Goal: Task Accomplishment & Management: Manage account settings

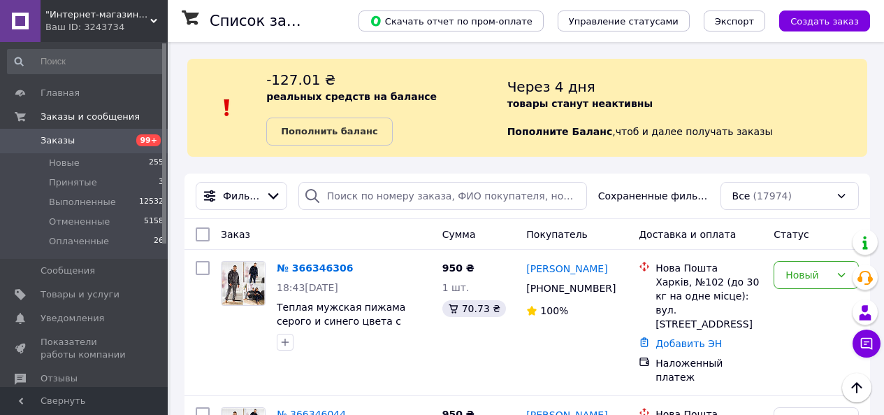
scroll to position [210, 0]
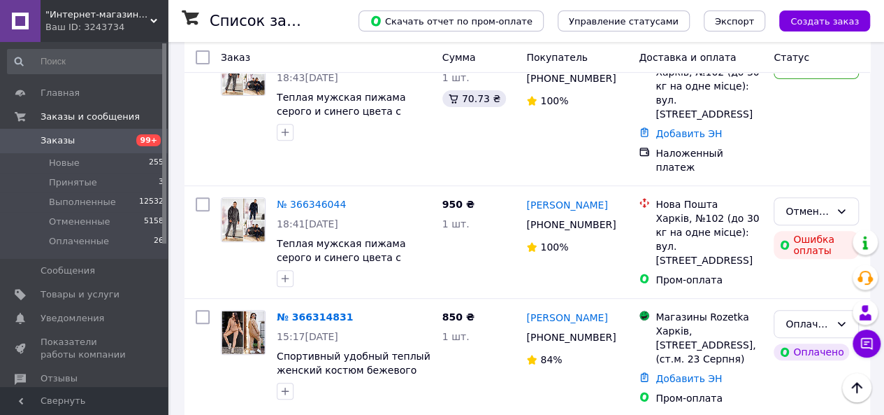
click at [91, 148] on link "Заказы 99+" at bounding box center [86, 141] width 172 height 24
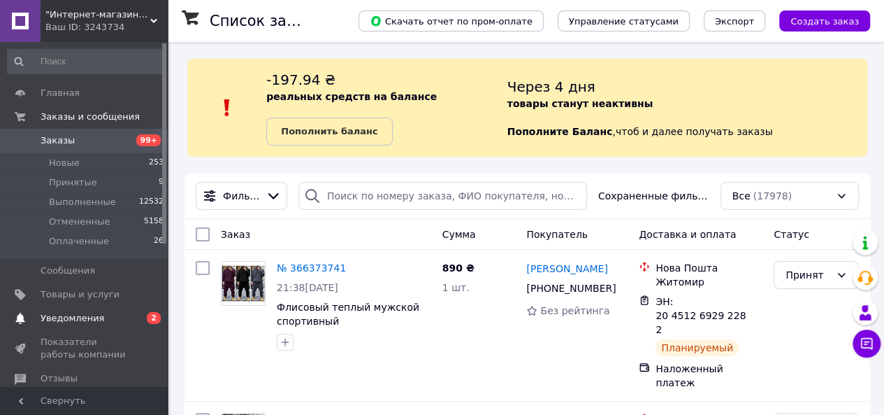
click at [80, 320] on span "Уведомления" at bounding box center [73, 318] width 64 height 13
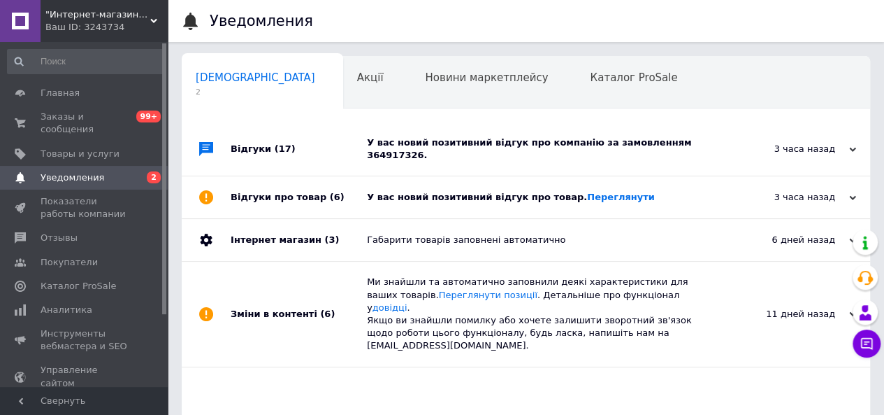
scroll to position [0, 4]
click at [587, 192] on link "Переглянути" at bounding box center [621, 197] width 68 height 10
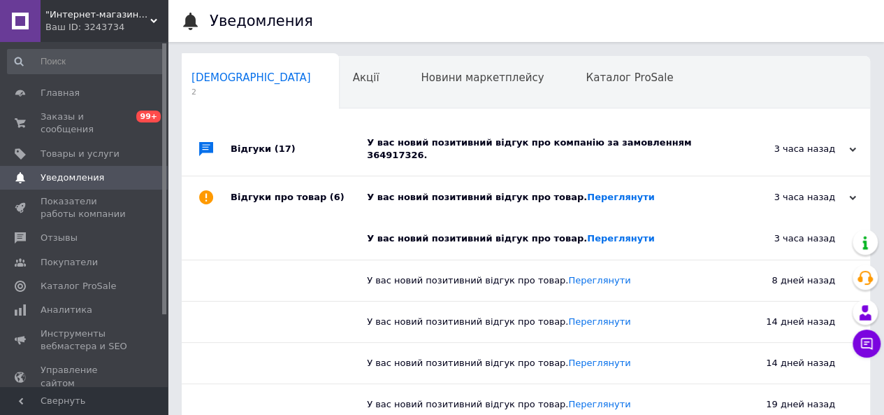
click at [577, 142] on div "У вас новий позитивний відгук про компанію за замовленням 364917326." at bounding box center [542, 148] width 350 height 25
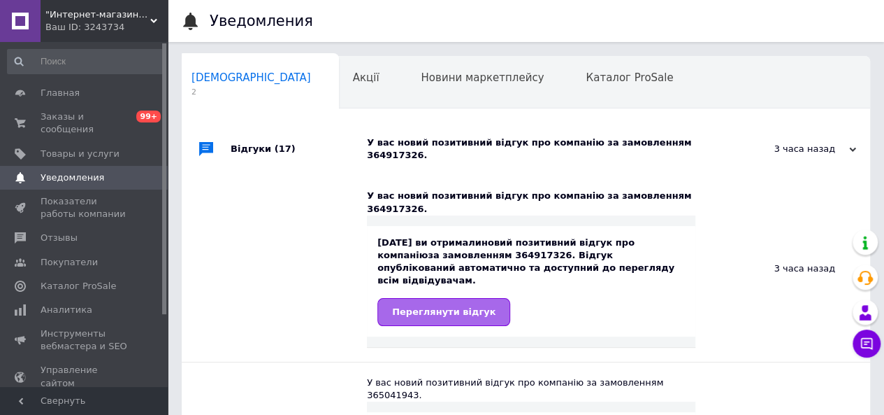
click at [449, 306] on span "Переглянути відгук" at bounding box center [443, 311] width 103 height 10
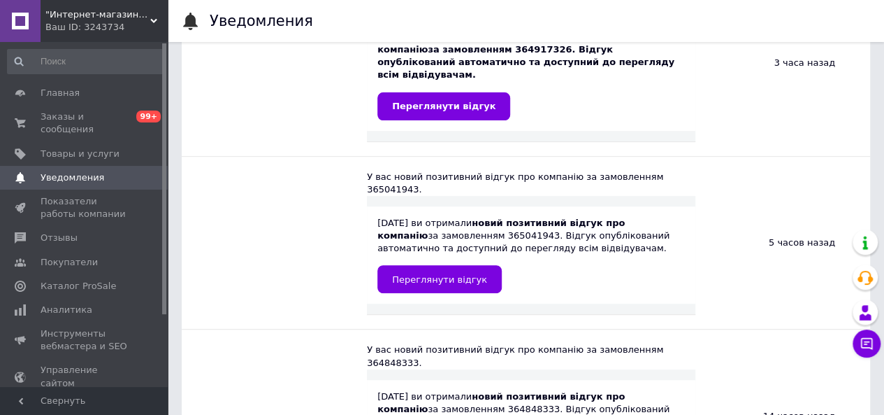
scroll to position [210, 0]
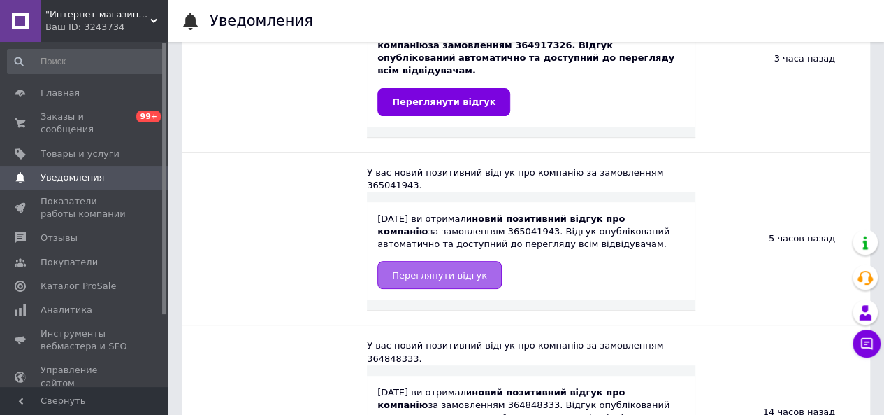
click at [445, 270] on span "Переглянути відгук" at bounding box center [439, 275] width 95 height 10
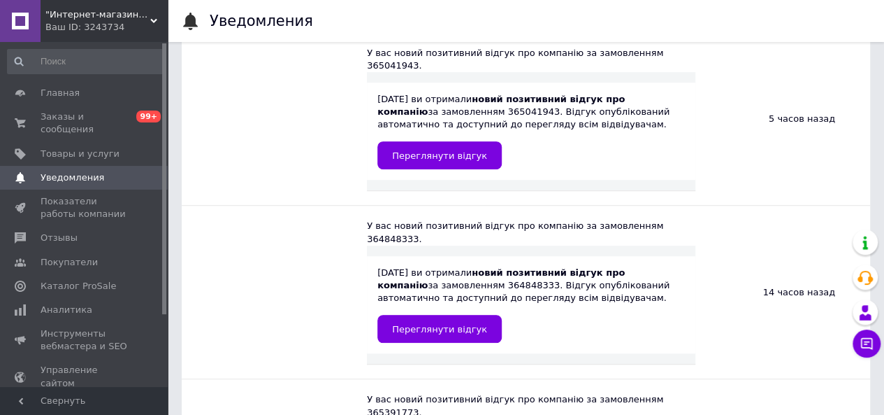
scroll to position [350, 0]
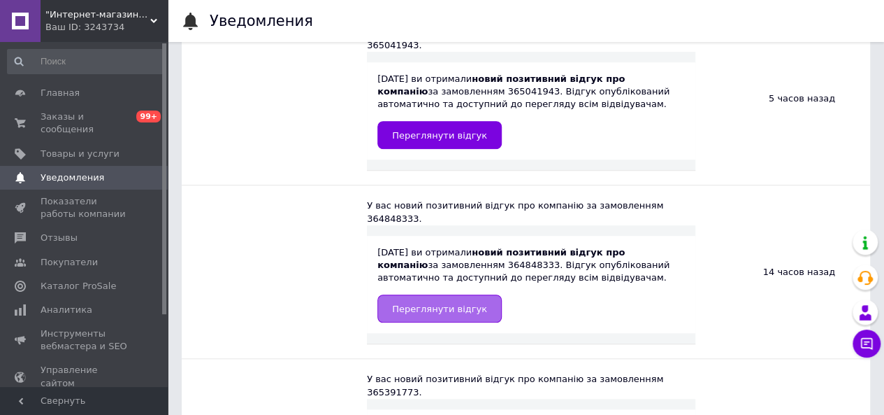
click at [425, 303] on span "Переглянути відгук" at bounding box center [439, 308] width 95 height 10
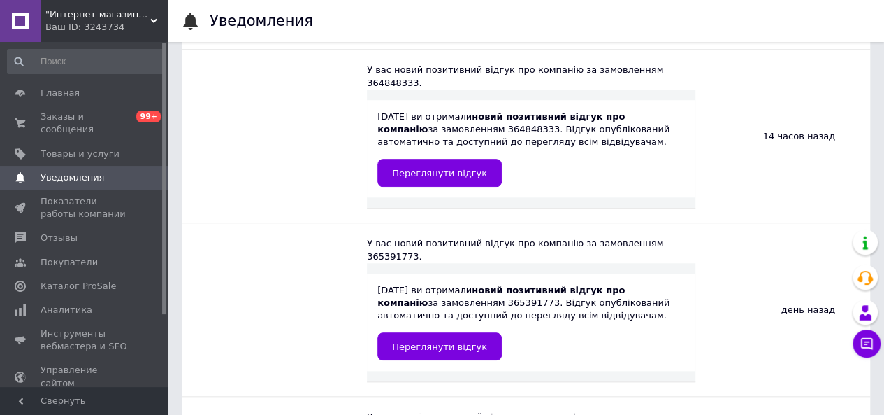
scroll to position [489, 0]
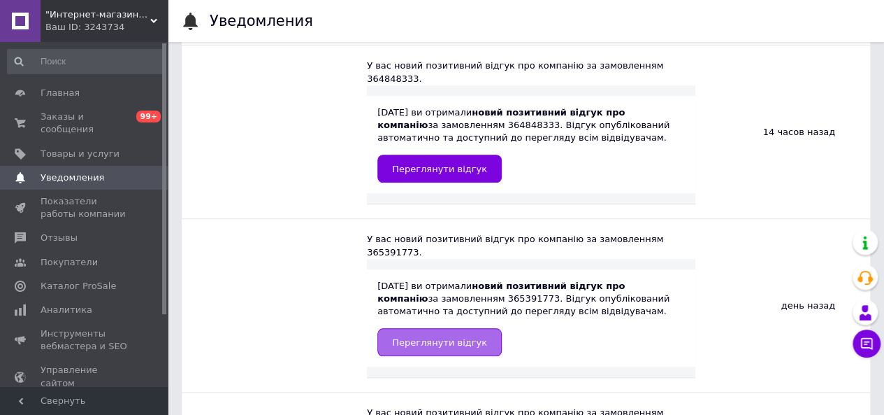
click at [418, 337] on span "Переглянути відгук" at bounding box center [439, 342] width 95 height 10
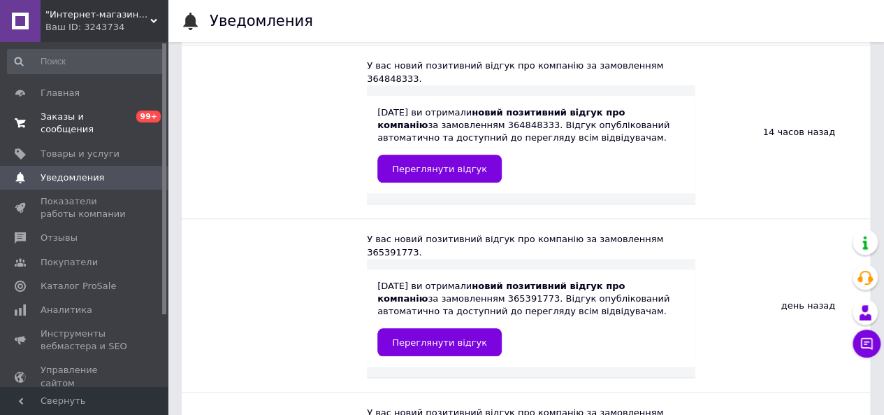
click at [68, 115] on span "Заказы и сообщения" at bounding box center [85, 122] width 89 height 25
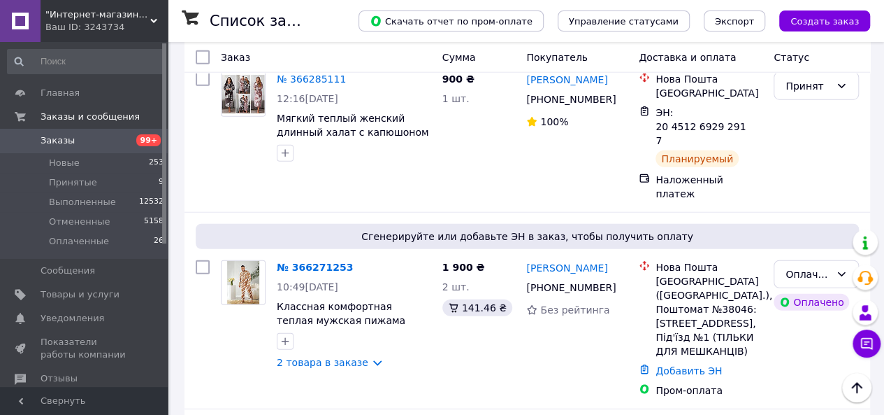
scroll to position [1748, 0]
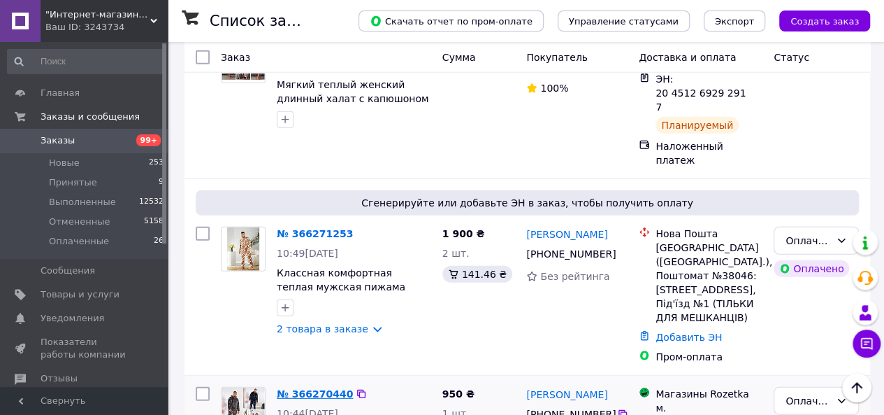
click at [313, 388] on link "№ 366270440" at bounding box center [315, 393] width 76 height 11
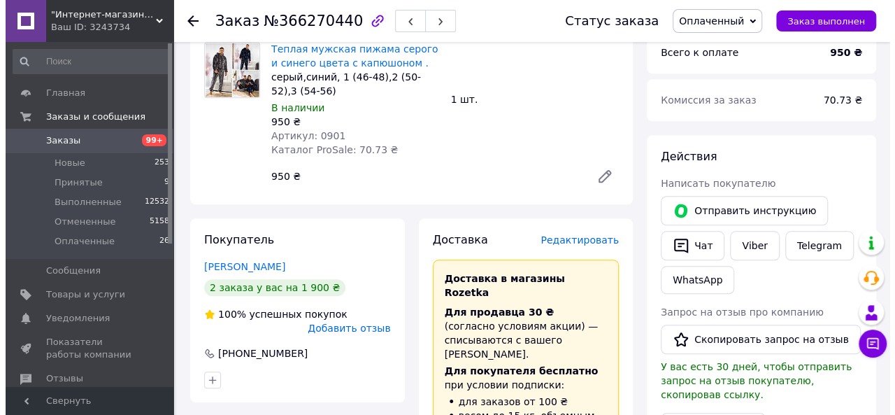
scroll to position [559, 0]
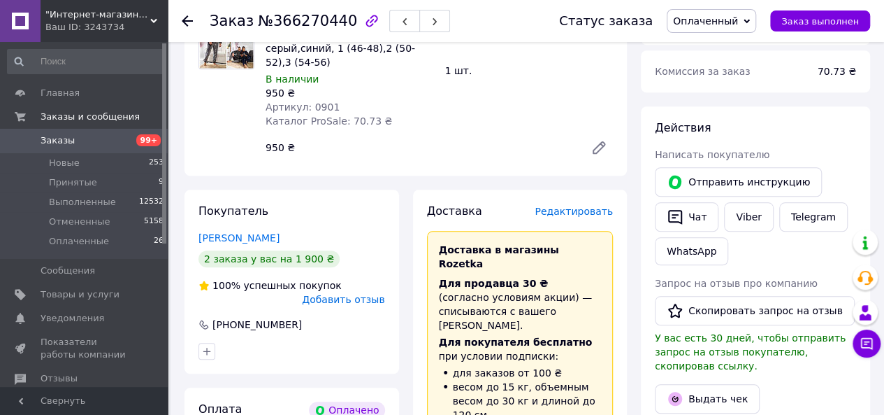
click at [565, 206] on span "Редактировать" at bounding box center [574, 211] width 78 height 11
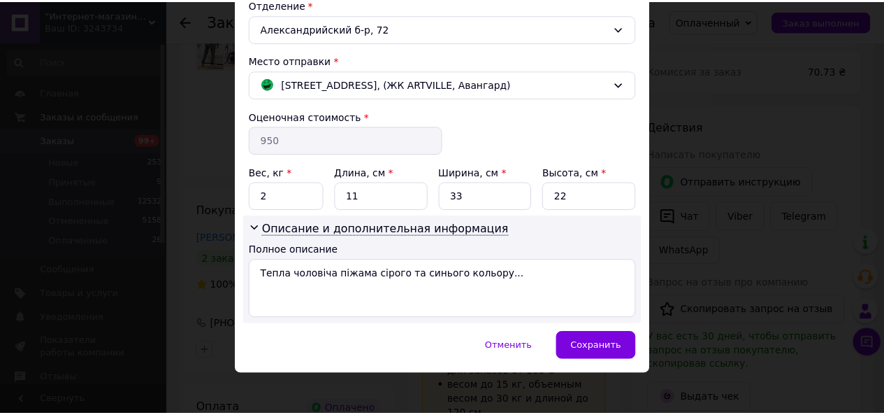
scroll to position [446, 0]
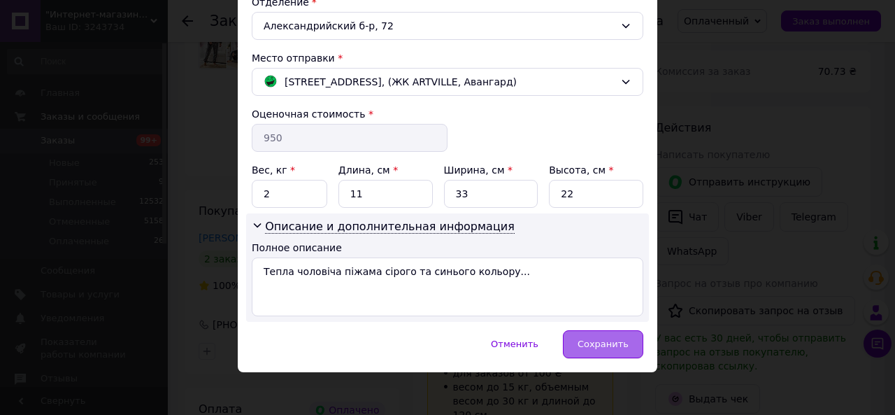
click at [600, 348] on div "Сохранить" at bounding box center [603, 344] width 80 height 28
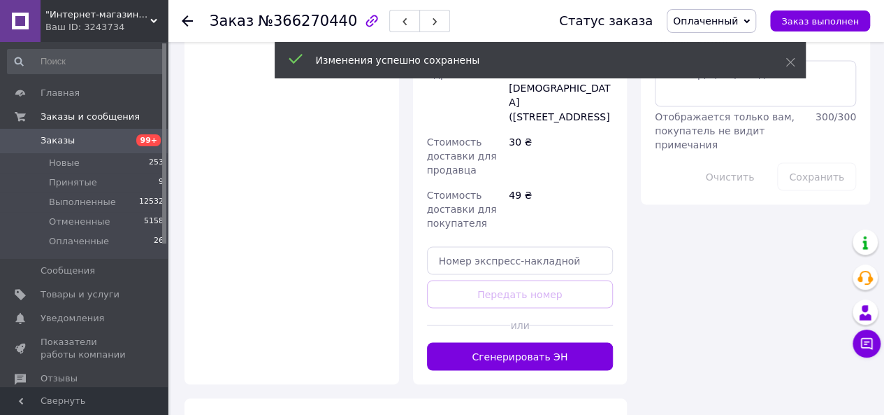
scroll to position [1258, 0]
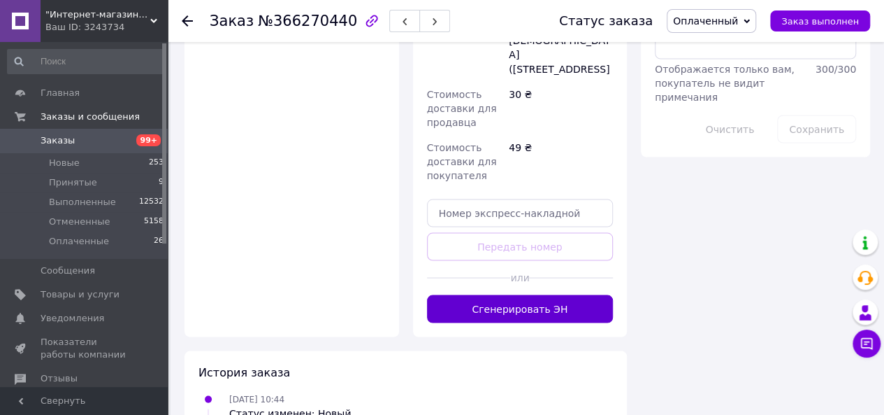
click at [522, 294] on button "Сгенерировать ЭН" at bounding box center [520, 308] width 187 height 28
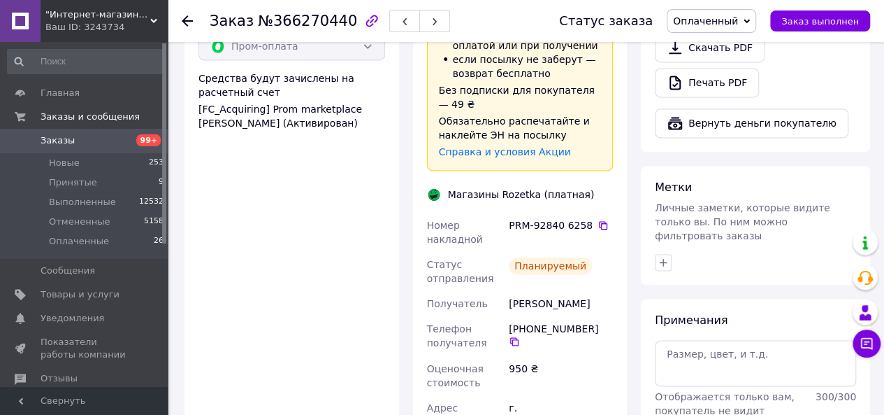
scroll to position [979, 0]
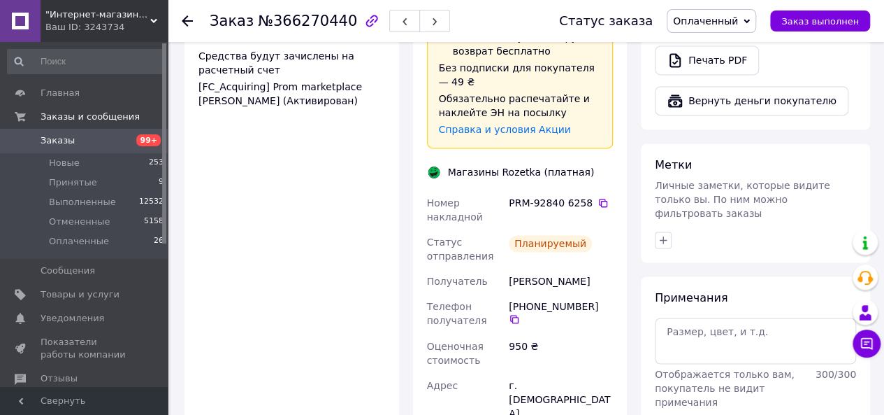
click at [65, 141] on span "Заказы" at bounding box center [58, 140] width 34 height 13
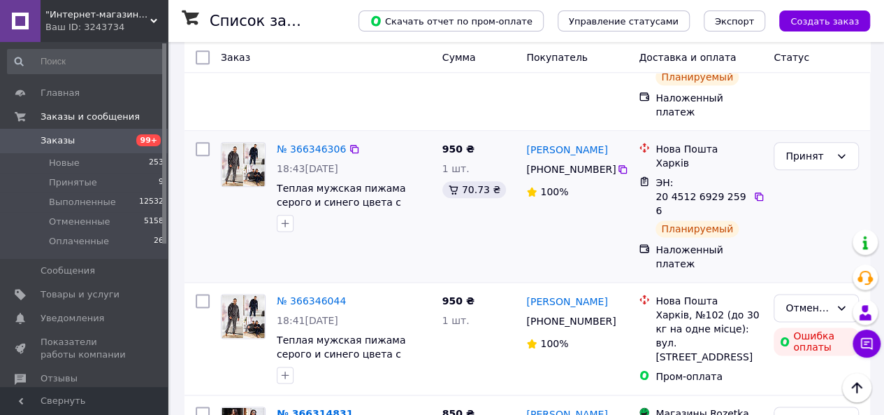
scroll to position [839, 0]
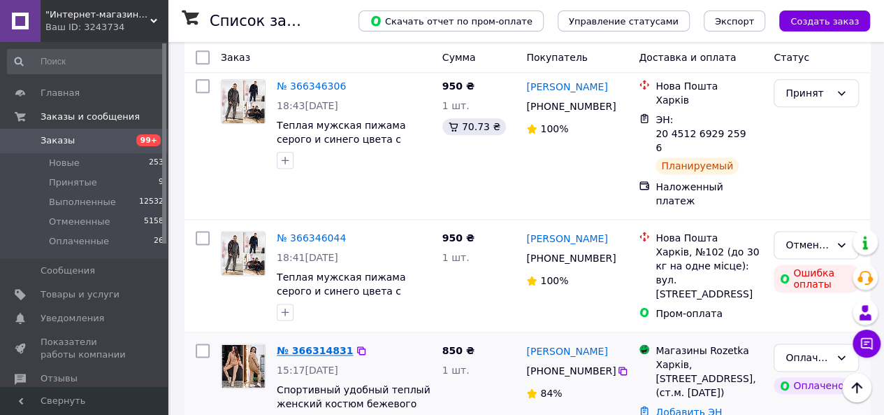
click at [324, 345] on link "№ 366314831" at bounding box center [315, 350] width 76 height 11
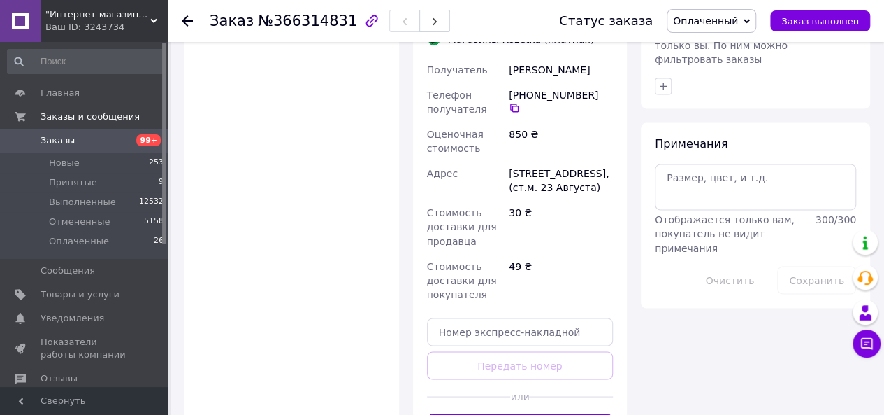
scroll to position [1189, 0]
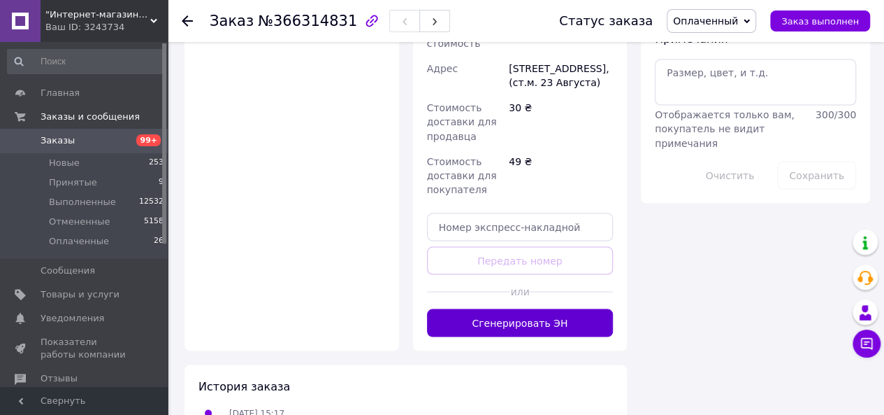
click at [528, 308] on button "Сгенерировать ЭН" at bounding box center [520, 322] width 187 height 28
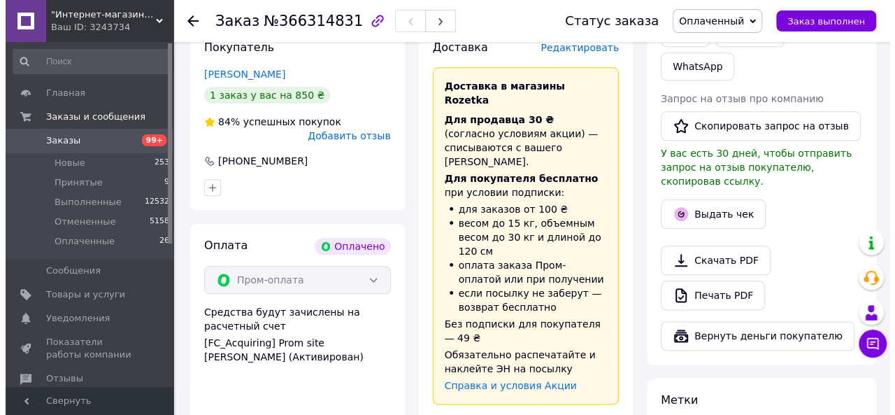
scroll to position [629, 0]
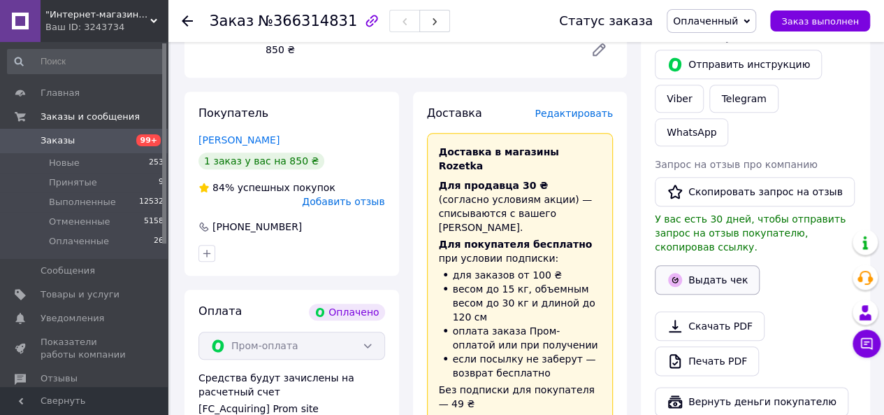
click at [711, 265] on button "Выдать чек" at bounding box center [707, 279] width 105 height 29
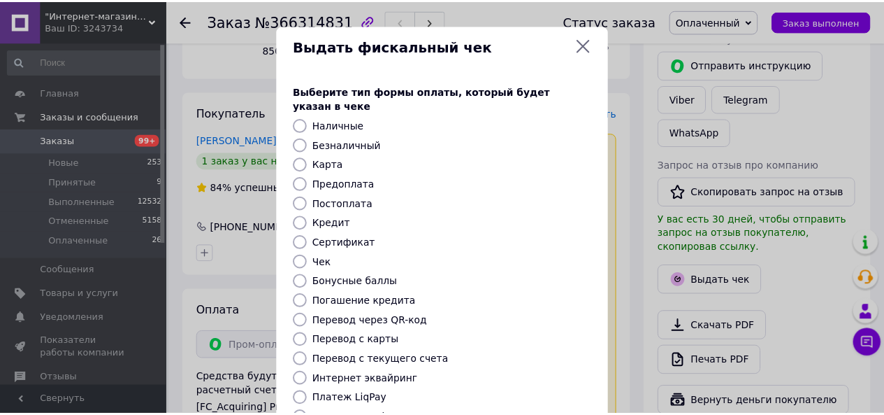
scroll to position [140, 0]
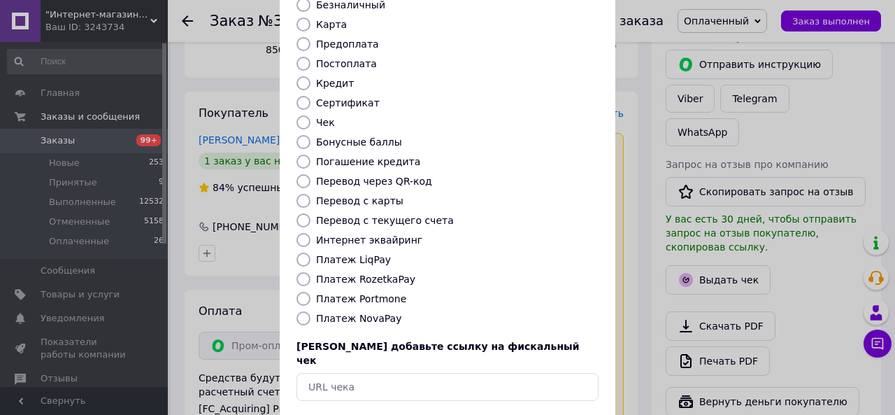
click at [301, 272] on input "Платеж RozetkaPay" at bounding box center [303, 279] width 14 height 14
radio input "true"
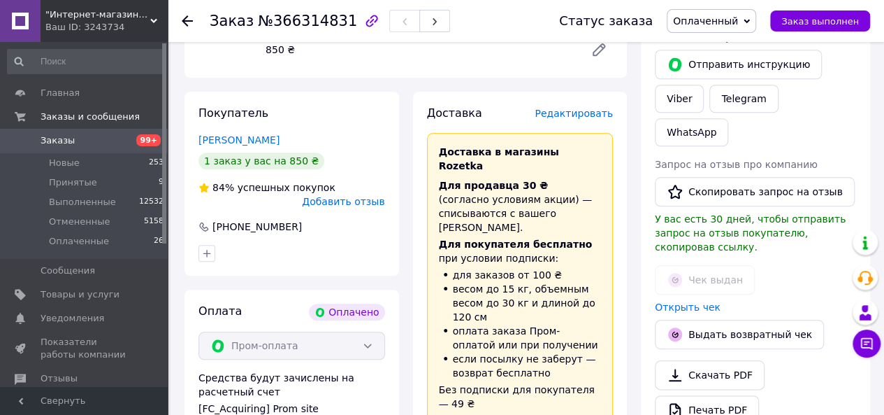
click at [82, 145] on span "Заказы" at bounding box center [85, 140] width 89 height 13
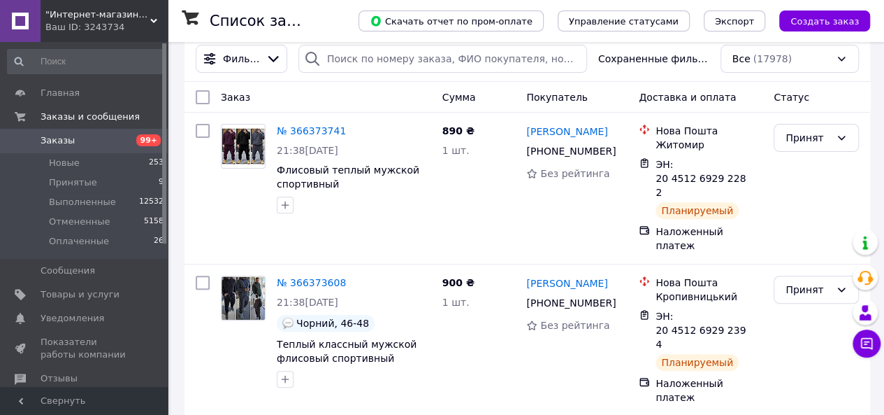
scroll to position [140, 0]
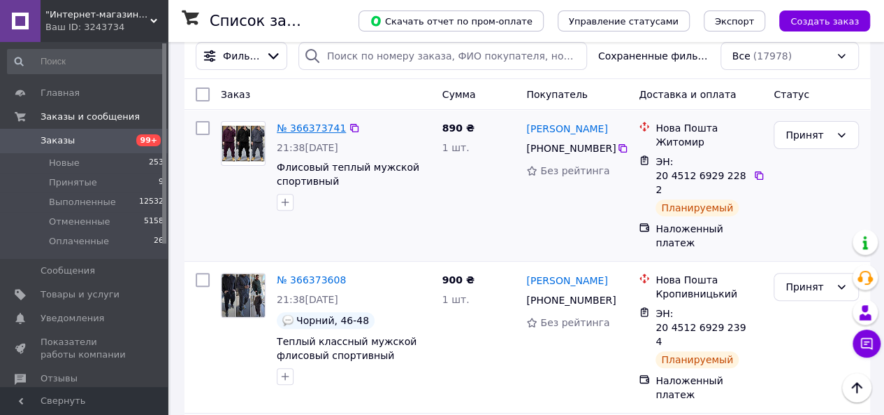
click at [315, 131] on link "№ 366373741" at bounding box center [311, 127] width 69 height 11
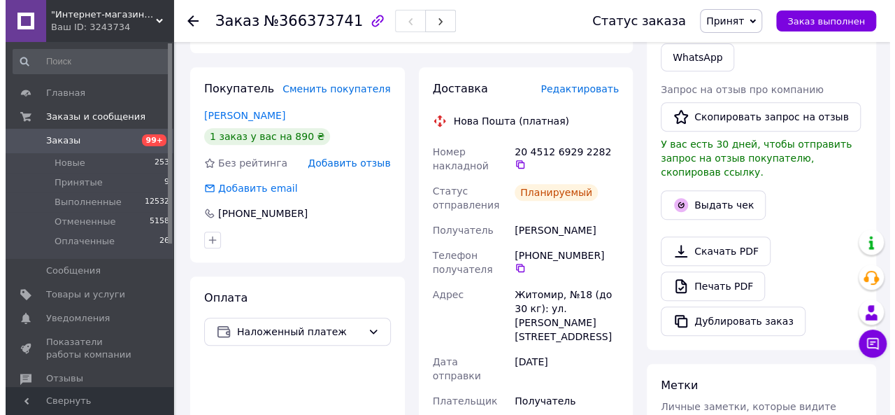
scroll to position [280, 0]
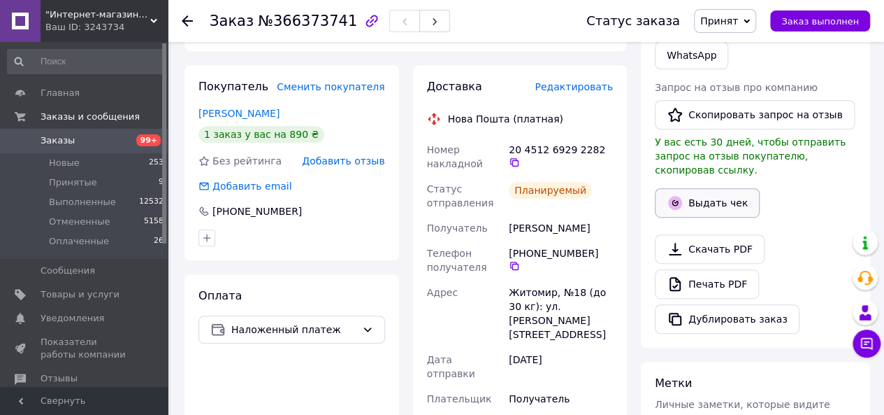
click at [710, 188] on button "Выдать чек" at bounding box center [707, 202] width 105 height 29
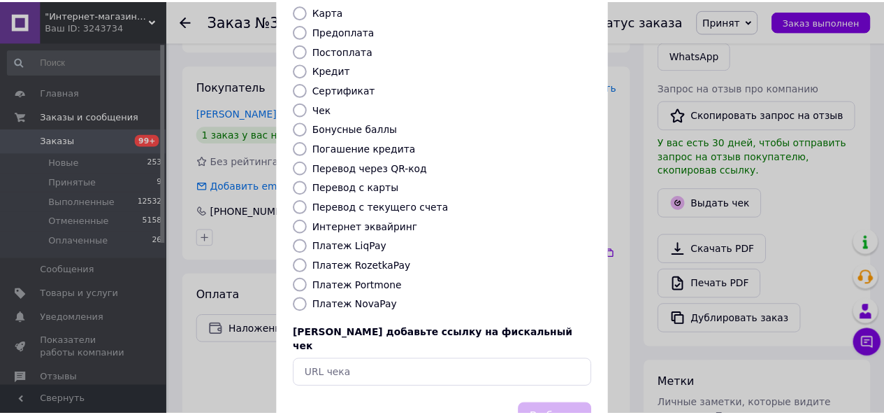
scroll to position [185, 0]
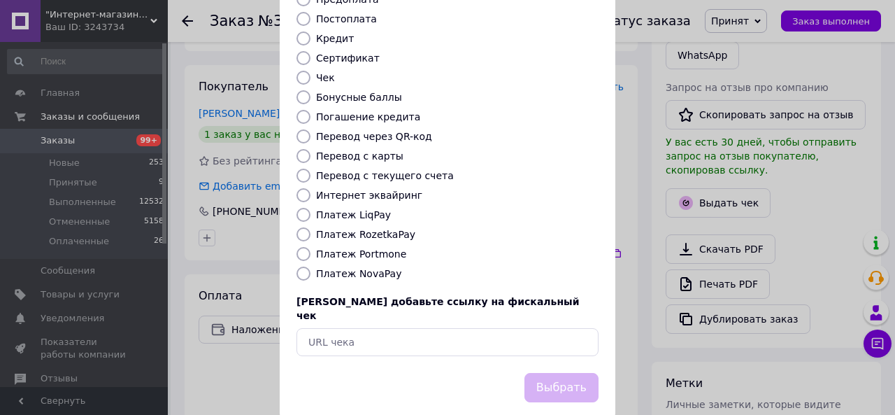
click at [301, 266] on input "Платеж NovaPay" at bounding box center [303, 273] width 14 height 14
radio input "true"
click at [563, 373] on button "Выбрать" at bounding box center [561, 388] width 74 height 30
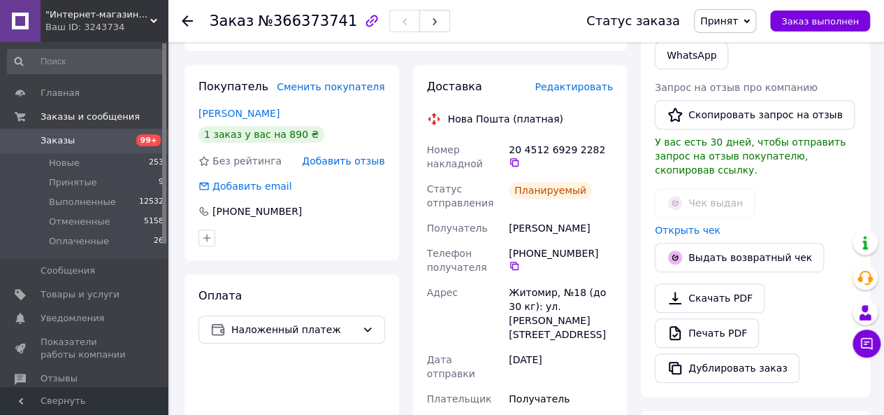
click at [78, 138] on span "Заказы" at bounding box center [85, 140] width 89 height 13
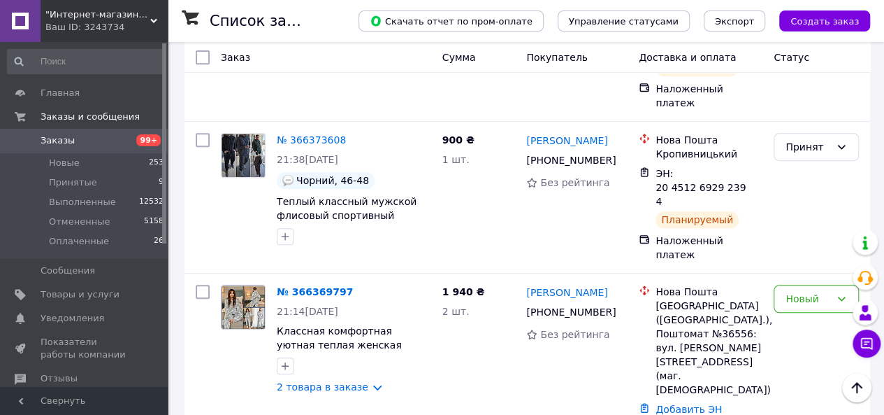
scroll to position [210, 0]
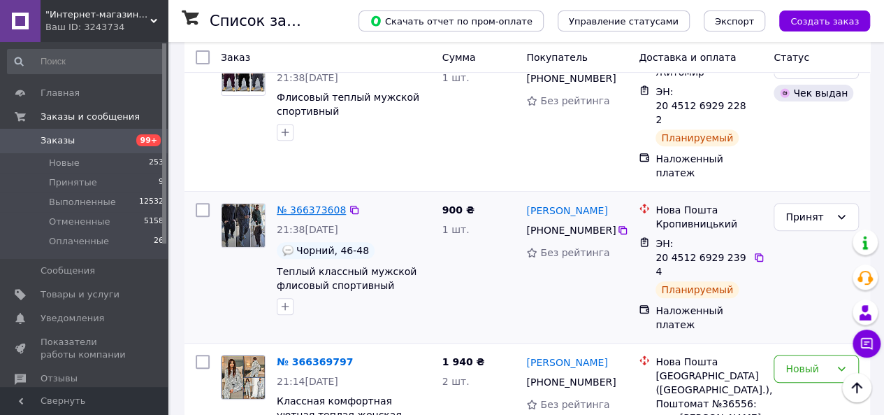
click at [313, 204] on link "№ 366373608" at bounding box center [311, 209] width 69 height 11
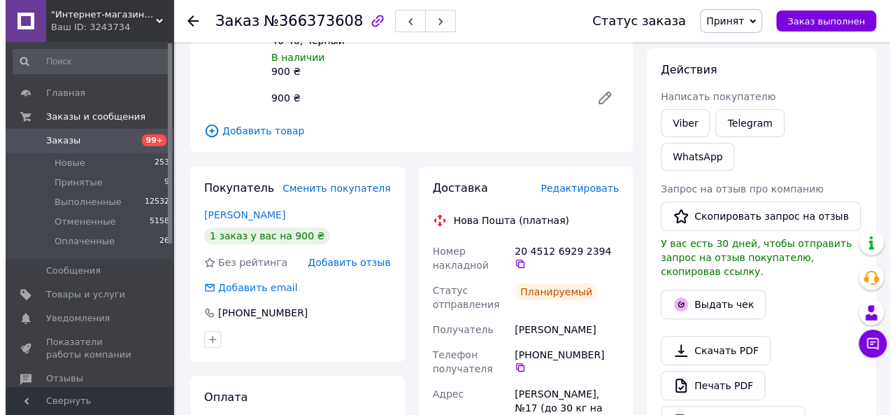
scroll to position [210, 0]
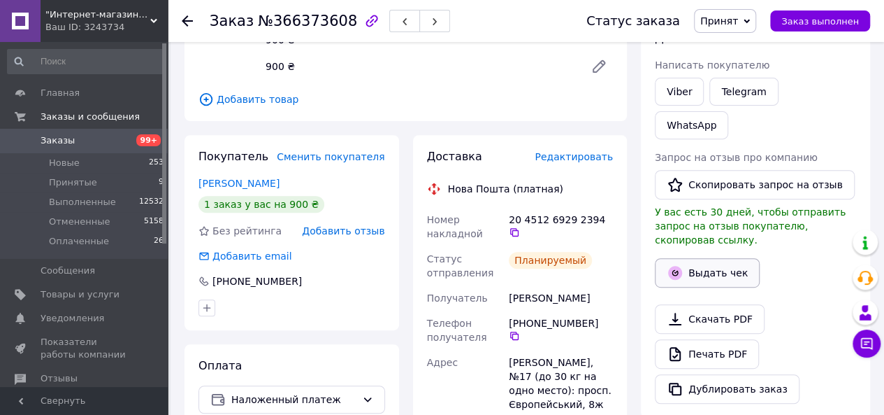
click at [706, 258] on button "Выдать чек" at bounding box center [707, 272] width 105 height 29
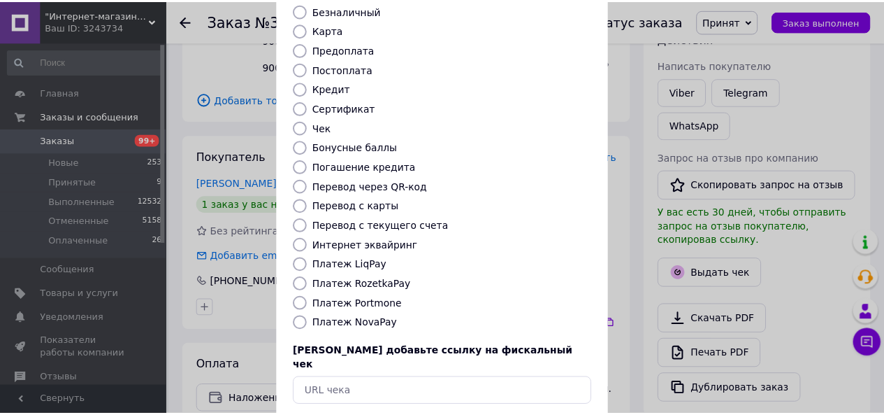
scroll to position [140, 0]
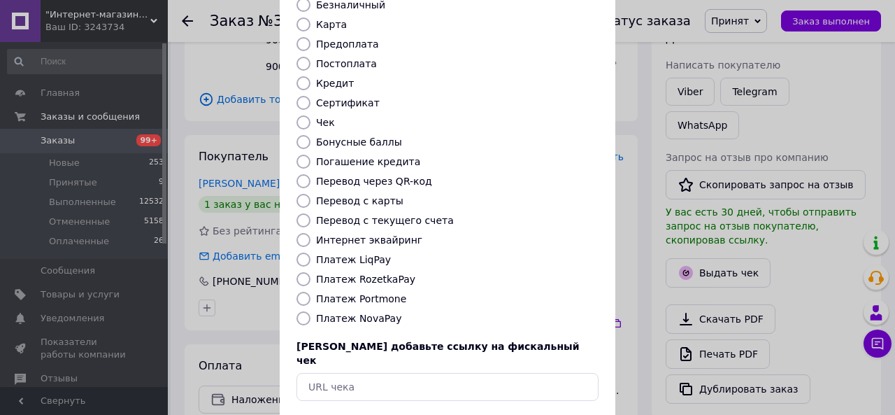
click at [303, 272] on input "Платеж RozetkaPay" at bounding box center [303, 279] width 14 height 14
radio input "true"
click at [636, 322] on div "Выдать фискальный чек Выберите тип формы оплаты, который будет указан в чеке На…" at bounding box center [447, 174] width 895 height 629
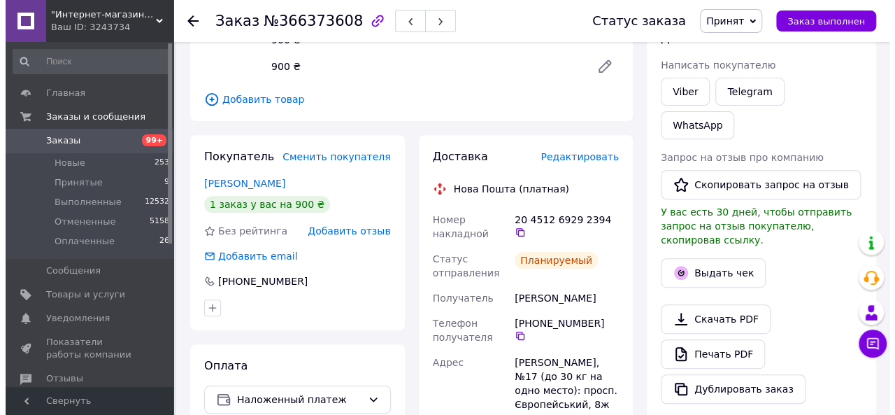
scroll to position [280, 0]
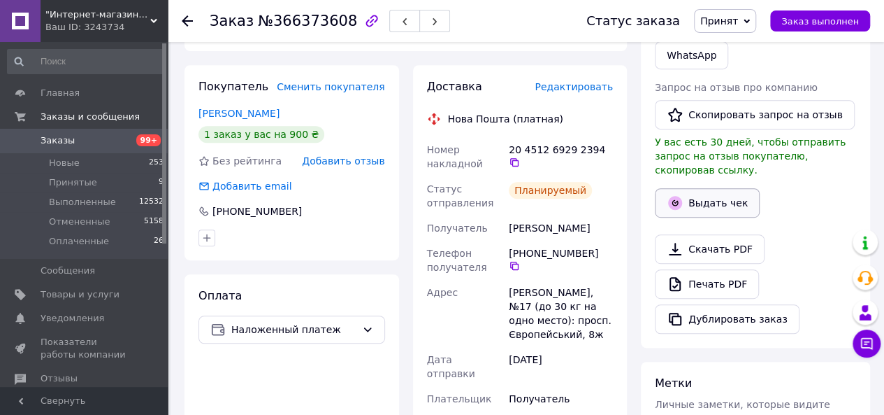
click at [705, 188] on button "Выдать чек" at bounding box center [707, 202] width 105 height 29
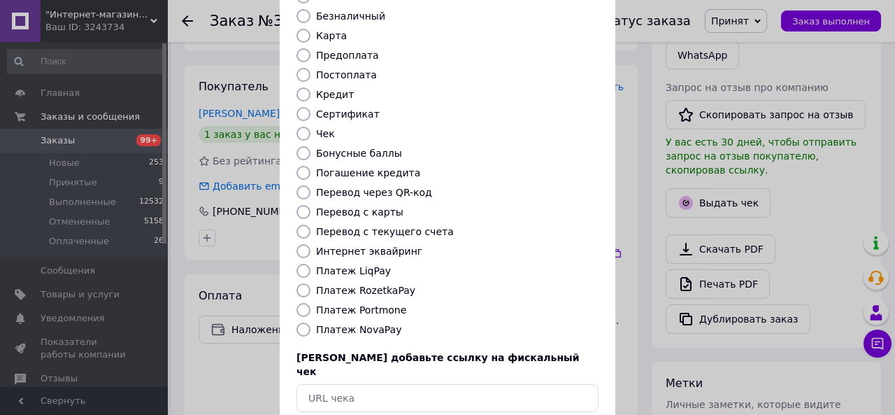
scroll to position [140, 0]
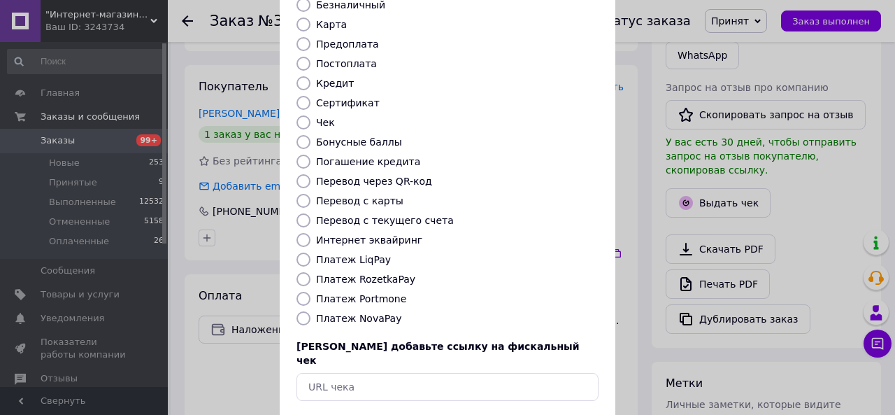
click at [299, 311] on input "Платеж NovaPay" at bounding box center [303, 318] width 14 height 14
radio input "true"
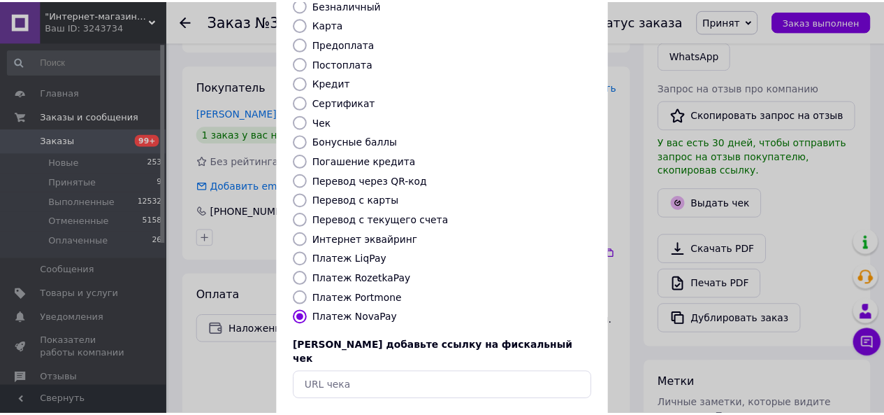
scroll to position [294, 0]
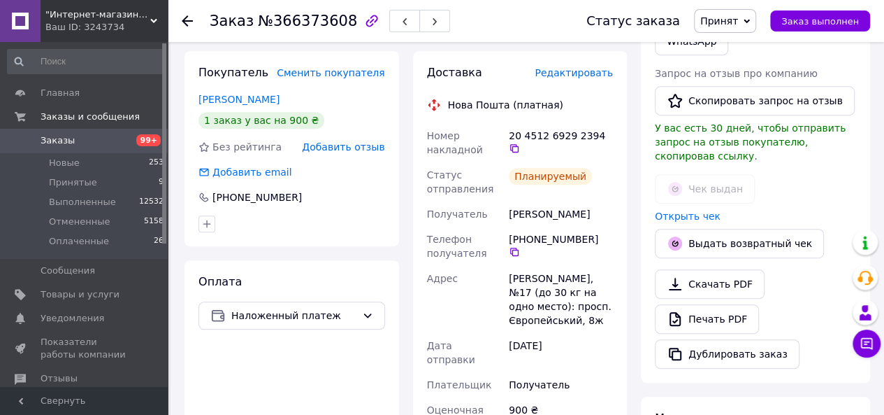
click at [92, 142] on span "Заказы" at bounding box center [85, 140] width 89 height 13
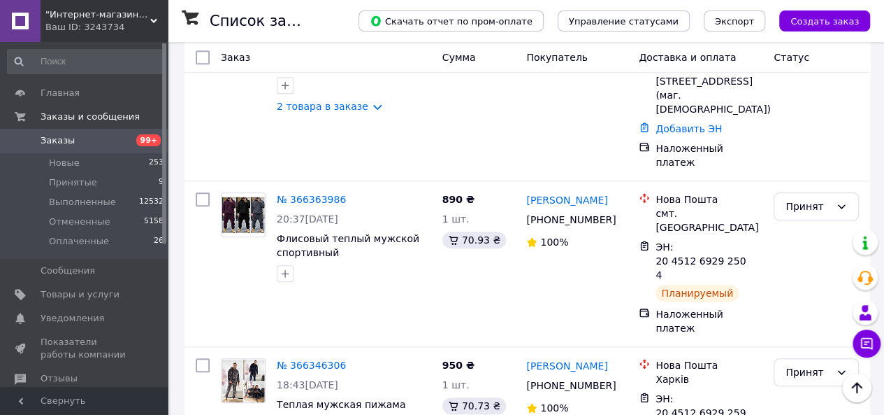
scroll to position [629, 0]
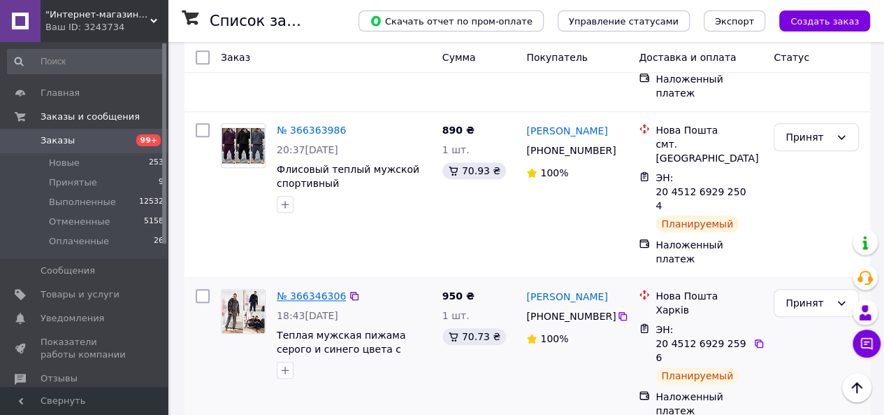
click at [309, 290] on link "№ 366346306" at bounding box center [311, 295] width 69 height 11
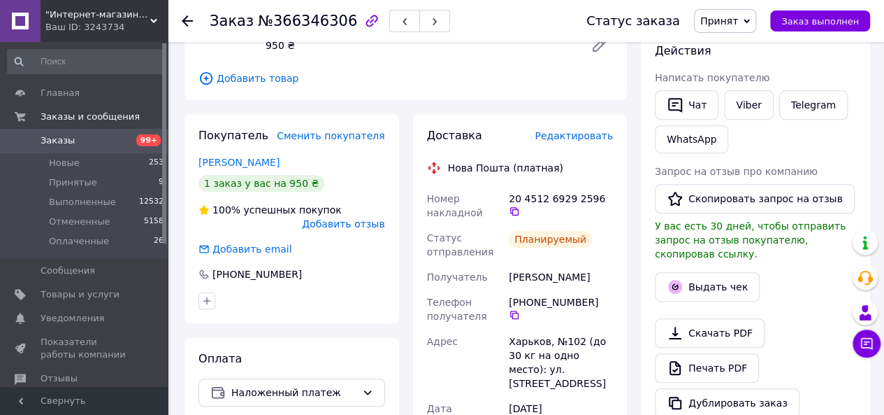
scroll to position [210, 0]
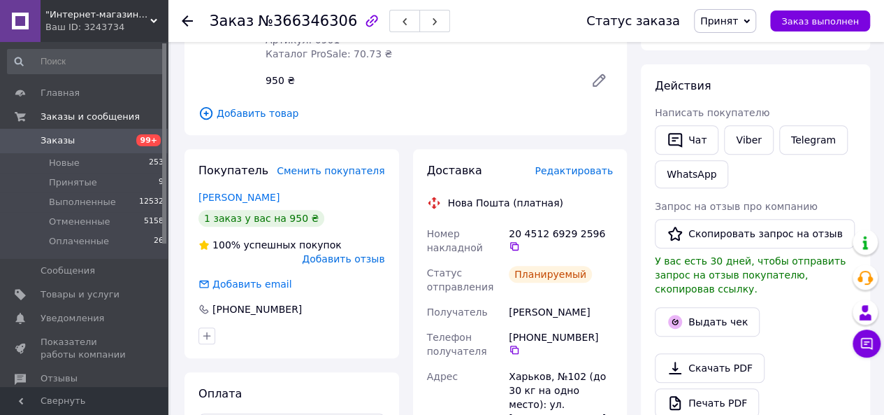
click at [581, 173] on span "Редактировать" at bounding box center [574, 170] width 78 height 11
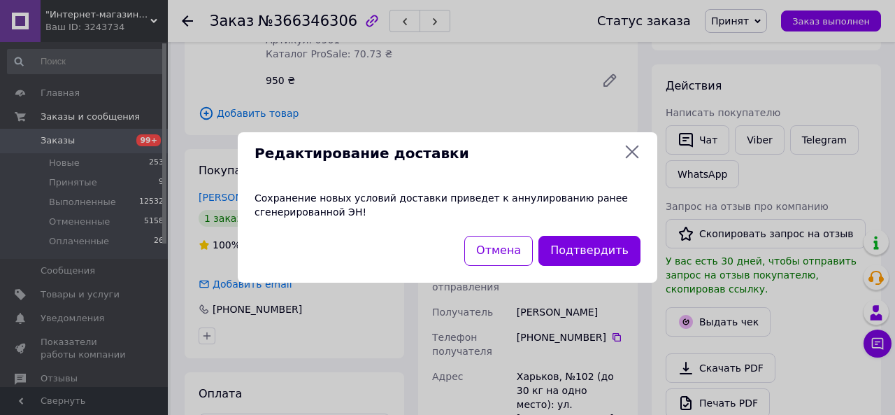
click at [547, 112] on div "Редактирование доставки Сохранение новых условий доставки приведет к аннулирова…" at bounding box center [447, 207] width 895 height 415
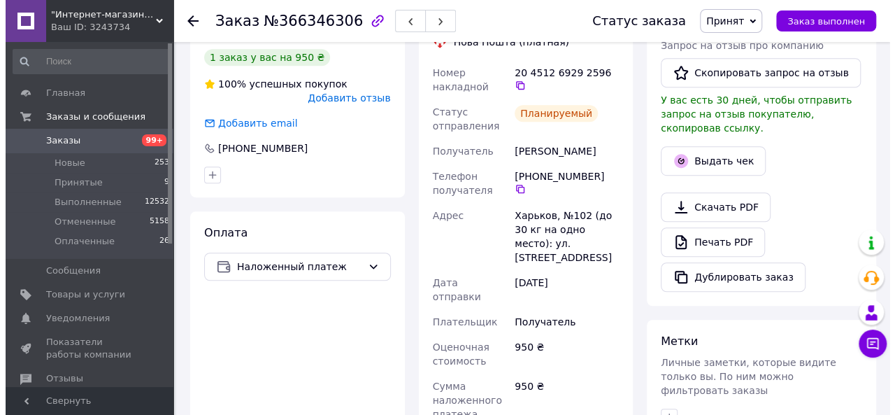
scroll to position [350, 0]
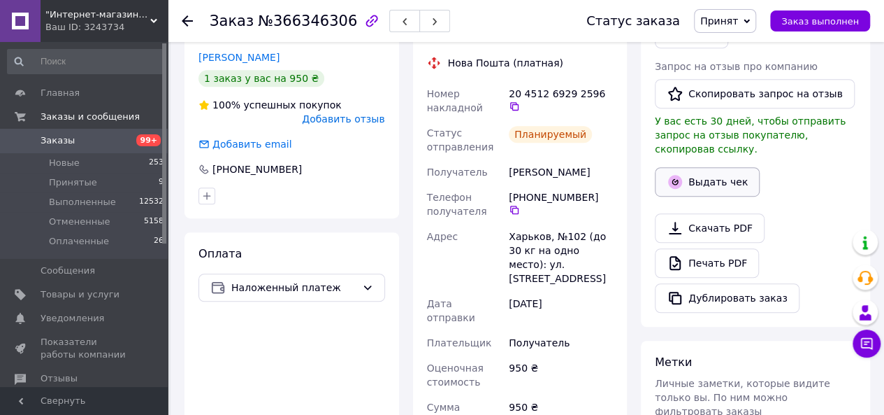
click at [713, 167] on button "Выдать чек" at bounding box center [707, 181] width 105 height 29
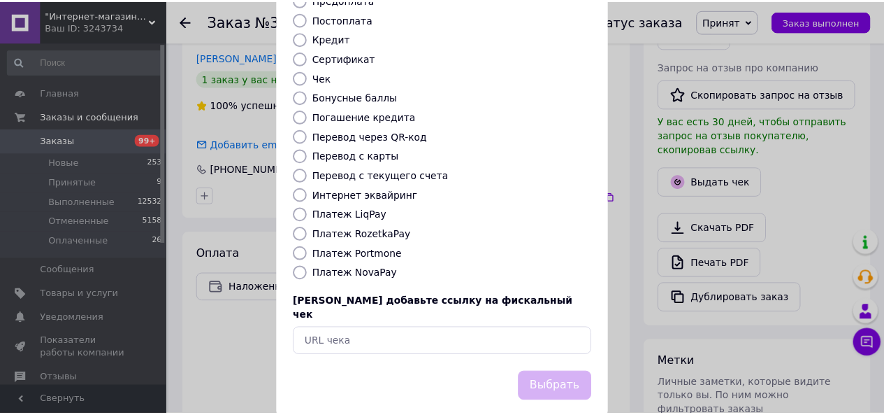
scroll to position [185, 0]
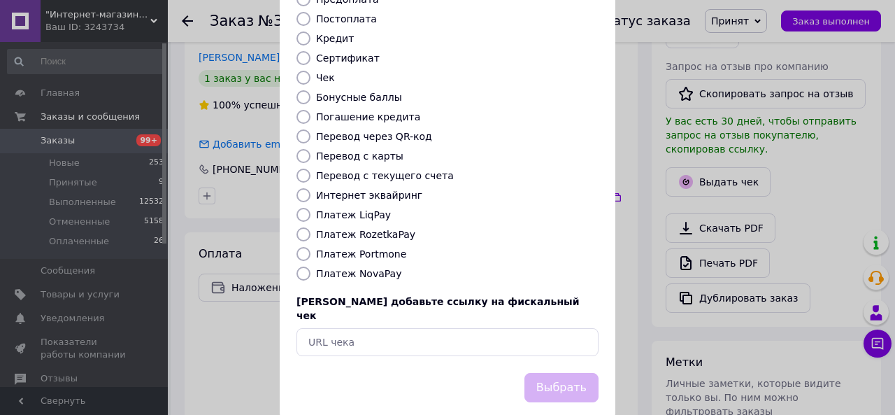
click at [301, 266] on input "Платеж NovaPay" at bounding box center [303, 273] width 14 height 14
radio input "true"
click at [551, 373] on button "Выбрать" at bounding box center [561, 388] width 74 height 30
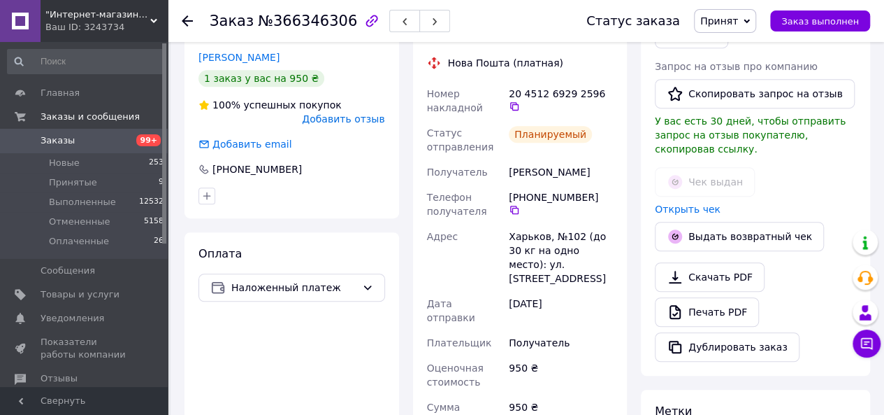
click at [71, 141] on span "Заказы" at bounding box center [85, 140] width 89 height 13
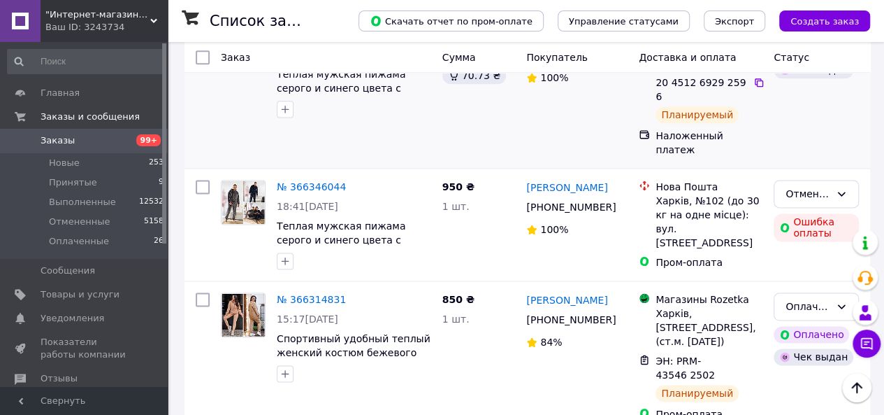
scroll to position [909, 0]
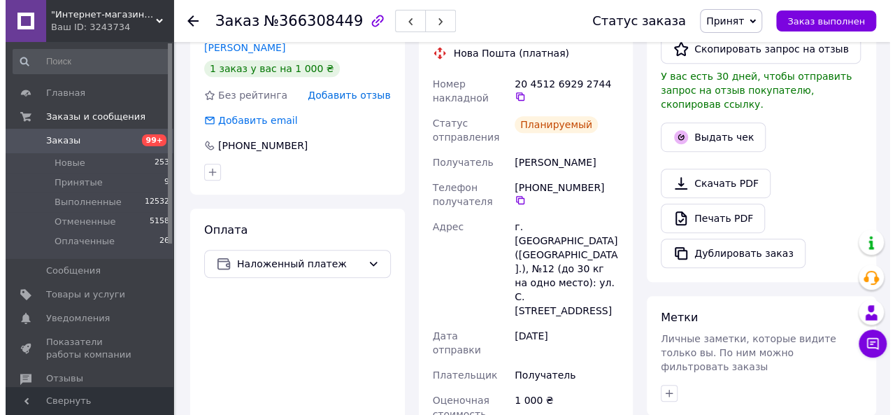
scroll to position [304, 0]
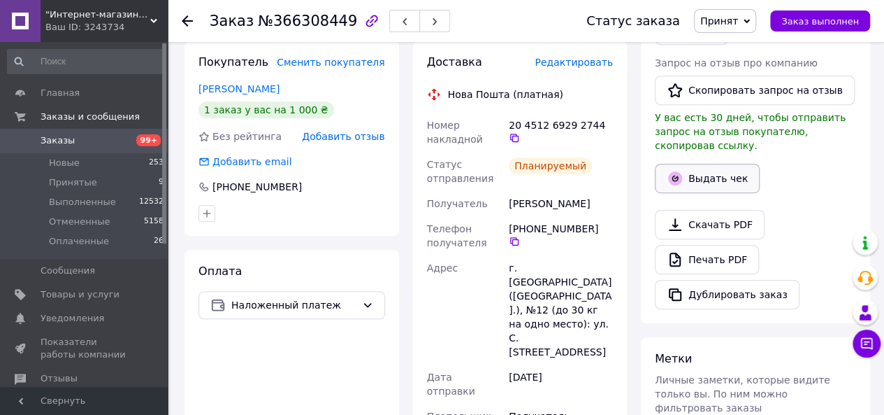
click at [710, 164] on button "Выдать чек" at bounding box center [707, 178] width 105 height 29
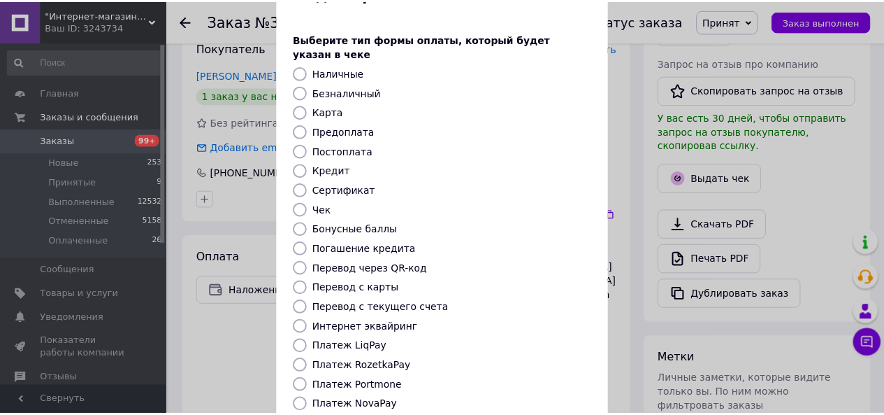
scroll to position [140, 0]
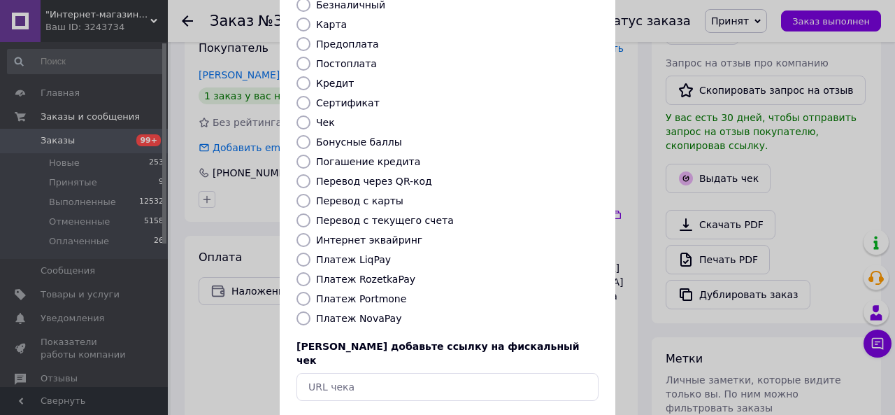
click at [299, 311] on input "Платеж NovaPay" at bounding box center [303, 318] width 14 height 14
radio input "true"
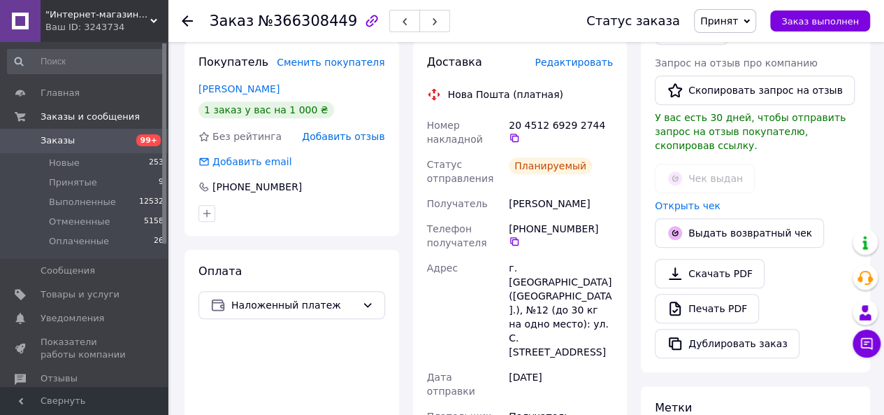
click at [82, 136] on span "Заказы" at bounding box center [85, 140] width 89 height 13
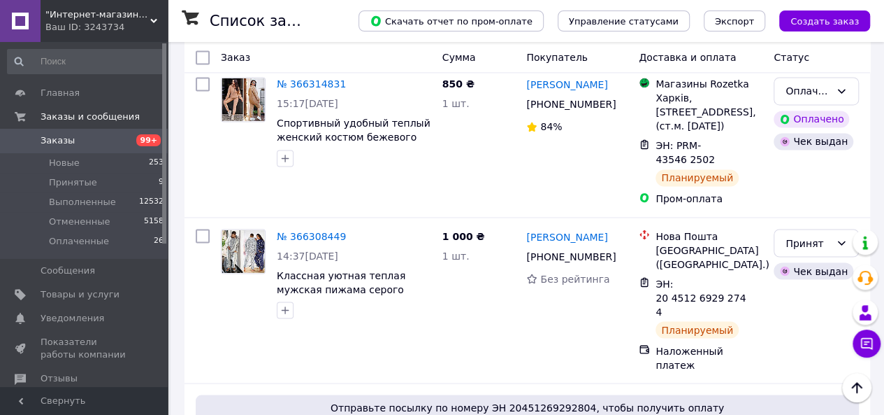
scroll to position [1119, 0]
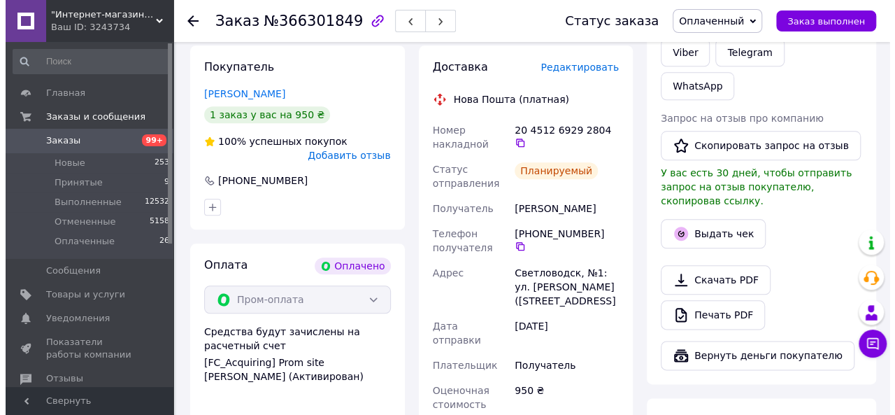
scroll to position [624, 0]
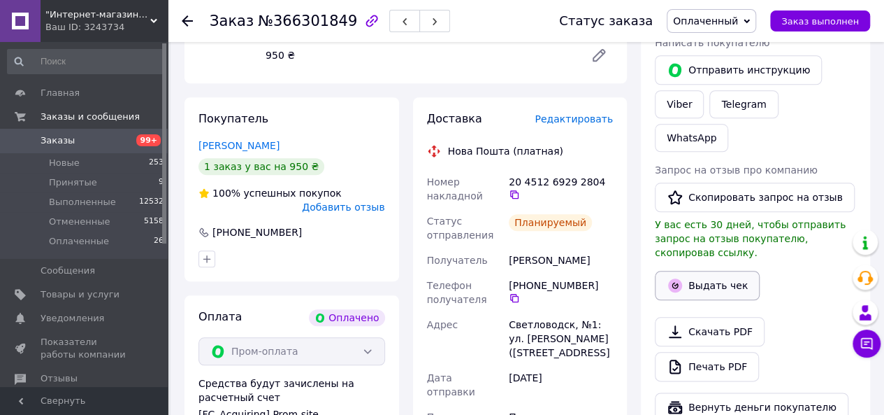
click at [704, 271] on button "Выдать чек" at bounding box center [707, 285] width 105 height 29
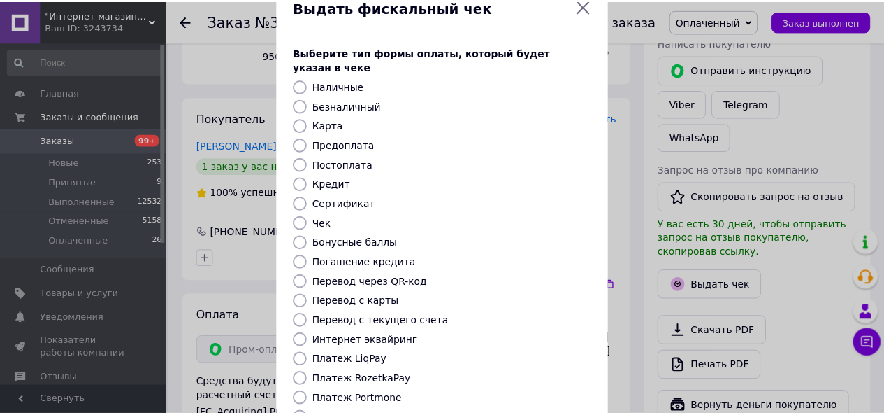
scroll to position [185, 0]
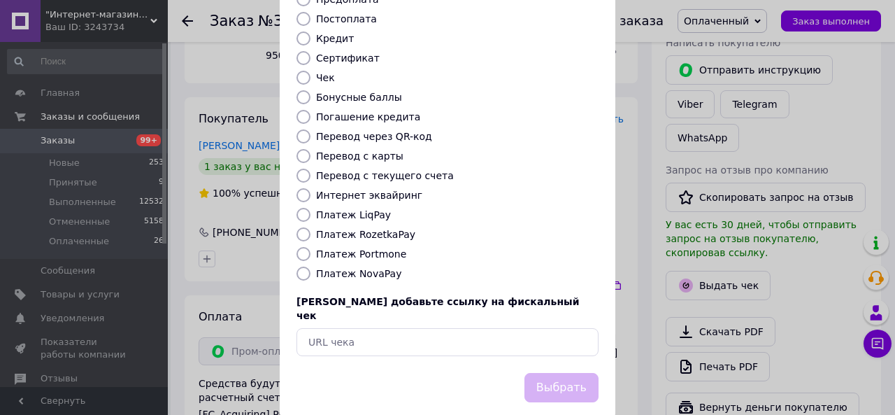
click at [298, 227] on input "Платеж RozetkaPay" at bounding box center [303, 234] width 14 height 14
radio input "true"
click at [545, 373] on button "Выбрать" at bounding box center [561, 388] width 74 height 30
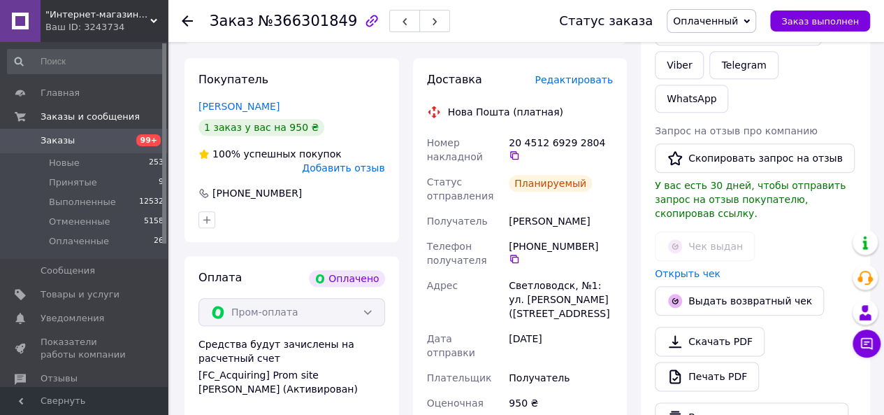
scroll to position [694, 0]
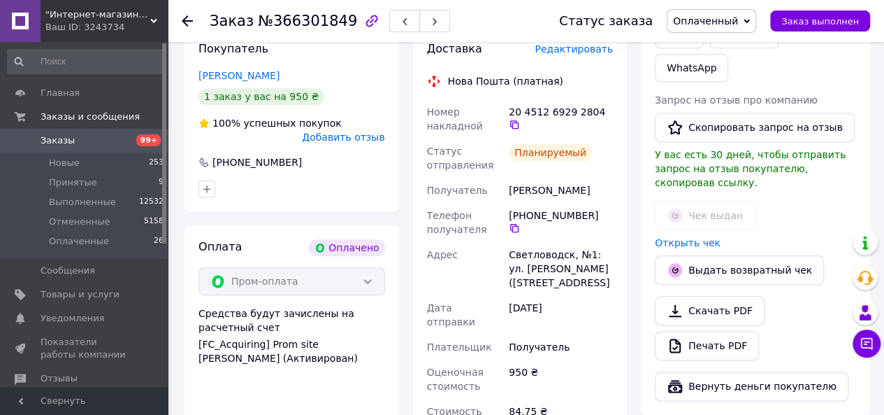
click at [78, 146] on span "Заказы" at bounding box center [85, 140] width 89 height 13
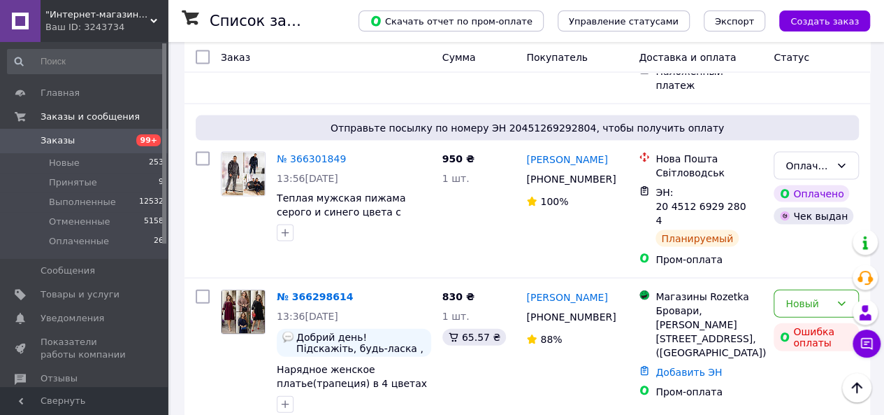
scroll to position [1398, 0]
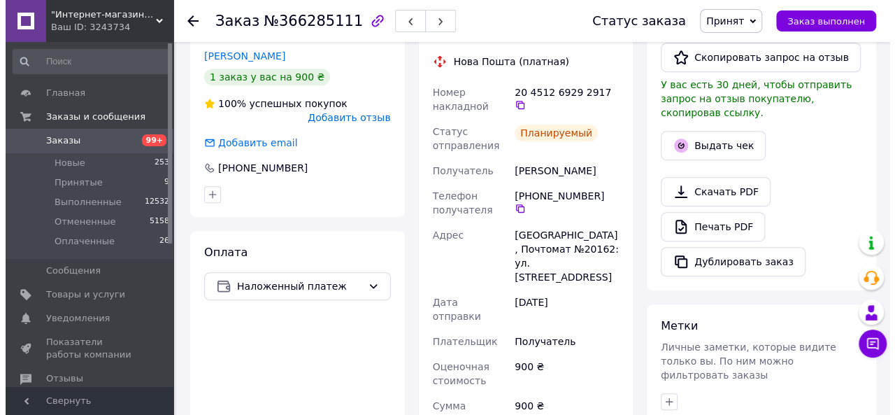
scroll to position [304, 0]
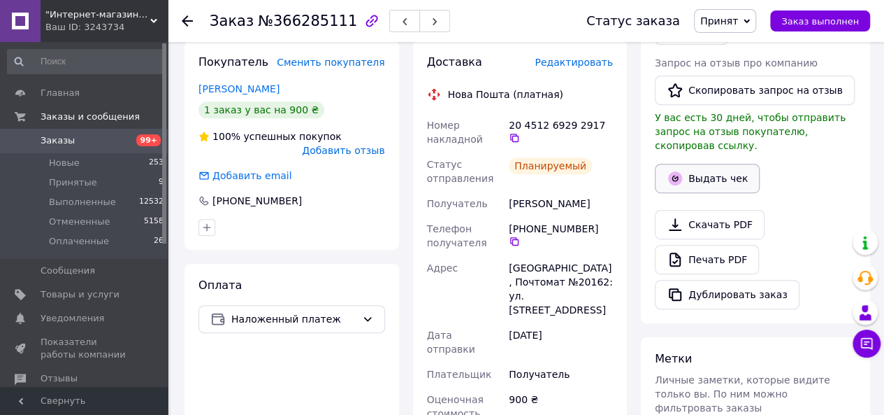
click at [710, 164] on button "Выдать чек" at bounding box center [707, 178] width 105 height 29
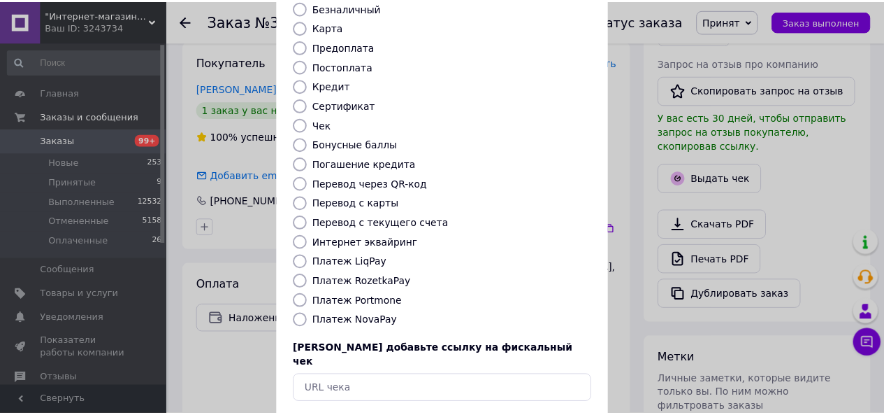
scroll to position [185, 0]
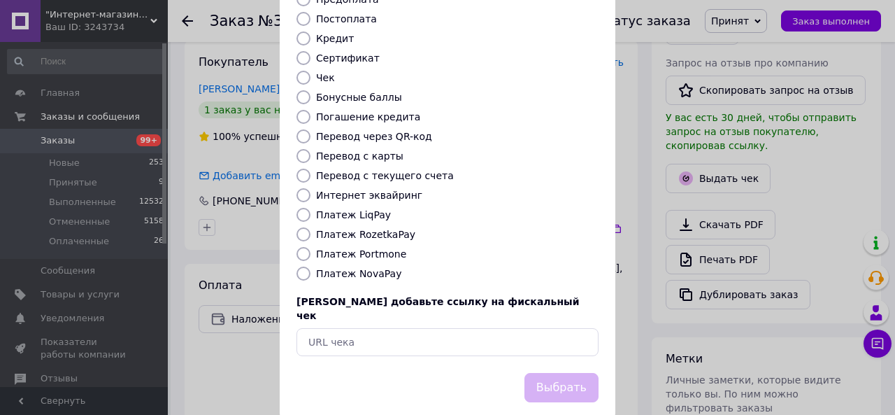
click at [299, 266] on input "Платеж NovaPay" at bounding box center [303, 273] width 14 height 14
radio input "true"
click at [561, 373] on button "Выбрать" at bounding box center [561, 388] width 74 height 30
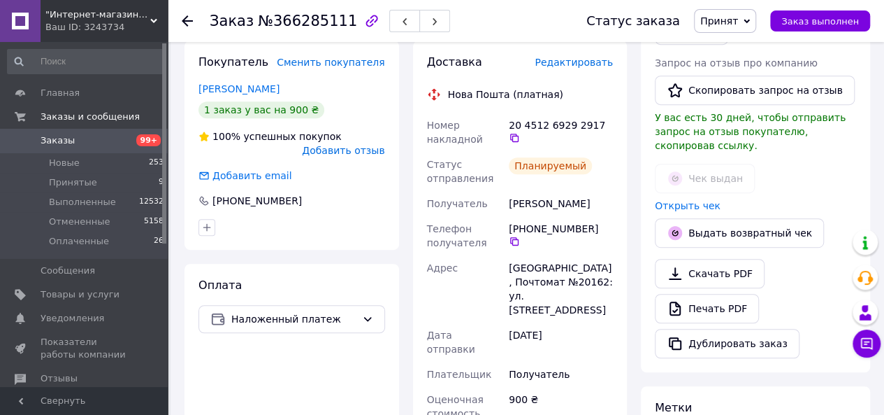
click at [76, 145] on span "Заказы" at bounding box center [85, 140] width 89 height 13
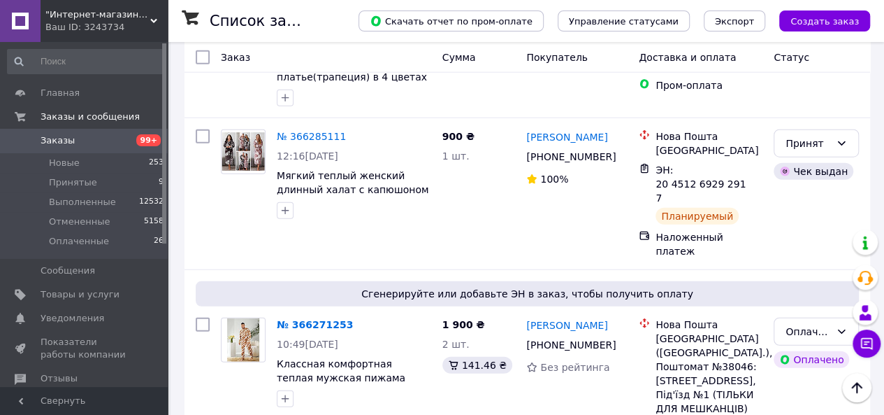
scroll to position [1748, 0]
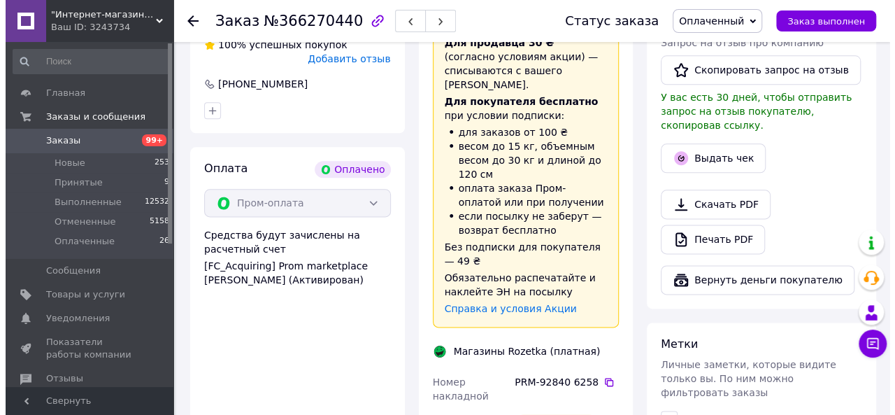
scroll to position [709, 0]
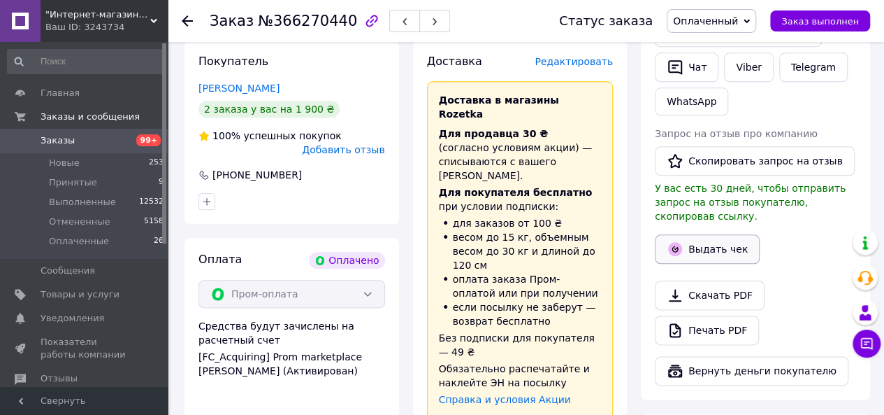
click at [711, 234] on button "Выдать чек" at bounding box center [707, 248] width 105 height 29
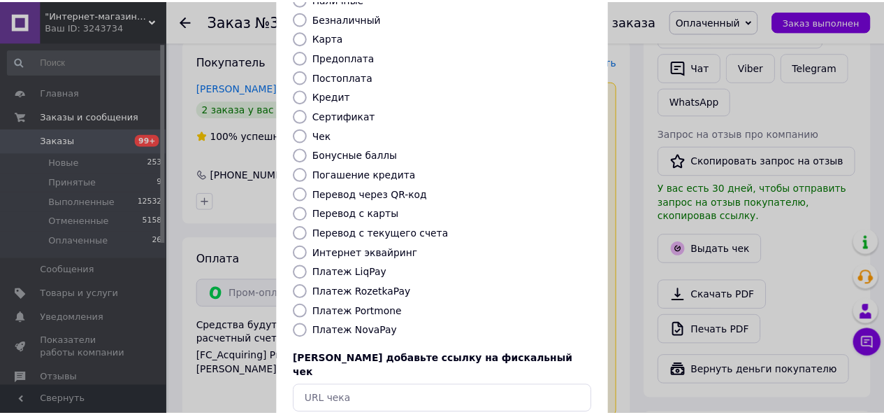
scroll to position [140, 0]
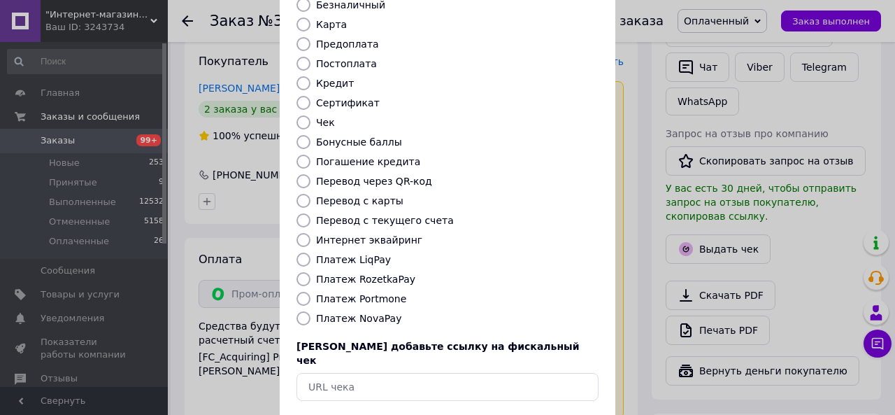
click at [305, 272] on input "Платеж RozetkaPay" at bounding box center [303, 279] width 14 height 14
radio input "true"
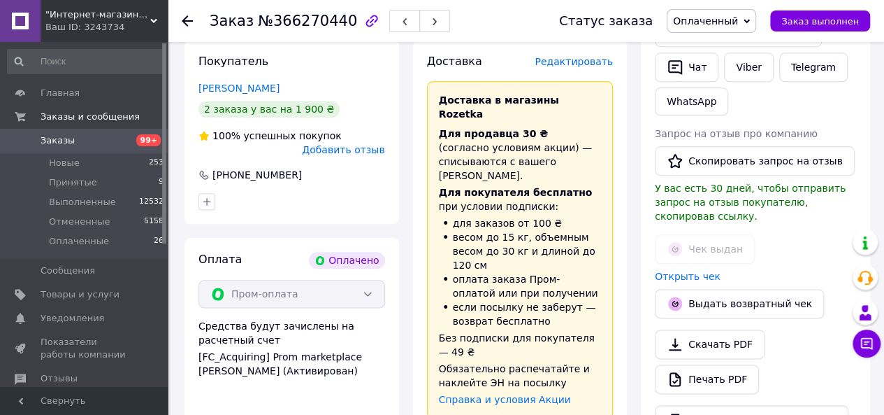
click at [101, 143] on span "Заказы" at bounding box center [85, 140] width 89 height 13
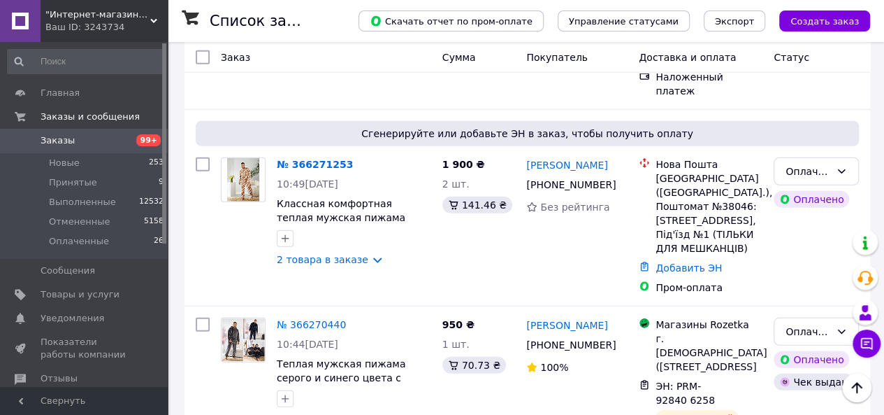
scroll to position [1888, 0]
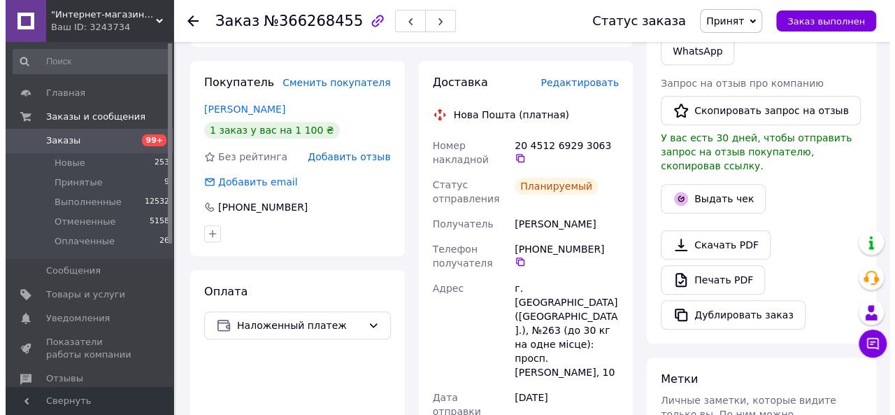
scroll to position [262, 0]
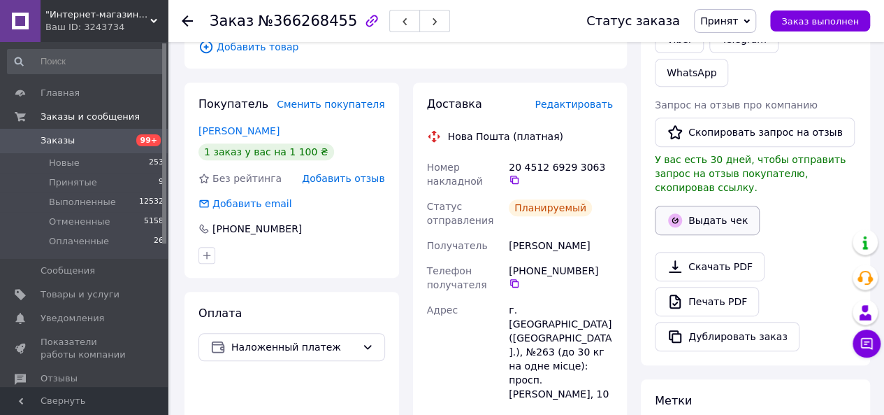
click at [723, 206] on button "Выдать чек" at bounding box center [707, 220] width 105 height 29
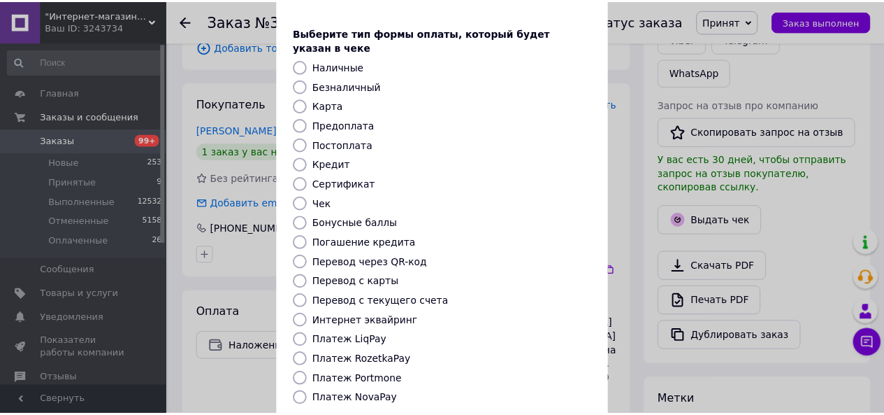
scroll to position [140, 0]
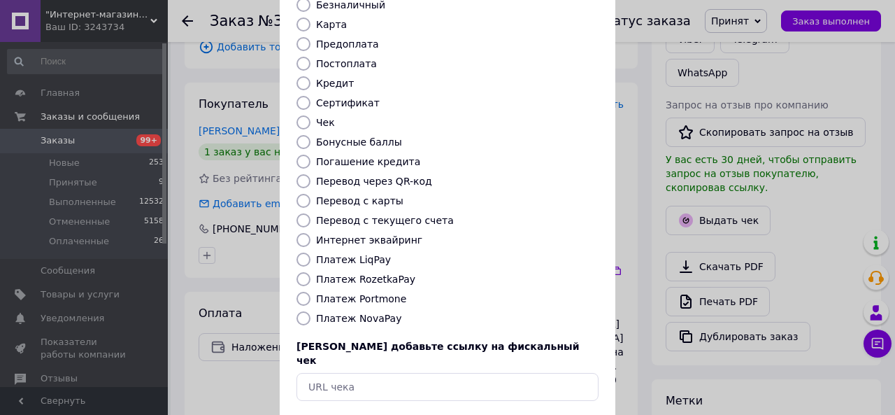
click at [301, 311] on input "Платеж NovaPay" at bounding box center [303, 318] width 14 height 14
radio input "true"
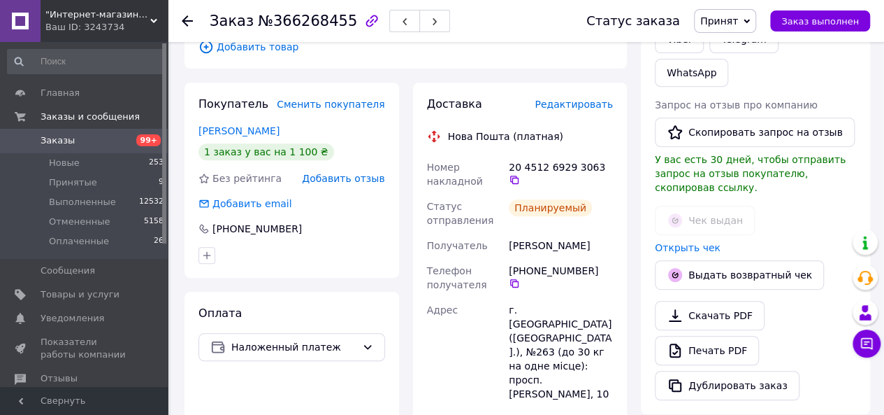
click at [66, 146] on span "Заказы" at bounding box center [58, 140] width 34 height 13
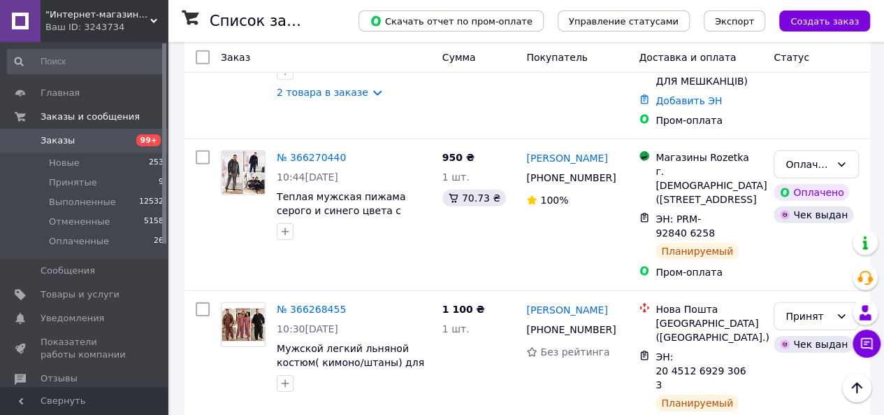
scroll to position [2028, 0]
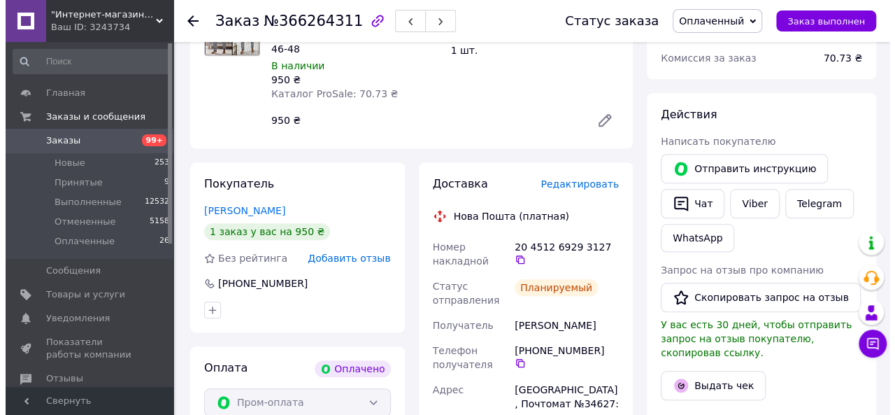
scroll to position [568, 0]
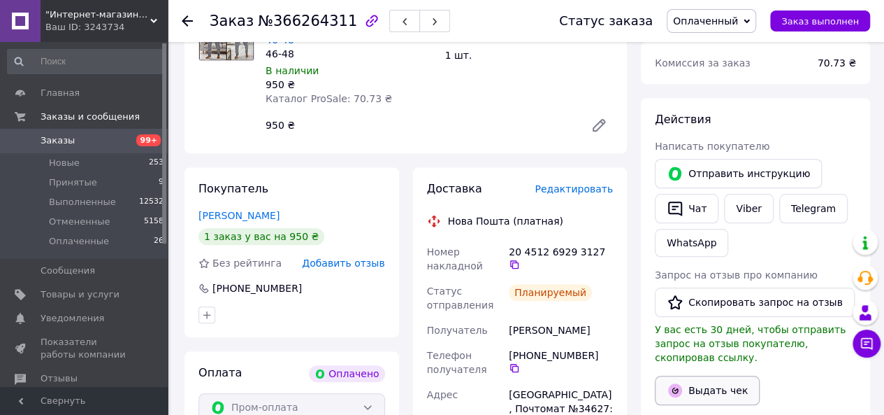
click at [715, 375] on button "Выдать чек" at bounding box center [707, 389] width 105 height 29
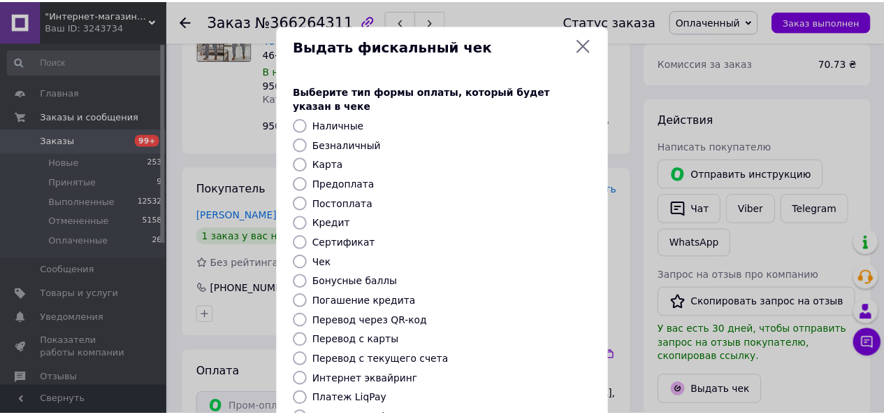
scroll to position [140, 0]
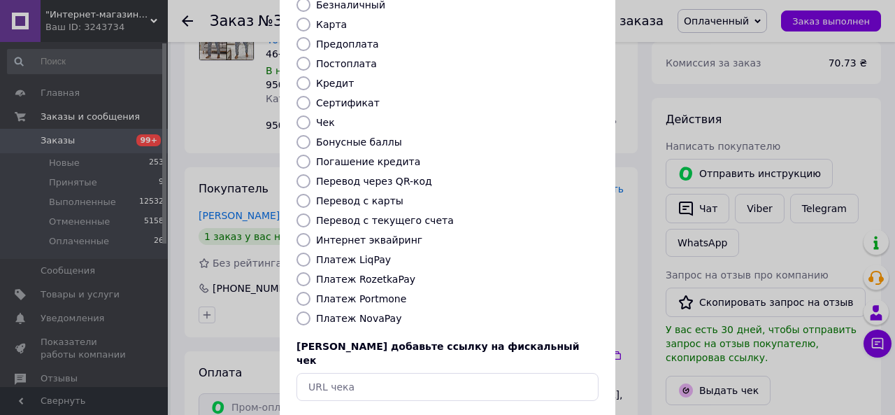
click at [300, 272] on input "Платеж RozetkaPay" at bounding box center [303, 279] width 14 height 14
radio input "true"
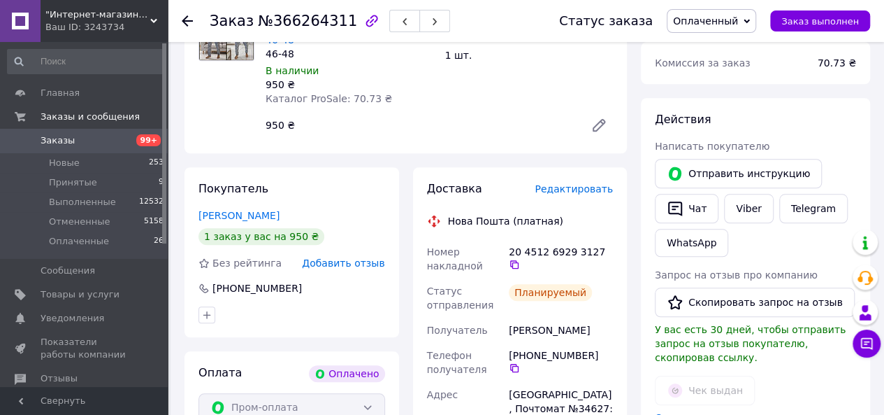
click at [39, 141] on span at bounding box center [20, 140] width 41 height 13
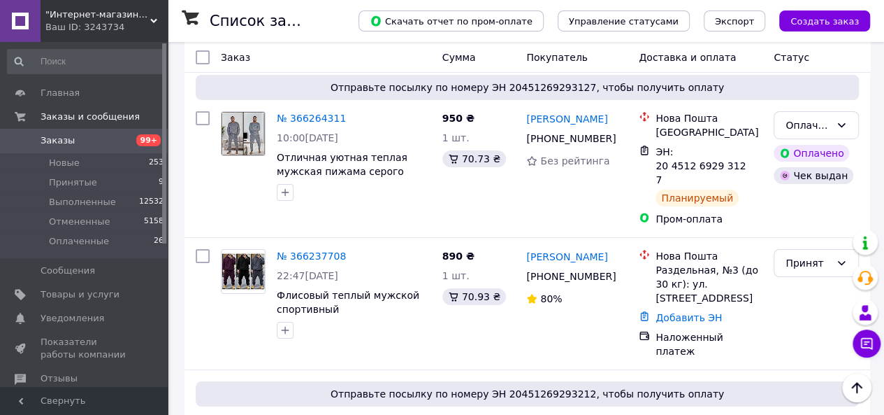
scroll to position [2425, 0]
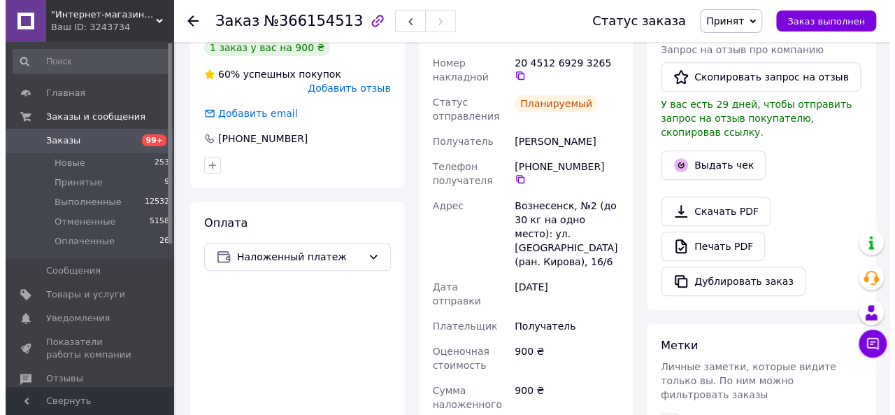
scroll to position [290, 0]
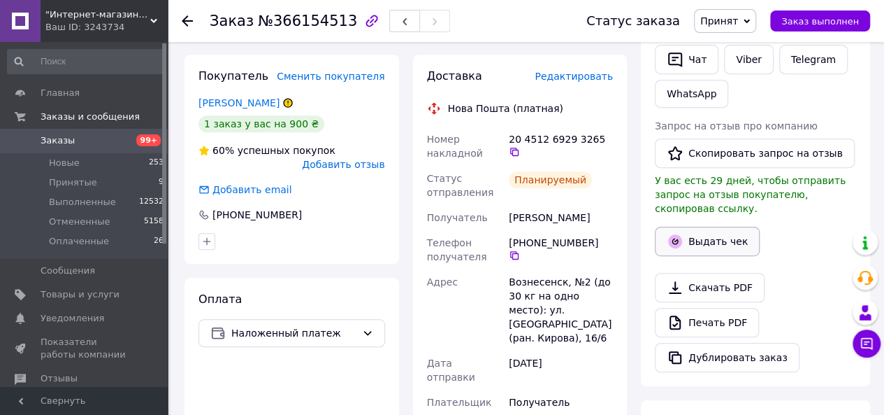
click at [719, 227] on button "Выдать чек" at bounding box center [707, 241] width 105 height 29
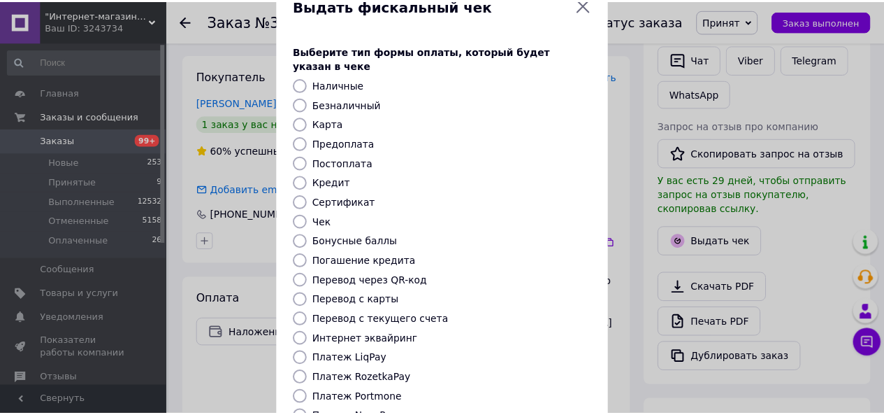
scroll to position [185, 0]
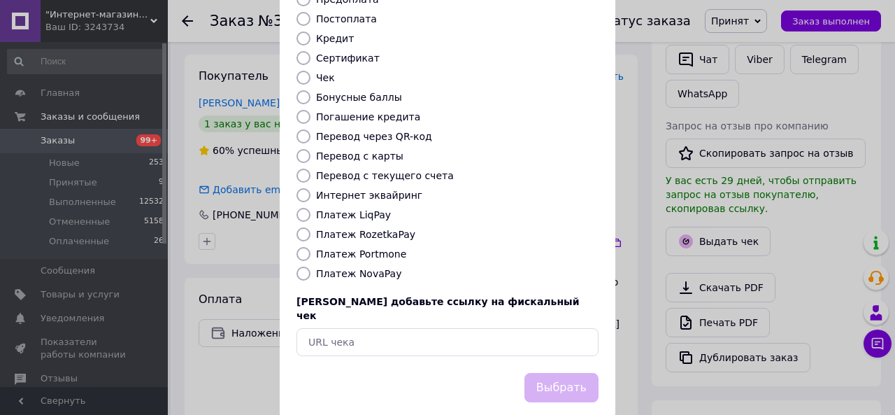
click at [301, 266] on input "Платеж NovaPay" at bounding box center [303, 273] width 14 height 14
radio input "true"
click at [556, 373] on button "Выбрать" at bounding box center [561, 388] width 74 height 30
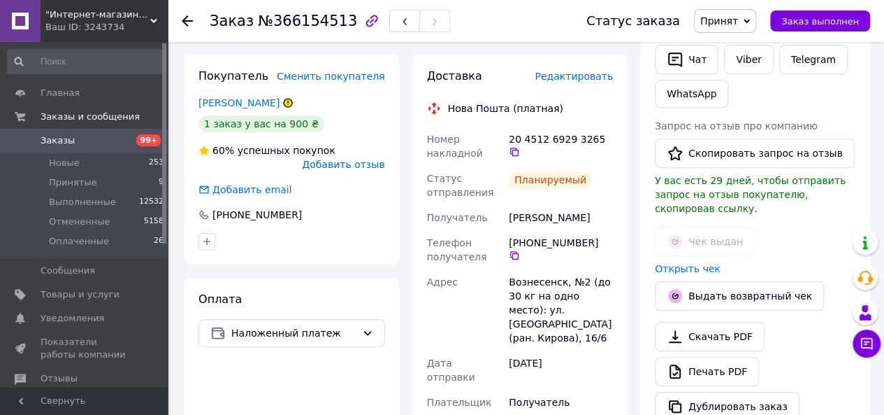
click at [80, 146] on span "Заказы" at bounding box center [85, 140] width 89 height 13
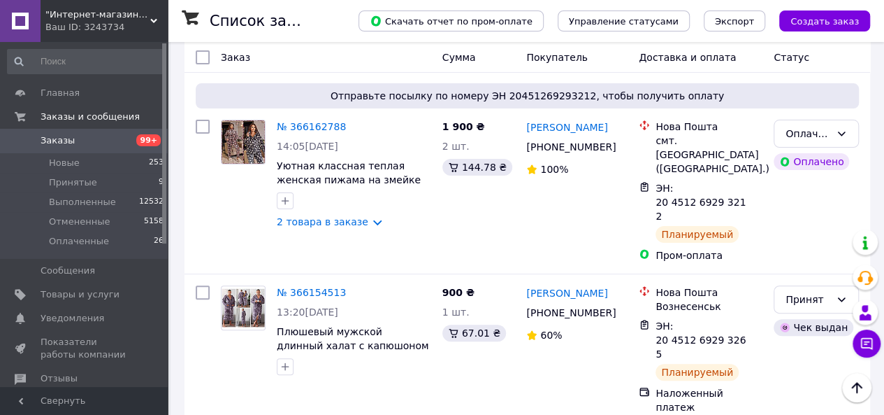
scroll to position [2727, 0]
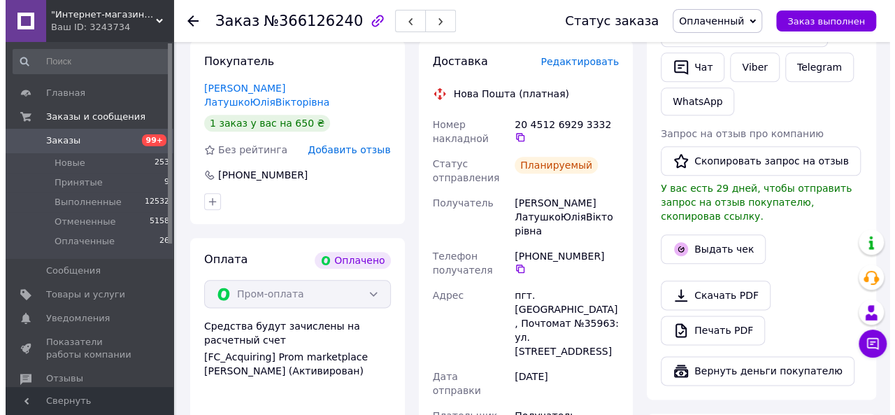
scroll to position [688, 0]
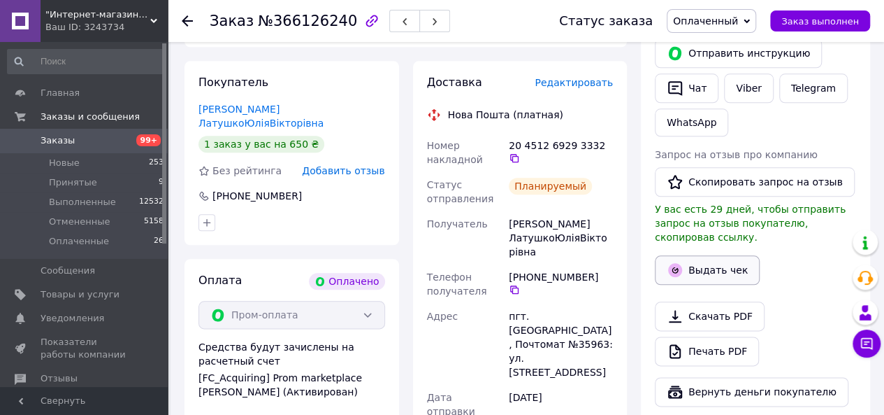
click at [723, 255] on button "Выдать чек" at bounding box center [707, 269] width 105 height 29
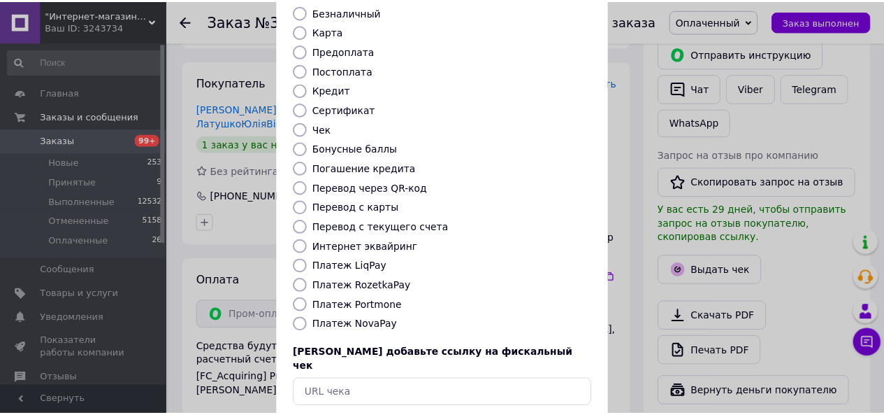
scroll to position [140, 0]
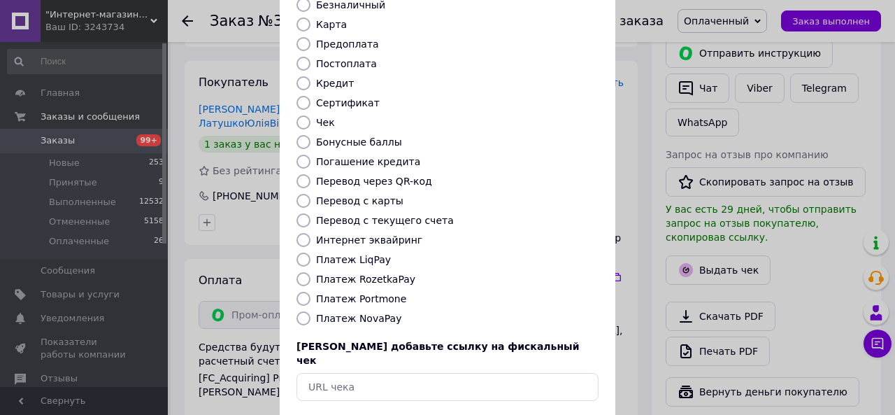
click at [301, 272] on input "Платеж RozetkaPay" at bounding box center [303, 279] width 14 height 14
radio input "true"
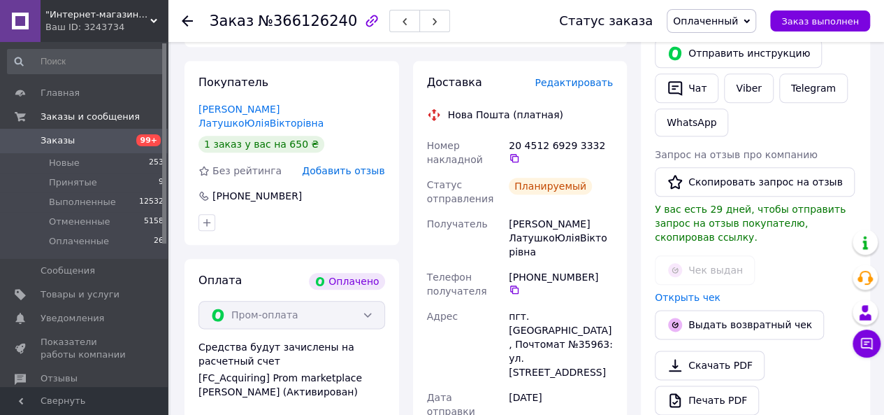
click at [82, 141] on span "Заказы" at bounding box center [85, 140] width 89 height 13
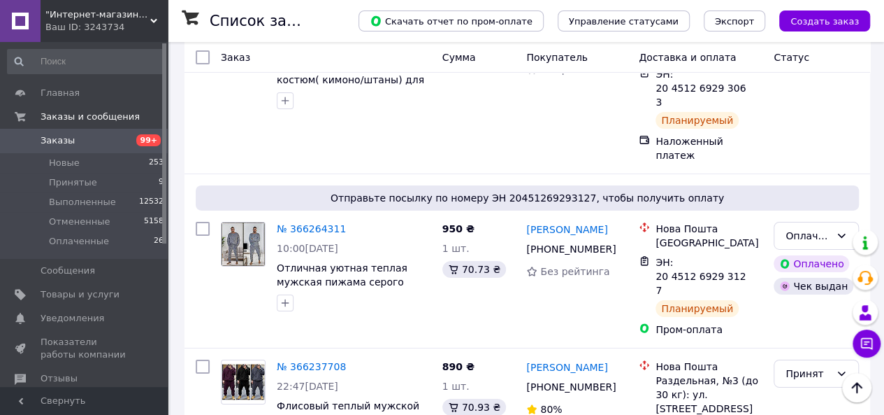
scroll to position [2355, 0]
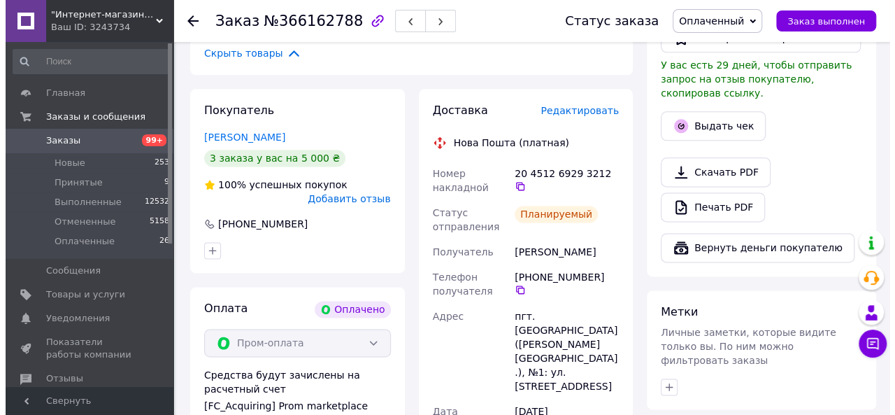
scroll to position [692, 0]
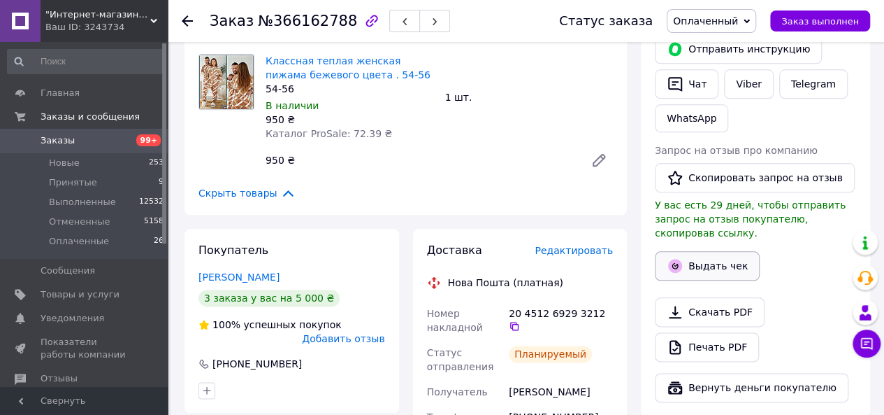
click at [712, 251] on button "Выдать чек" at bounding box center [707, 265] width 105 height 29
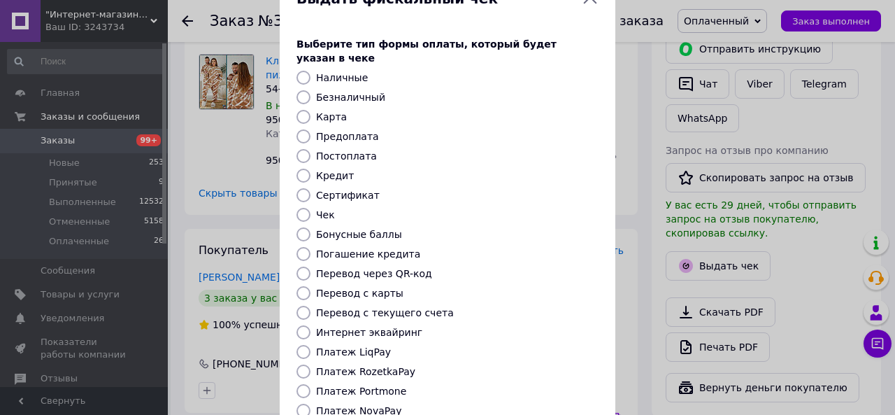
scroll to position [70, 0]
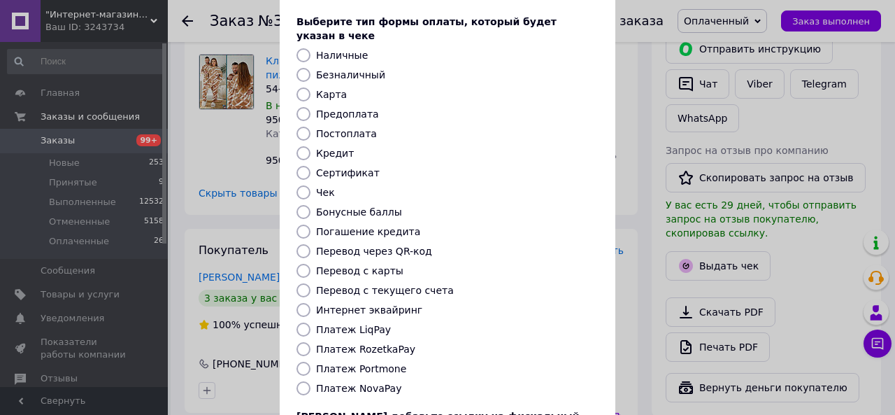
click at [302, 342] on input "Платеж RozetkaPay" at bounding box center [303, 349] width 14 height 14
radio input "true"
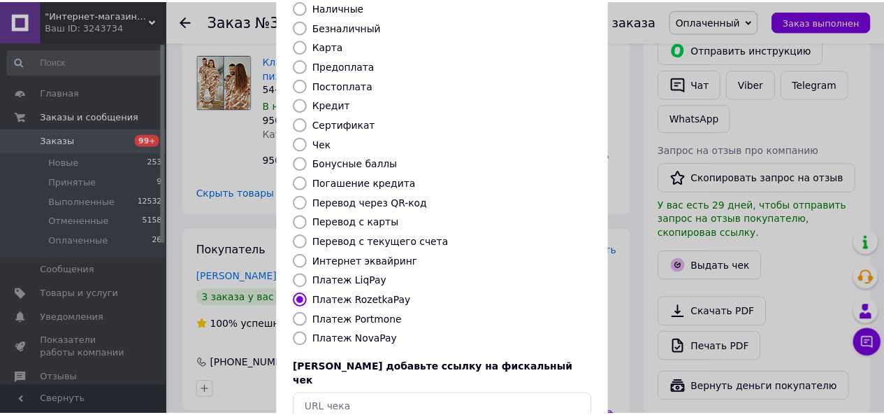
scroll to position [185, 0]
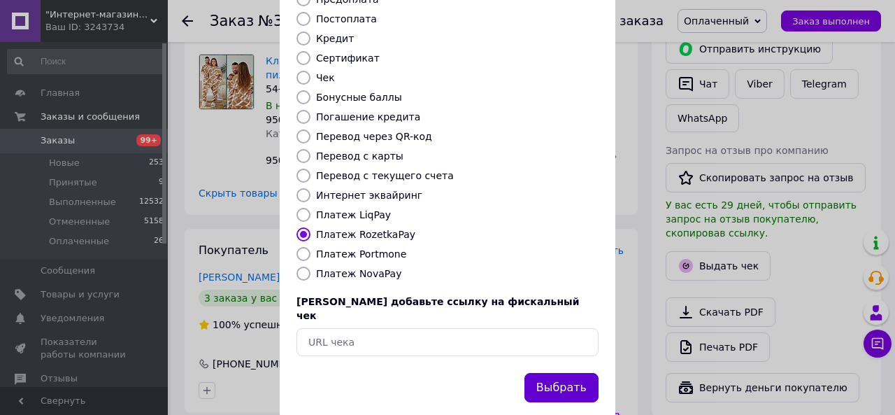
click at [573, 373] on button "Выбрать" at bounding box center [561, 388] width 74 height 30
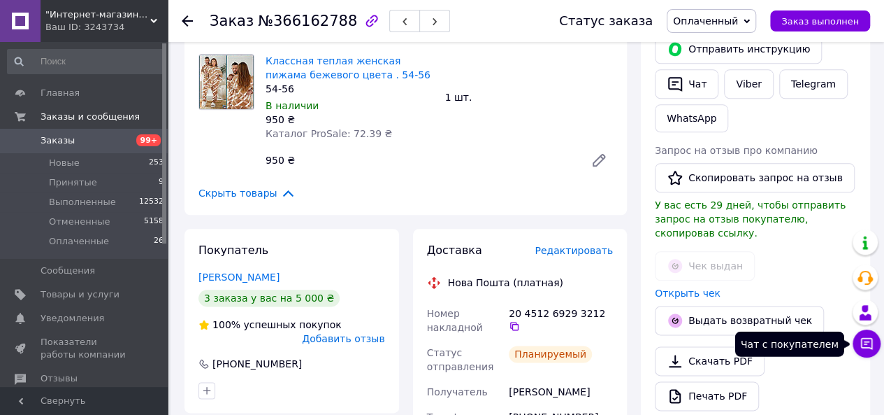
click at [863, 342] on icon at bounding box center [867, 343] width 14 height 14
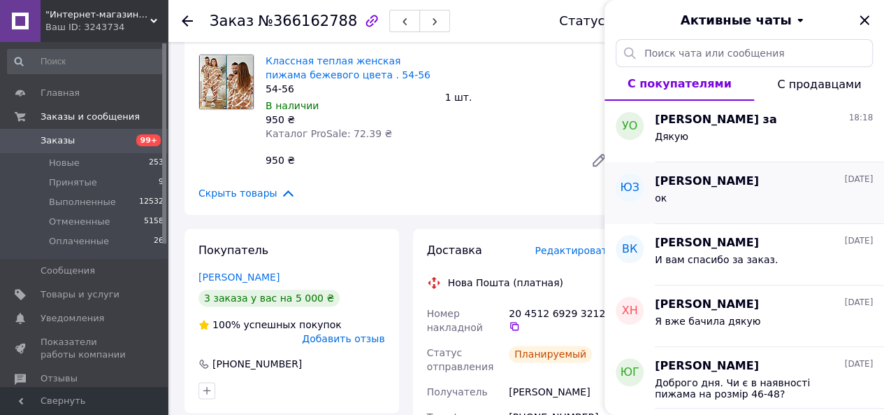
click at [773, 208] on div "ок" at bounding box center [764, 200] width 218 height 22
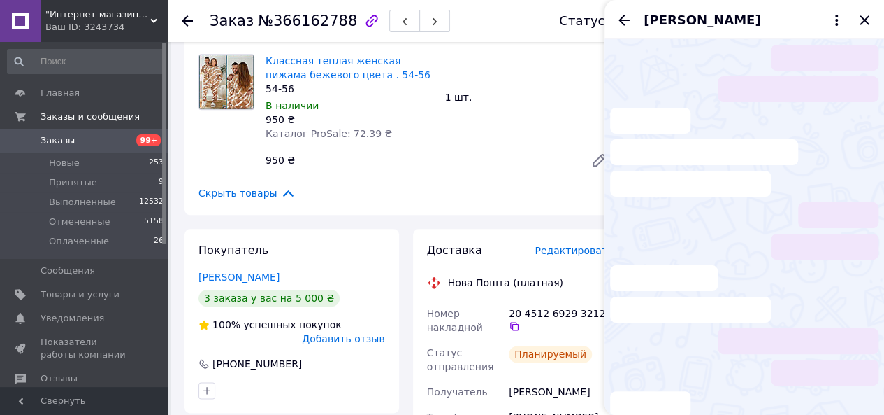
scroll to position [1442, 0]
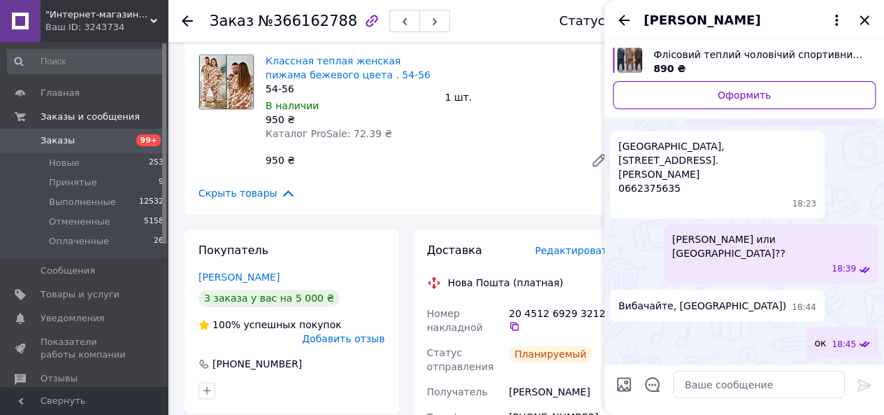
click at [69, 139] on span "Заказы" at bounding box center [58, 140] width 34 height 13
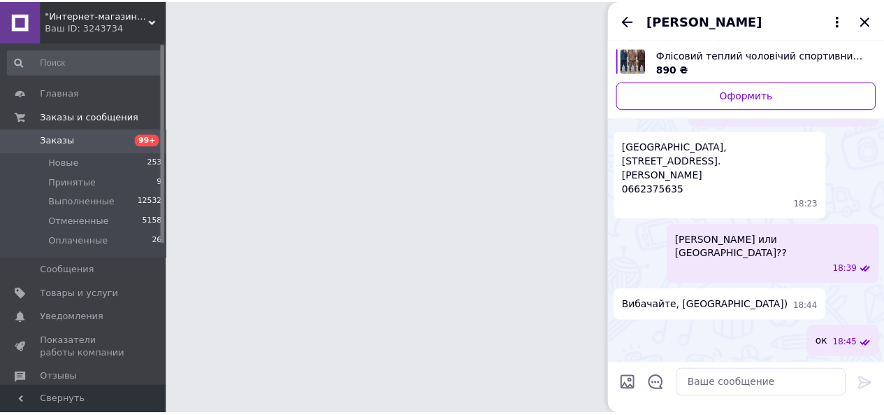
scroll to position [1370, 0]
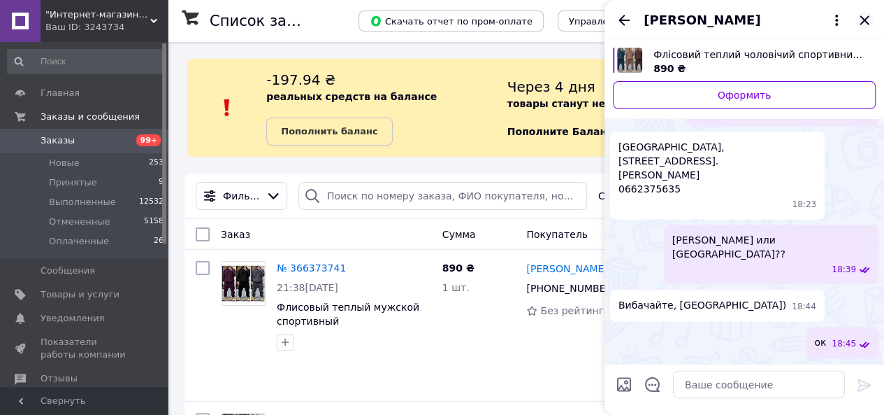
click at [866, 20] on icon "Закрыть" at bounding box center [864, 20] width 17 height 17
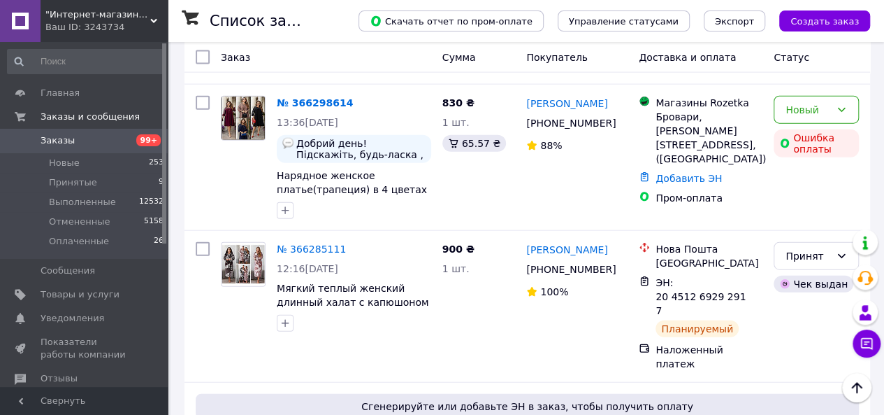
scroll to position [1608, 0]
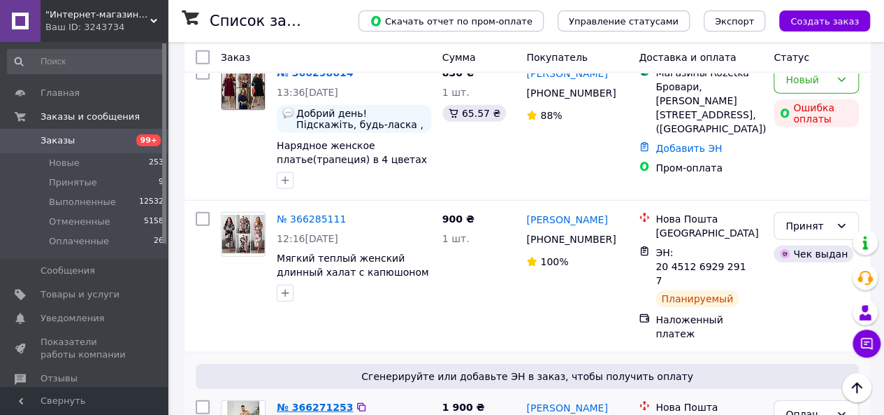
click at [315, 401] on link "№ 366271253" at bounding box center [315, 406] width 76 height 11
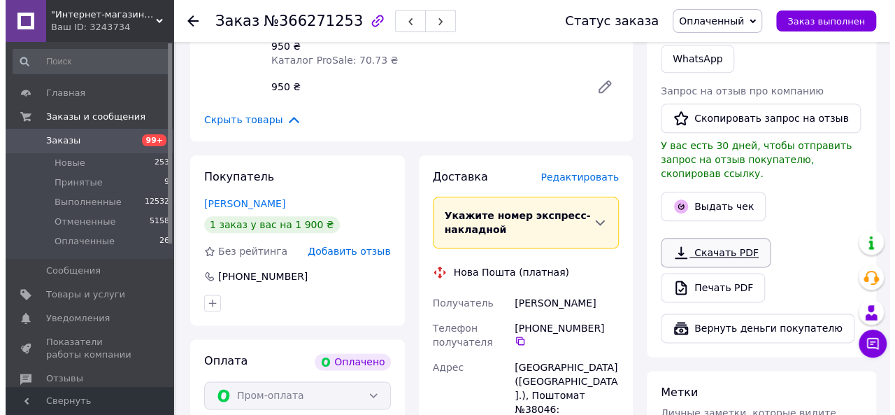
scroll to position [712, 0]
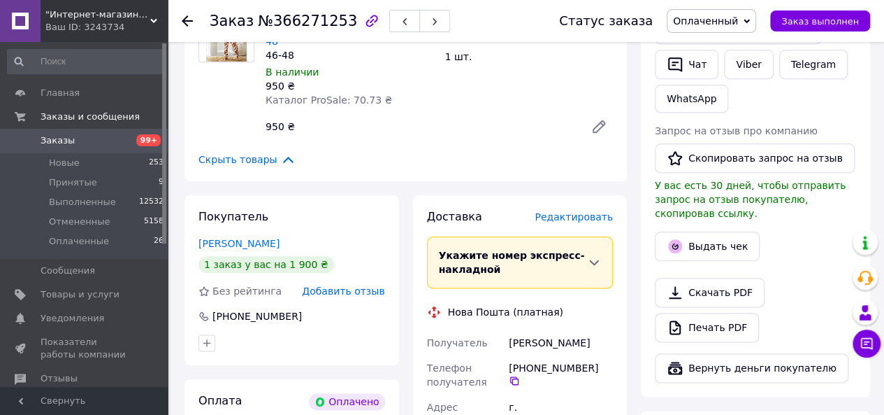
click at [584, 211] on span "Редактировать" at bounding box center [574, 216] width 78 height 11
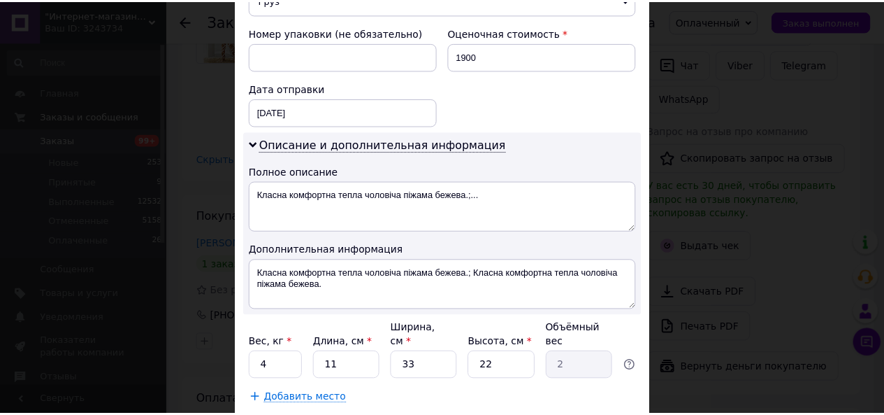
scroll to position [663, 0]
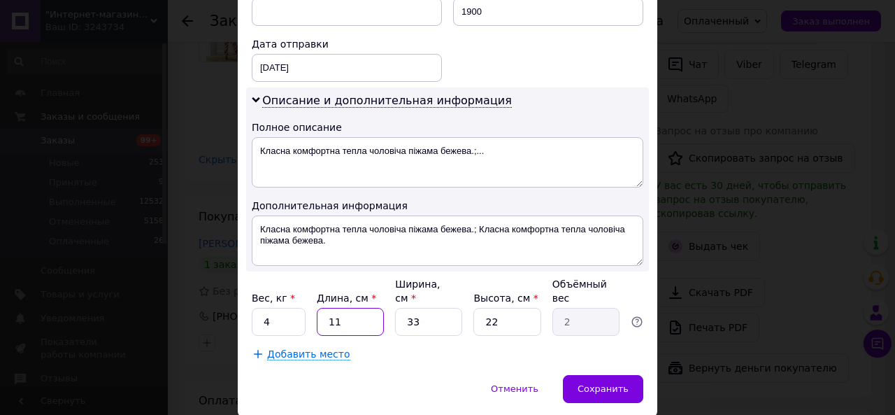
click at [333, 308] on input "11" at bounding box center [350, 322] width 67 height 28
type input "4"
type input "0.73"
type input "40"
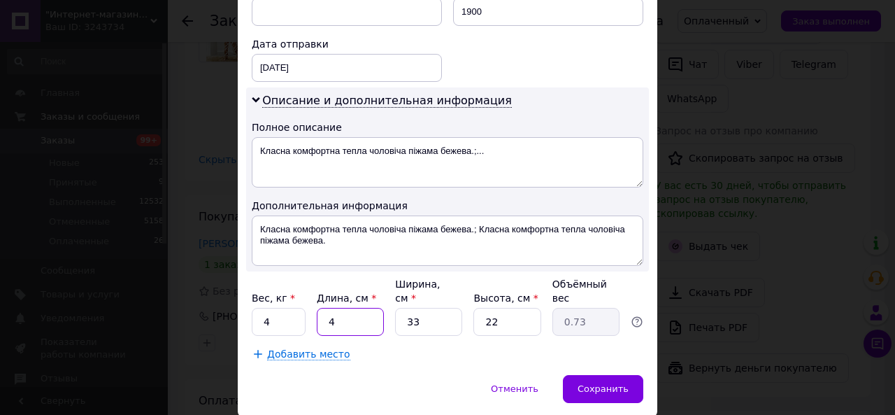
type input "7.26"
type input "40"
click at [408, 308] on input "33" at bounding box center [428, 322] width 67 height 28
type input "2"
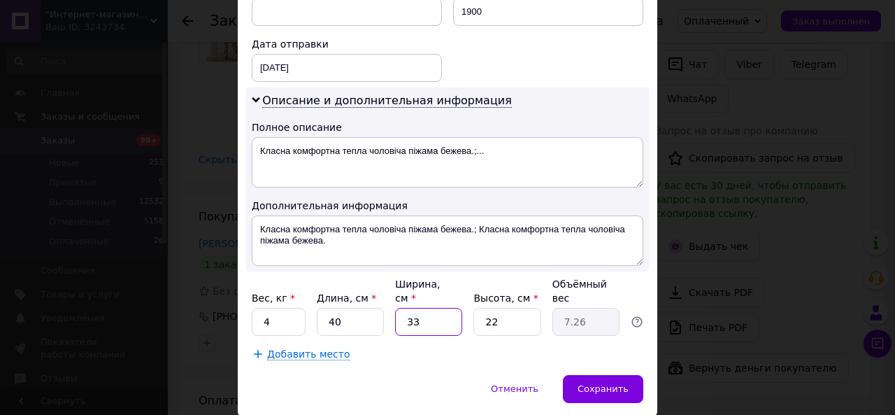
type input "0.44"
type input "20"
type input "4.4"
type input "20"
click at [488, 308] on input "22" at bounding box center [506, 322] width 67 height 28
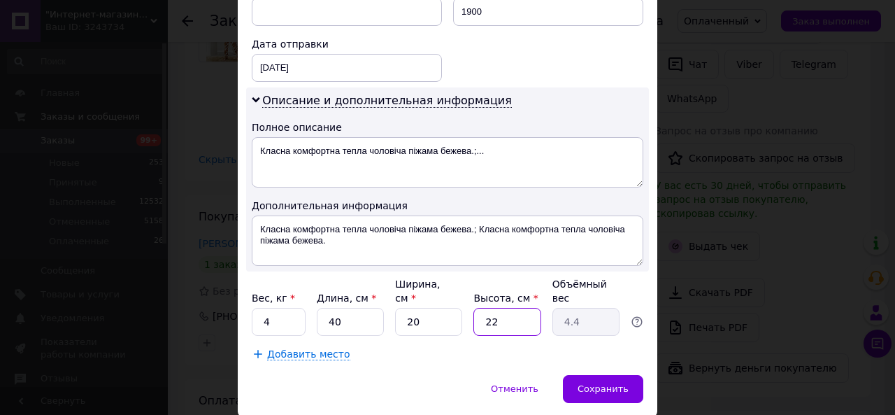
click at [488, 308] on input "22" at bounding box center [506, 322] width 67 height 28
type input "2"
type input "0.4"
type input "20"
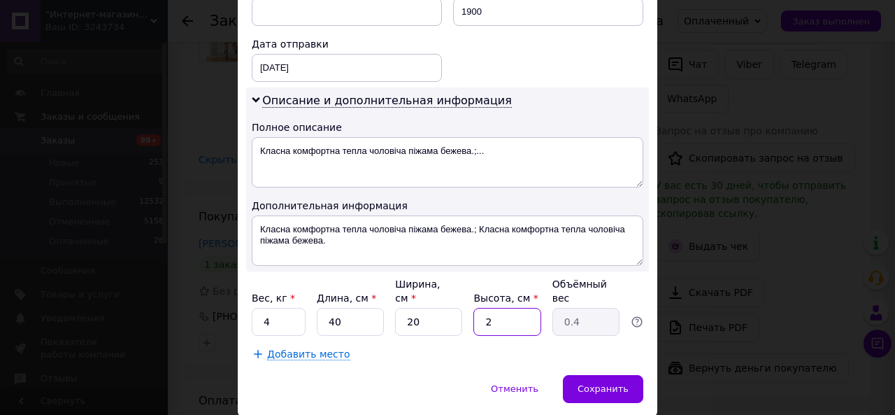
type input "4"
type input "20"
click at [591, 383] on span "Сохранить" at bounding box center [602, 388] width 51 height 10
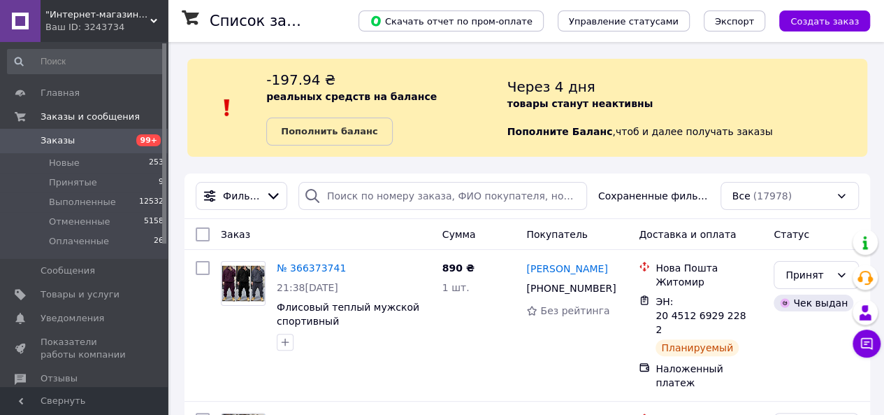
click at [73, 141] on span "Заказы" at bounding box center [85, 140] width 89 height 13
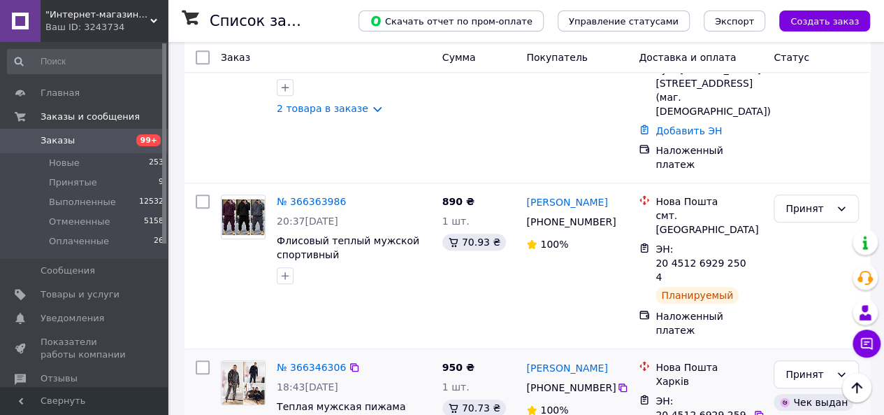
scroll to position [559, 0]
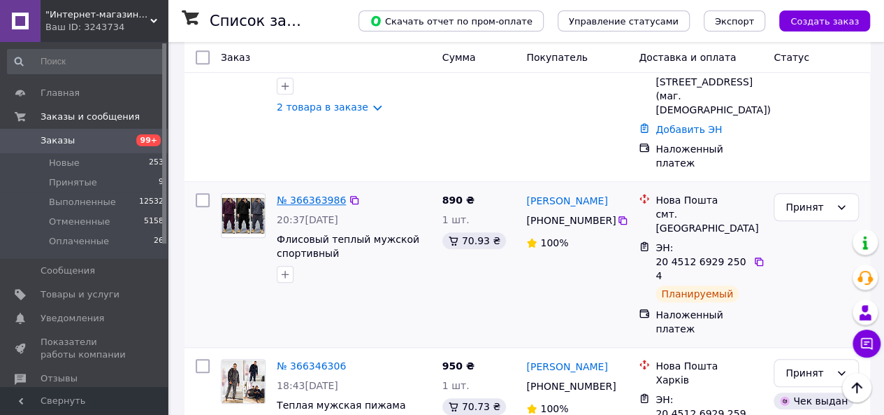
click at [315, 194] on link "№ 366363986" at bounding box center [311, 199] width 69 height 11
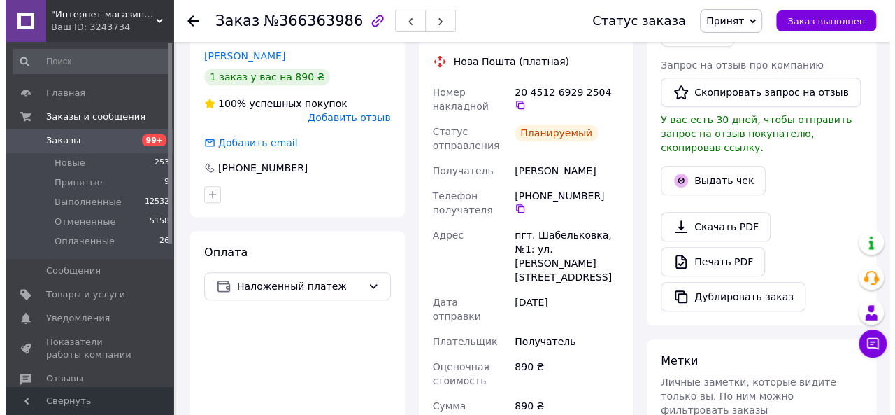
scroll to position [350, 0]
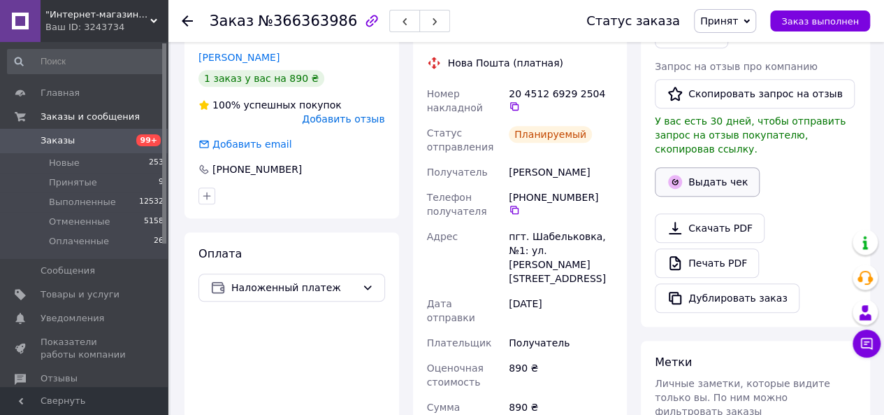
click at [712, 167] on button "Выдать чек" at bounding box center [707, 181] width 105 height 29
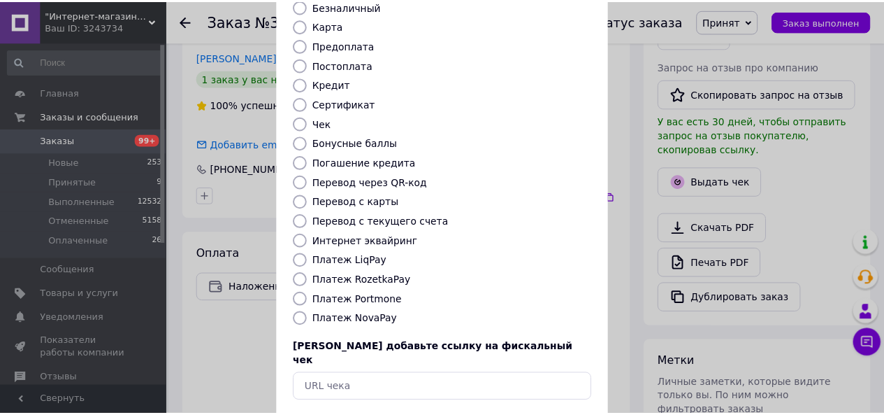
scroll to position [140, 0]
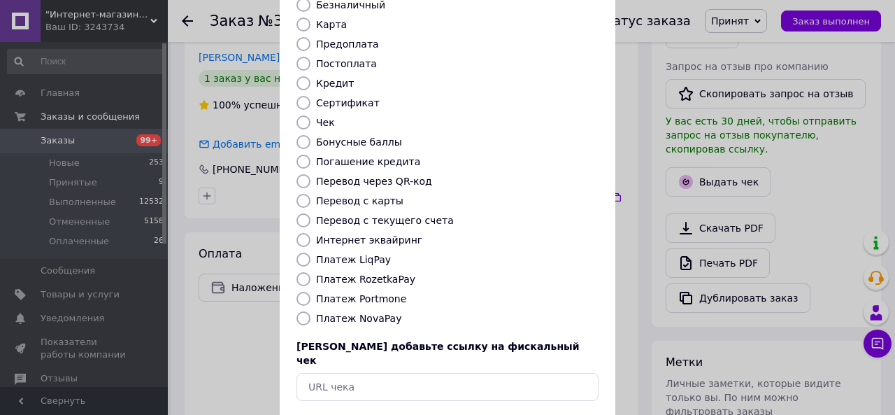
click at [302, 311] on input "Платеж NovaPay" at bounding box center [303, 318] width 14 height 14
radio input "true"
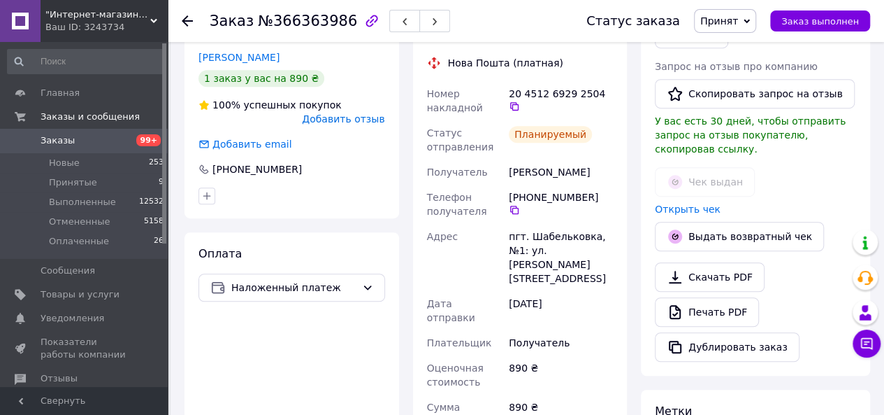
click at [78, 139] on span "Заказы" at bounding box center [85, 140] width 89 height 13
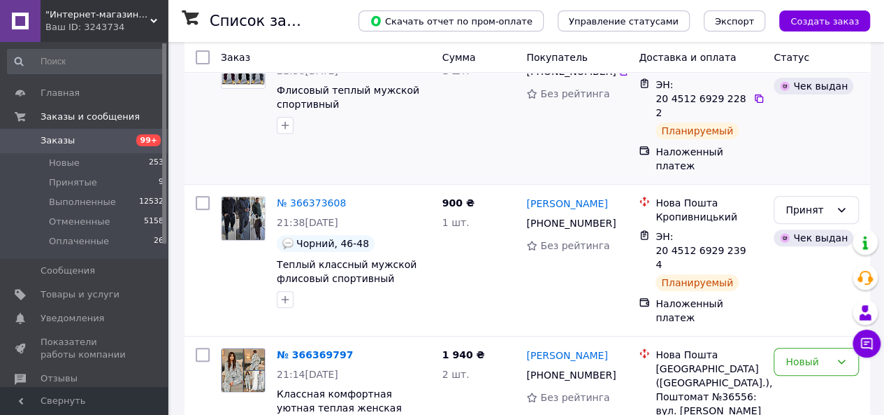
scroll to position [280, 0]
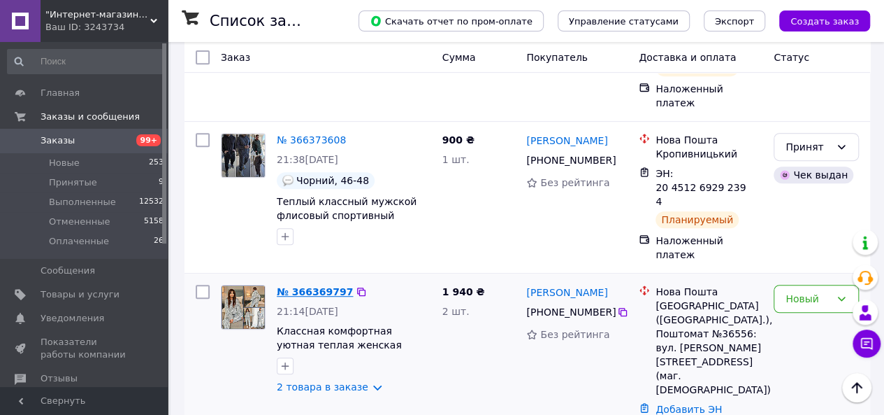
click at [317, 286] on link "№ 366369797" at bounding box center [315, 291] width 76 height 11
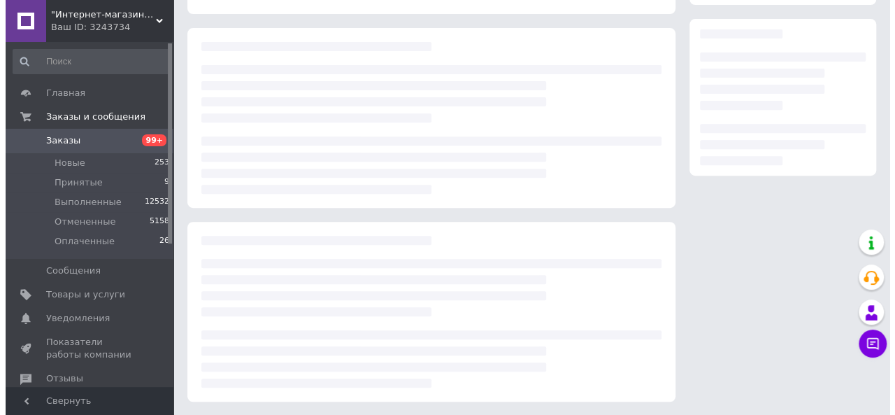
scroll to position [280, 0]
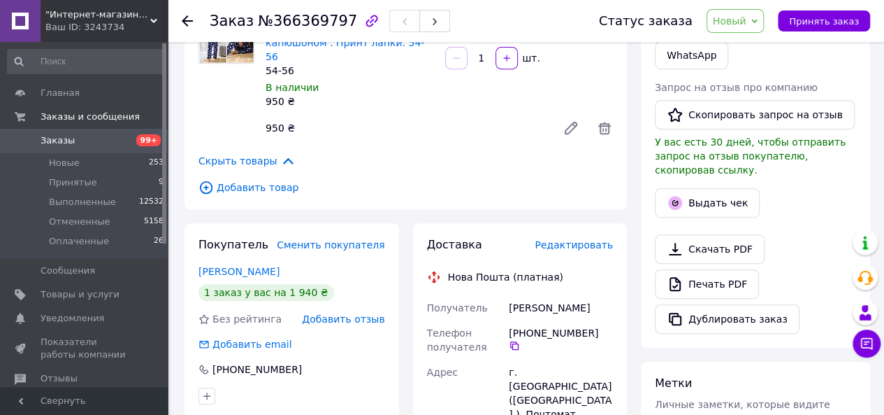
click at [747, 23] on span "Новый" at bounding box center [730, 20] width 34 height 11
click at [749, 48] on li "Принят" at bounding box center [745, 48] width 74 height 21
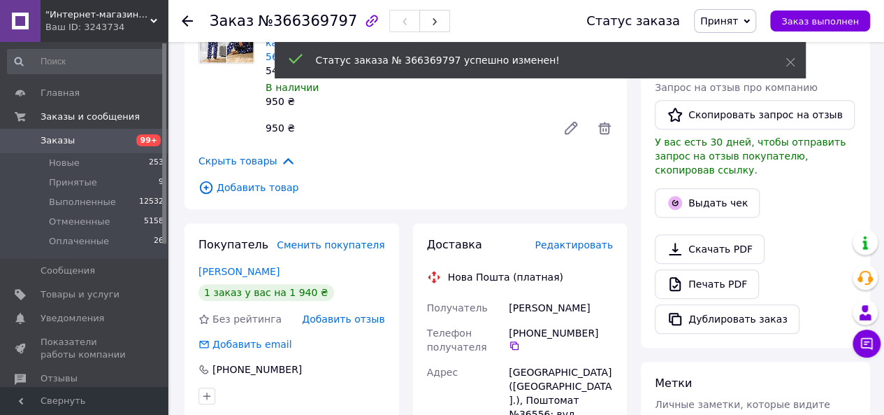
click at [580, 239] on span "Редактировать" at bounding box center [574, 244] width 78 height 11
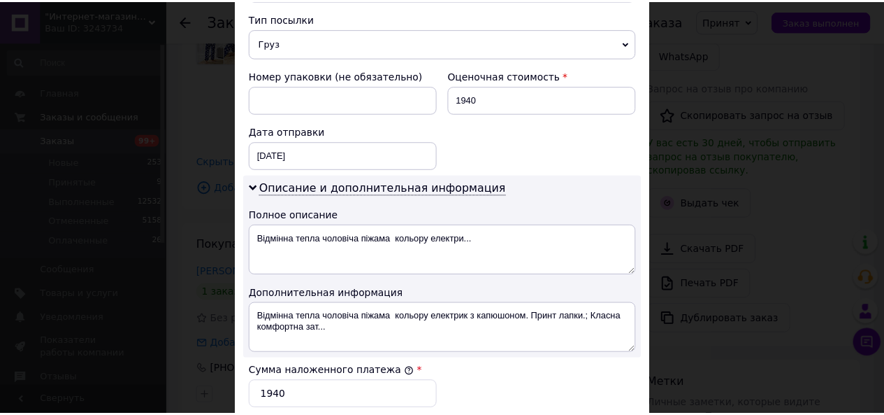
scroll to position [769, 0]
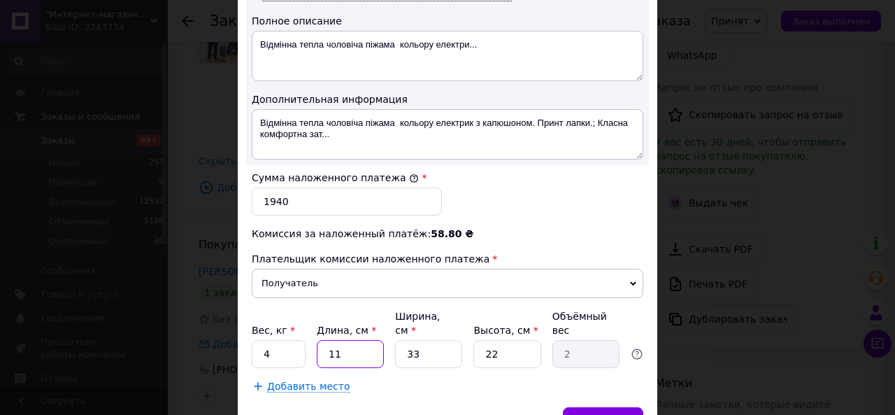
click at [333, 340] on input "11" at bounding box center [350, 354] width 67 height 28
type input "4"
type input "0.73"
type input "40"
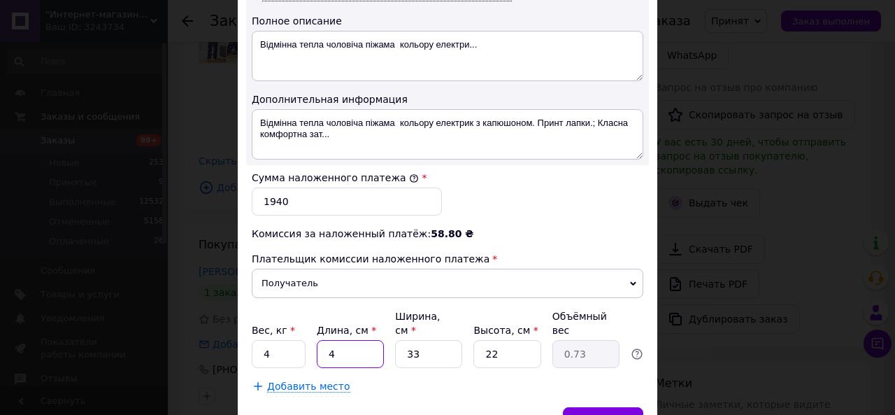
type input "7.26"
type input "40"
click at [408, 340] on input "33" at bounding box center [428, 354] width 67 height 28
type input "2"
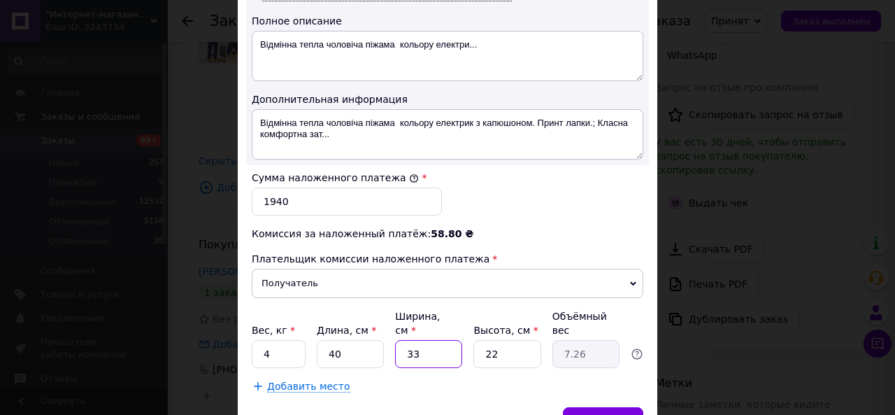
type input "0.44"
type input "20"
type input "4.4"
type input "20"
click at [490, 340] on input "22" at bounding box center [506, 354] width 67 height 28
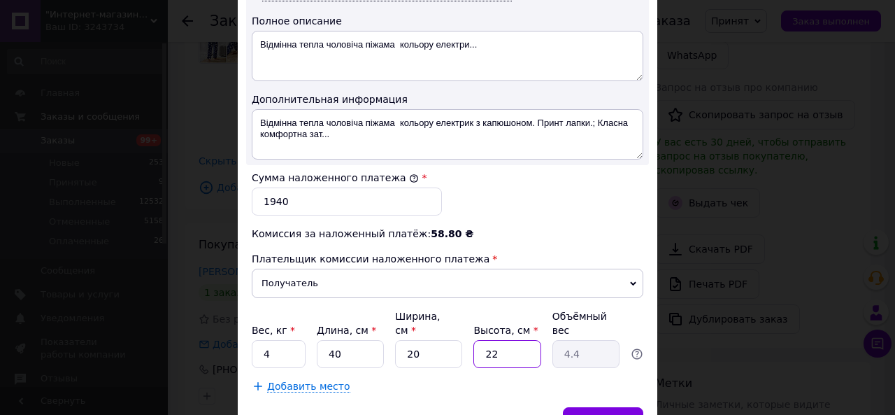
click at [490, 340] on input "22" at bounding box center [506, 354] width 67 height 28
type input "2"
type input "0.4"
type input "20"
type input "4"
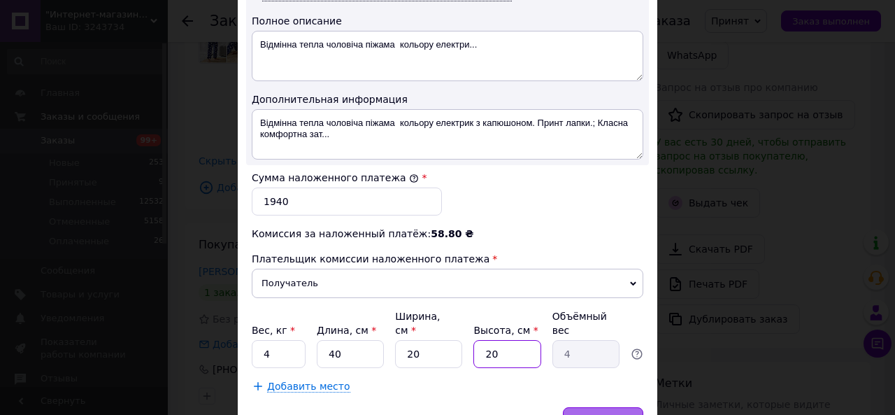
type input "20"
click at [600, 414] on span "Сохранить" at bounding box center [602, 420] width 51 height 10
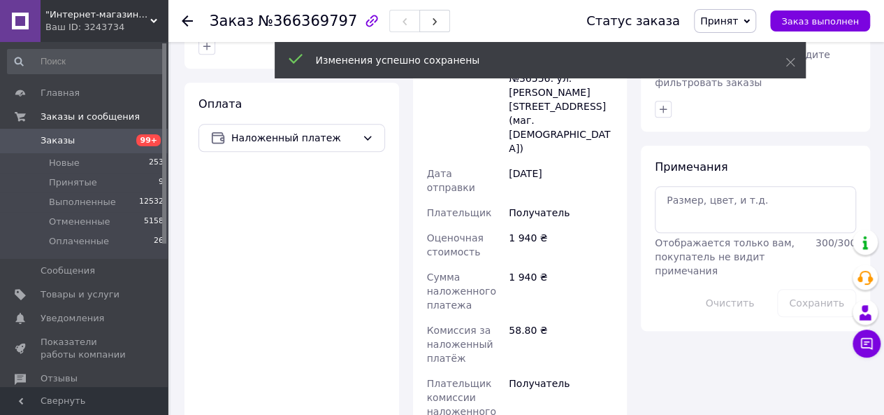
scroll to position [699, 0]
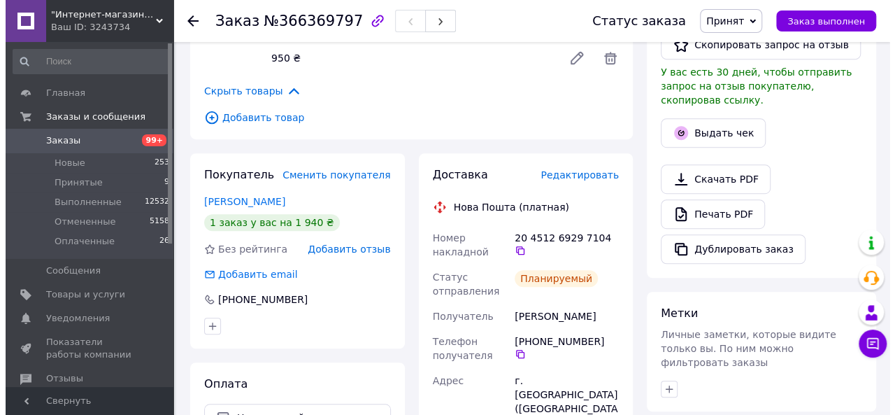
scroll to position [210, 0]
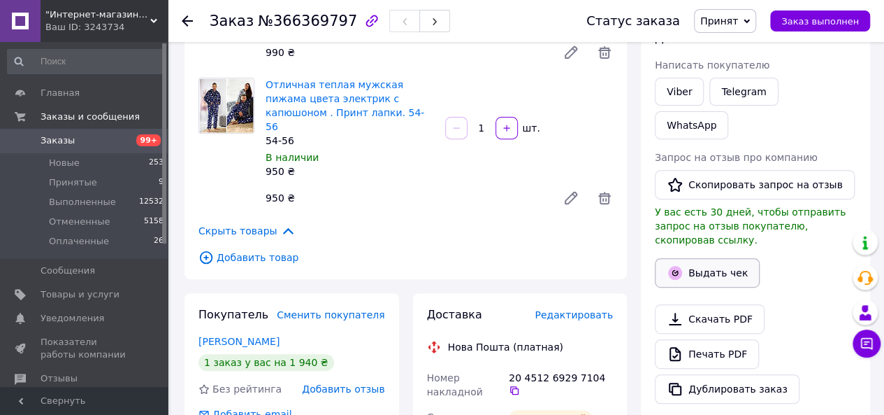
click at [713, 258] on button "Выдать чек" at bounding box center [707, 272] width 105 height 29
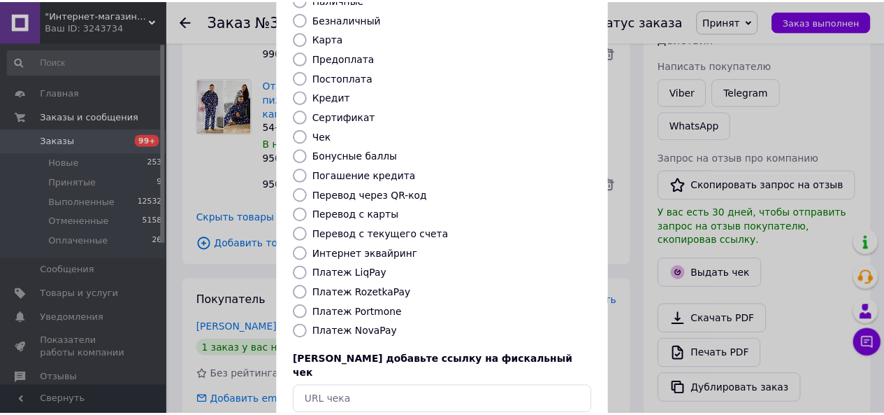
scroll to position [140, 0]
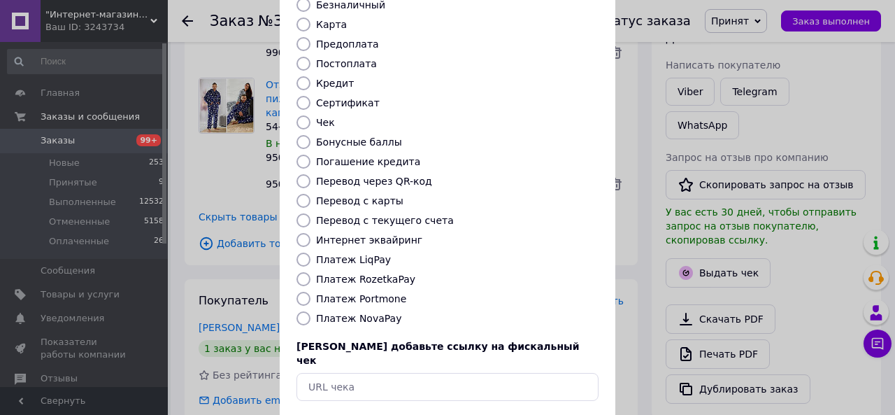
click at [301, 311] on input "Платеж NovaPay" at bounding box center [303, 318] width 14 height 14
radio input "true"
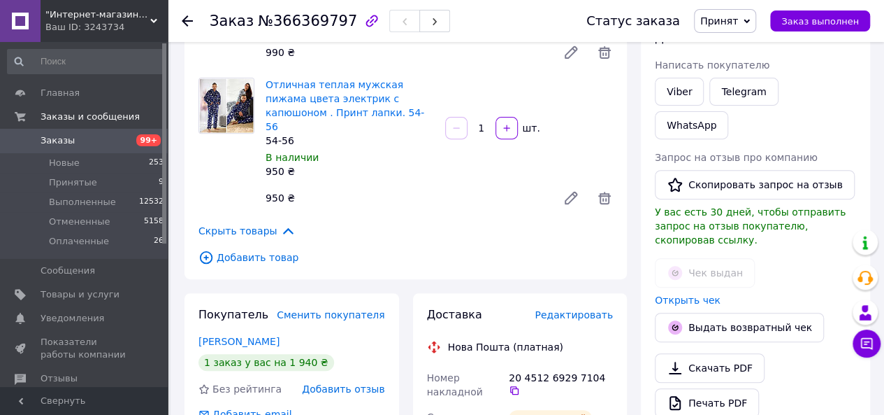
click at [69, 143] on span "Заказы" at bounding box center [58, 140] width 34 height 13
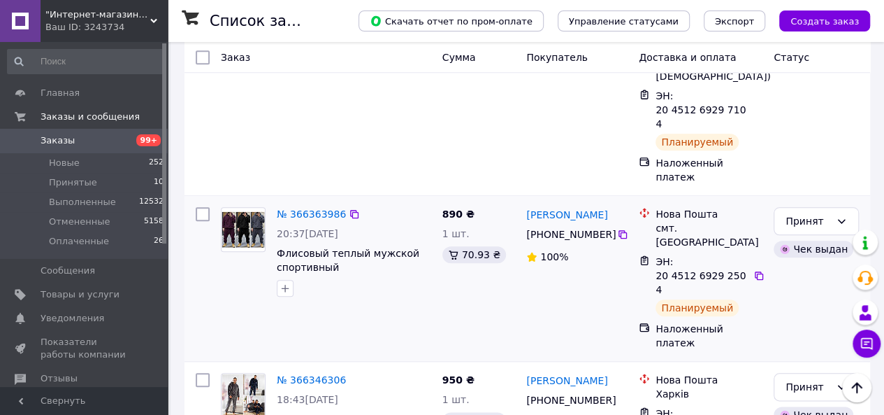
scroll to position [629, 0]
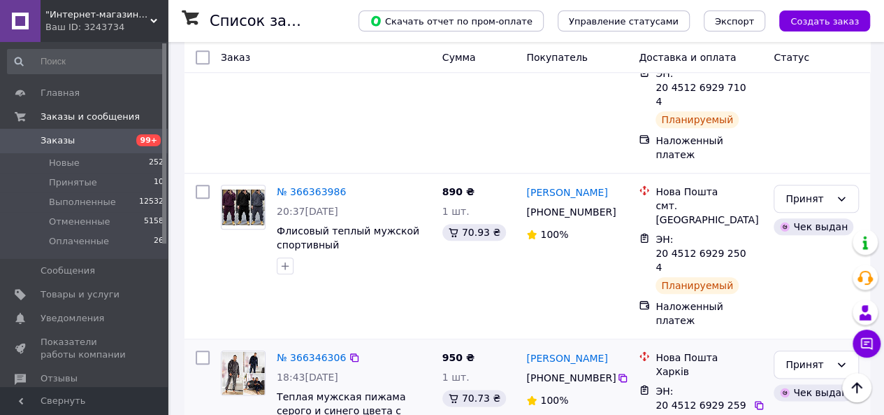
click at [238, 351] on img at bounding box center [243, 372] width 43 height 43
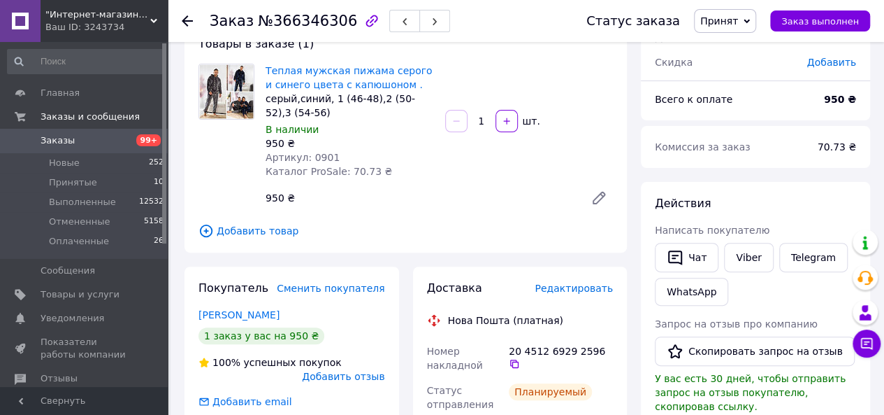
scroll to position [70, 0]
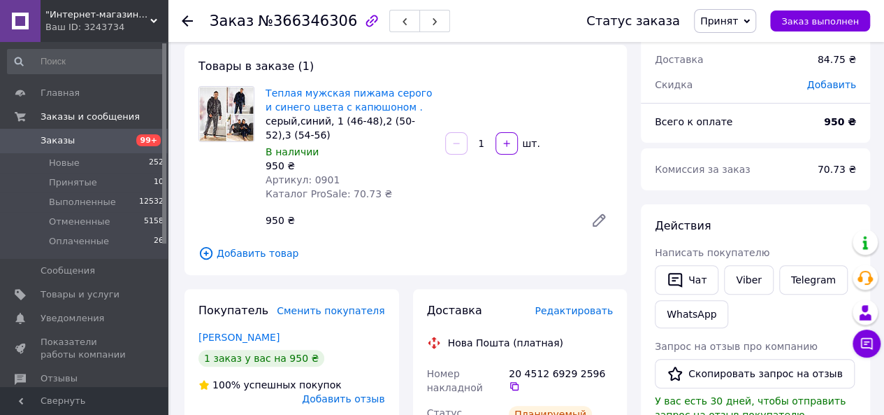
click at [213, 120] on img at bounding box center [226, 114] width 55 height 55
click at [322, 108] on link "Теплая мужская пижама серого и синего цвета с капюшоном ." at bounding box center [349, 99] width 167 height 25
click at [78, 144] on span "Заказы" at bounding box center [85, 140] width 89 height 13
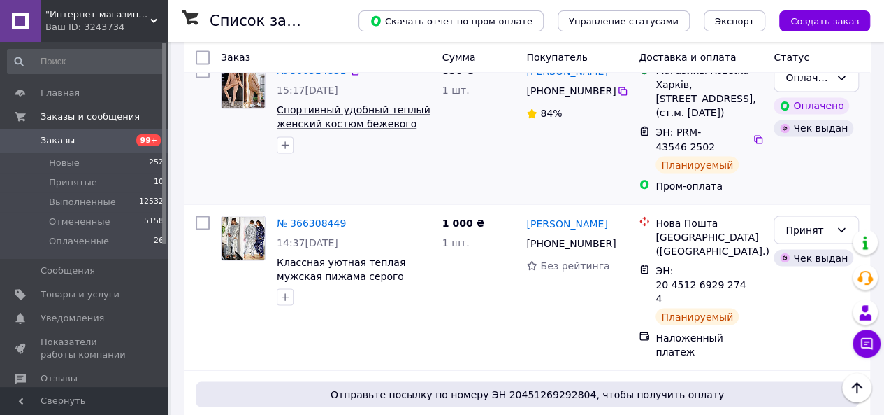
scroll to position [1189, 0]
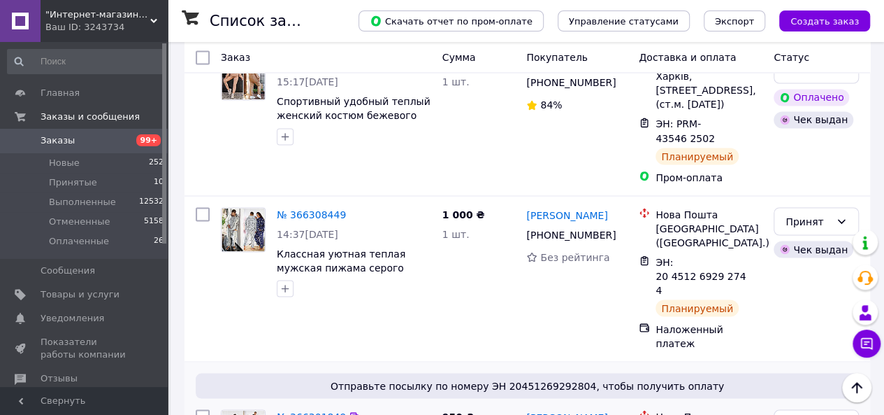
click at [315, 410] on link "№ 366301849" at bounding box center [311, 415] width 69 height 11
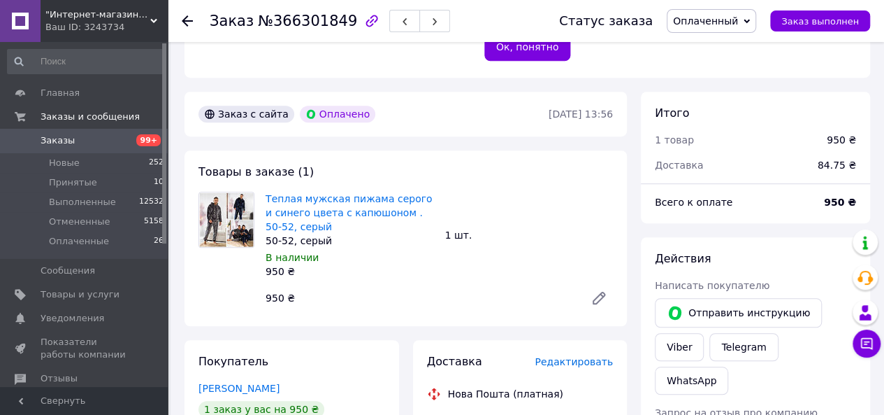
scroll to position [332, 0]
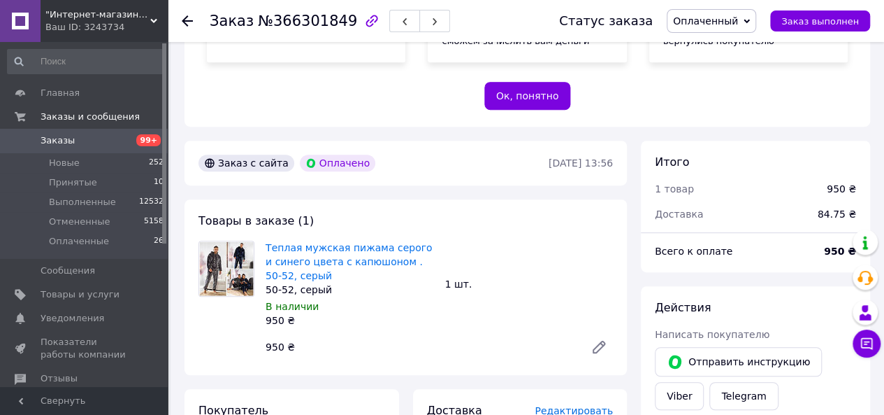
click at [83, 140] on span "Заказы" at bounding box center [85, 140] width 89 height 13
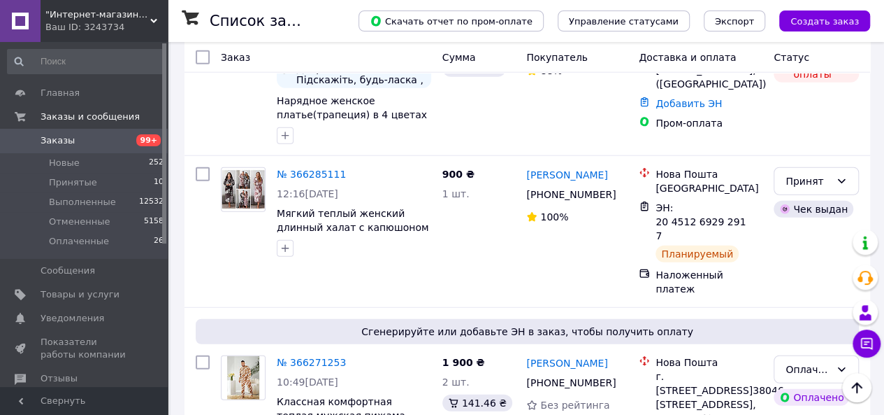
scroll to position [1748, 0]
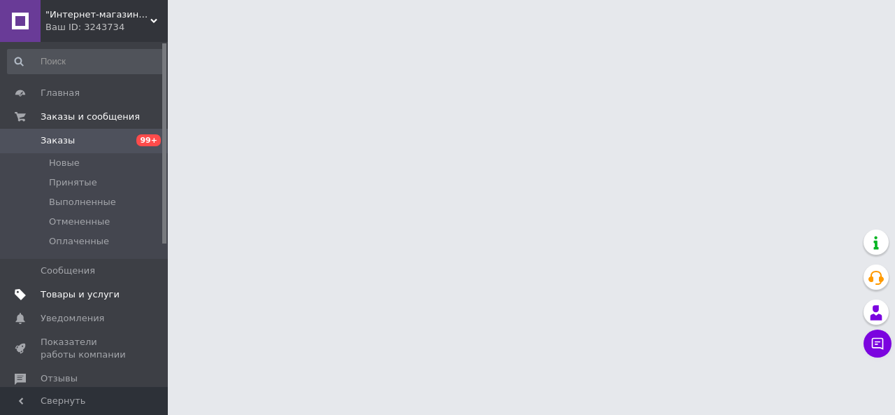
click at [52, 297] on span "Товары и услуги" at bounding box center [80, 294] width 79 height 13
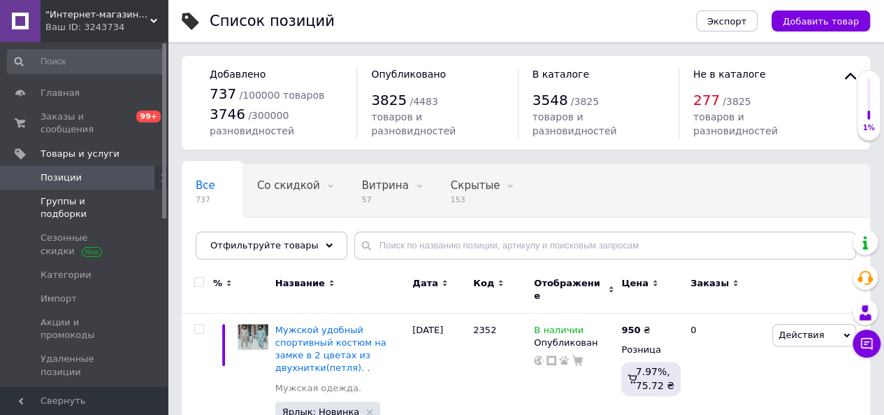
click at [89, 195] on span "Группы и подборки" at bounding box center [85, 207] width 89 height 25
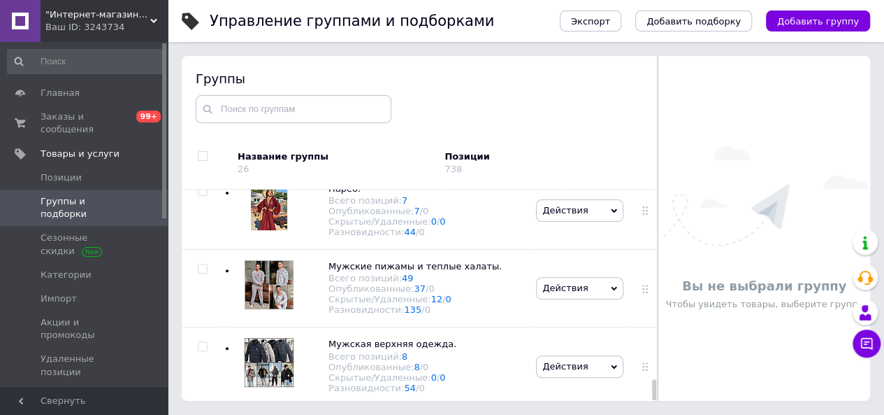
scroll to position [2015, 0]
click at [365, 261] on span "Мужские пижамы и теплые халаты." at bounding box center [415, 266] width 173 height 10
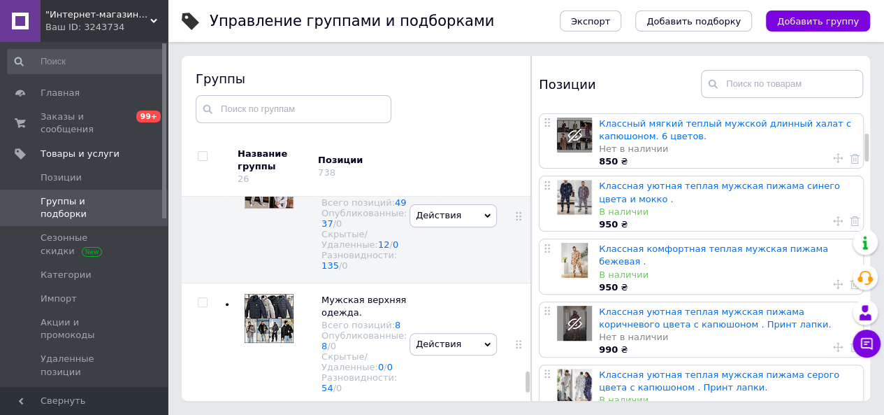
scroll to position [210, 0]
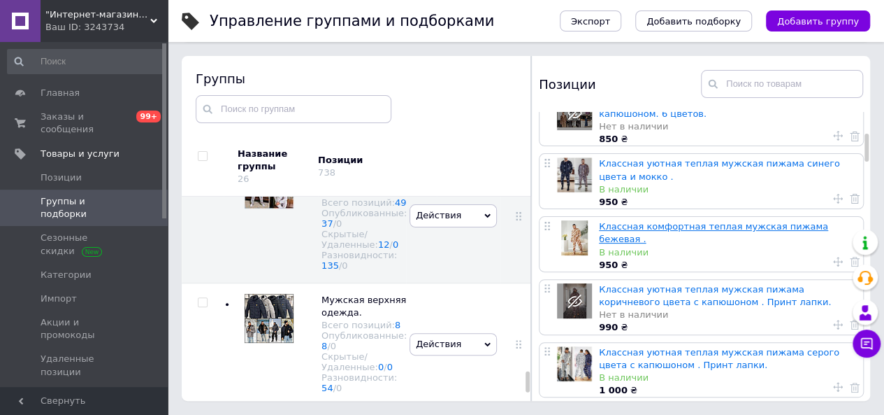
click at [689, 221] on link "Классная комфортная теплая мужская пижама бежевая ." at bounding box center [713, 232] width 229 height 23
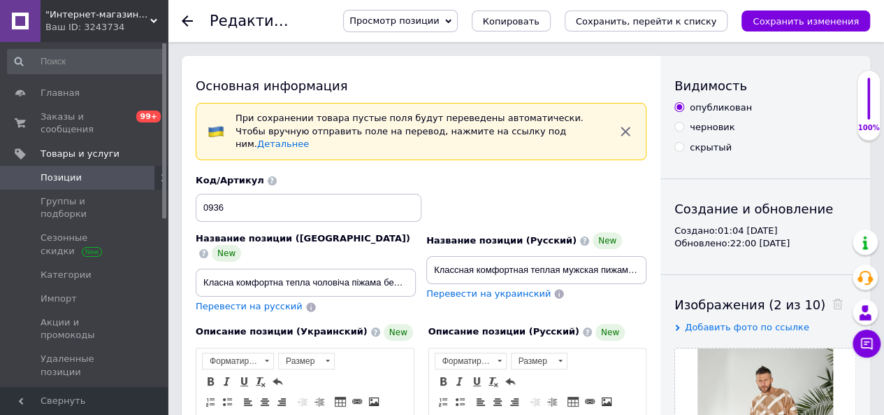
click at [681, 146] on input "скрытый" at bounding box center [679, 146] width 9 height 9
radio input "true"
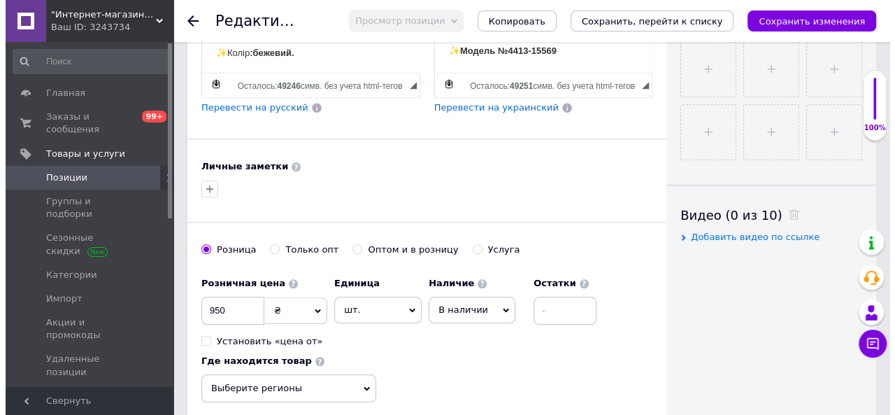
scroll to position [559, 0]
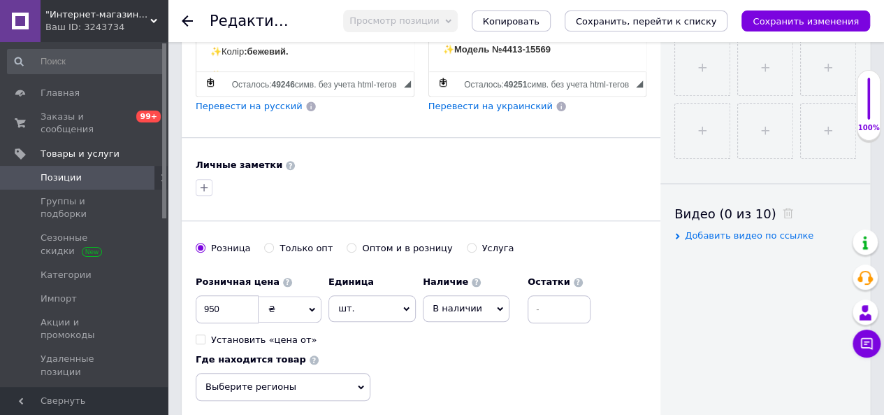
click at [485, 295] on span "В наличии" at bounding box center [466, 308] width 87 height 27
click at [461, 327] on li "Нет в наличии" at bounding box center [466, 337] width 85 height 20
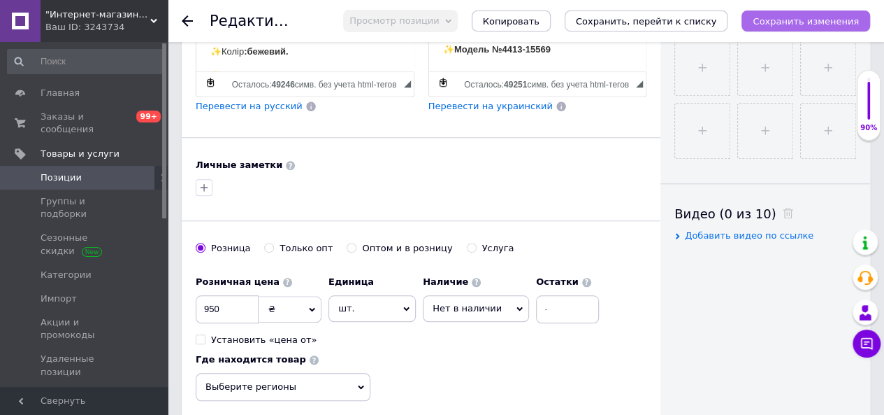
click at [801, 19] on icon "Сохранить изменения" at bounding box center [806, 21] width 106 height 10
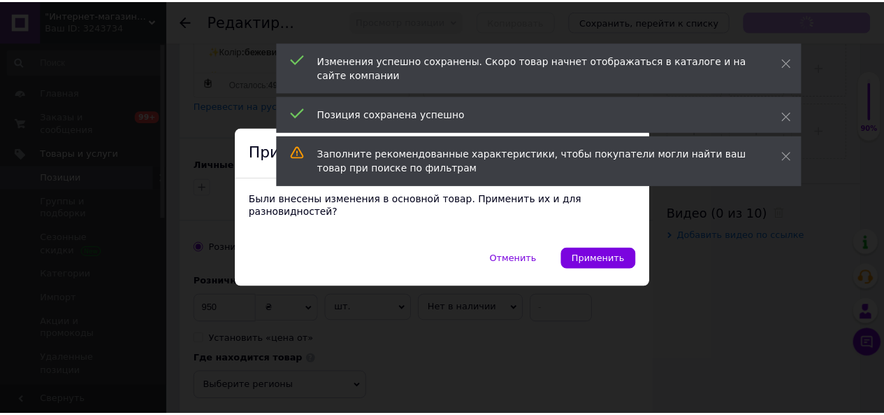
scroll to position [165, 0]
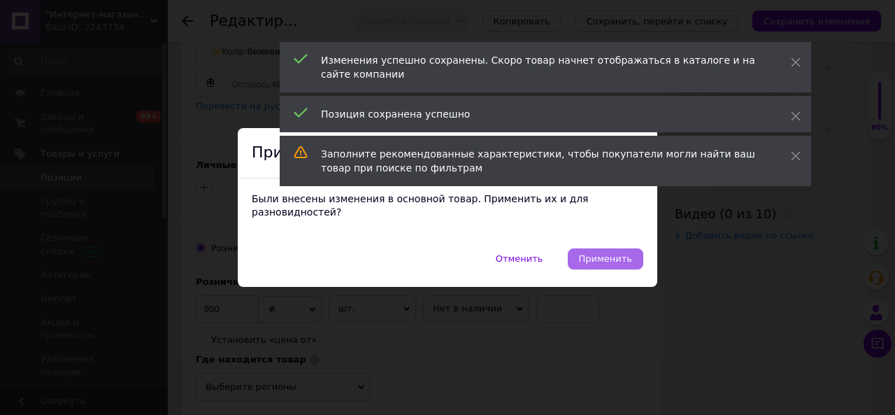
click at [619, 253] on span "Применить" at bounding box center [605, 258] width 53 height 10
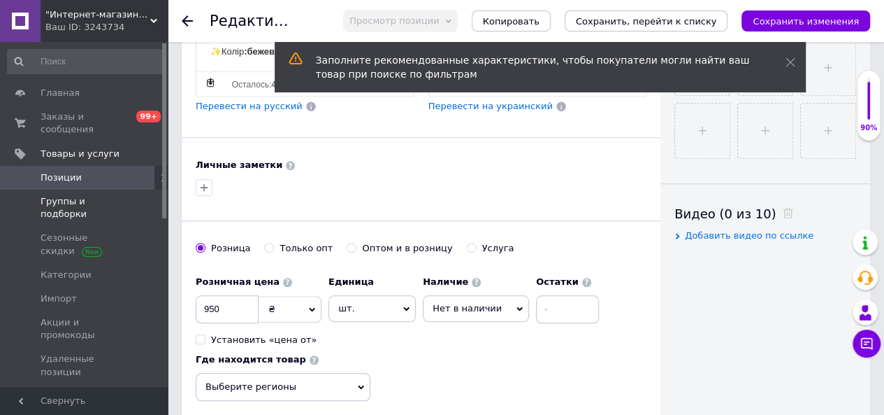
click at [60, 195] on span "Группы и подборки" at bounding box center [85, 207] width 89 height 25
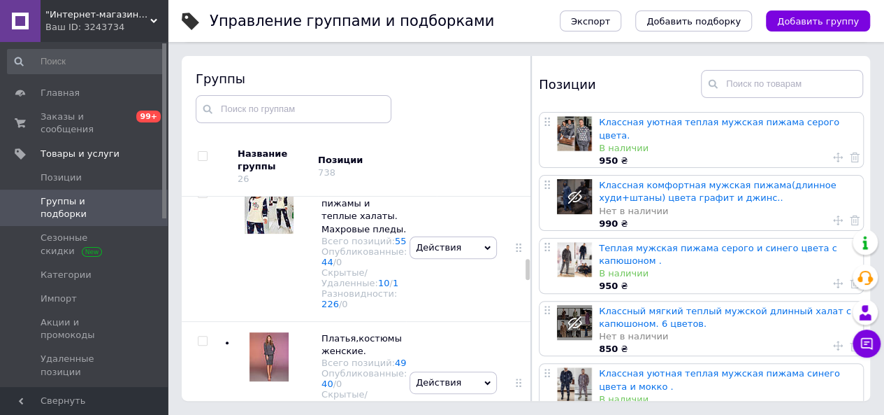
scroll to position [1227, 0]
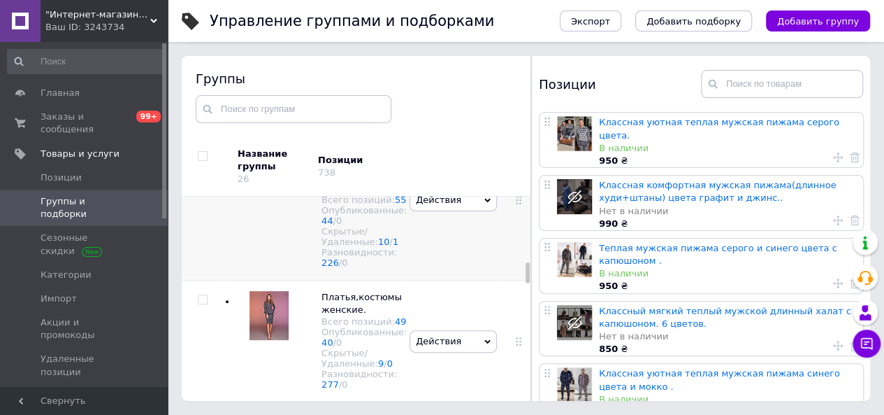
click at [368, 180] on span "Женские пижамы и теплые халаты. Махровые пледы." at bounding box center [364, 155] width 85 height 49
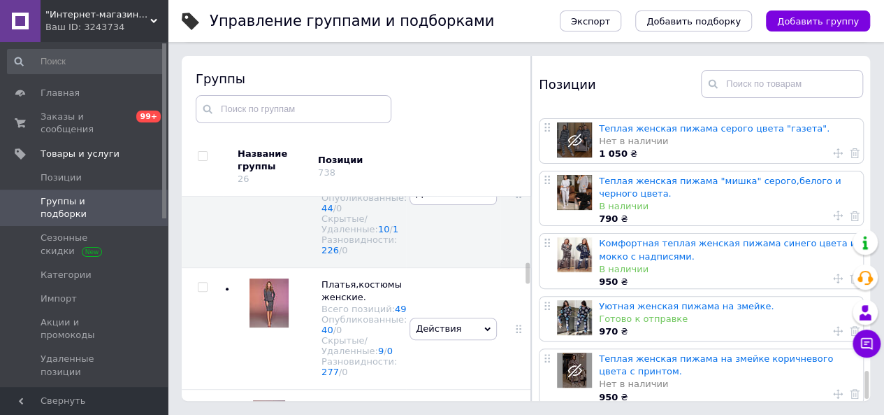
scroll to position [2702, 0]
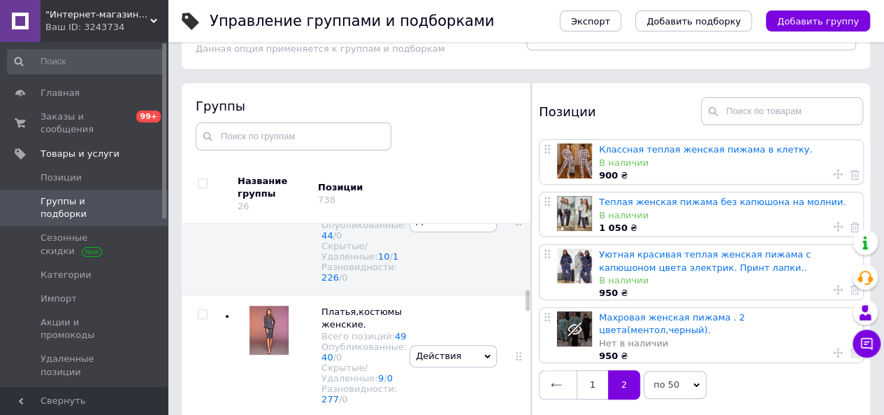
scroll to position [79, 0]
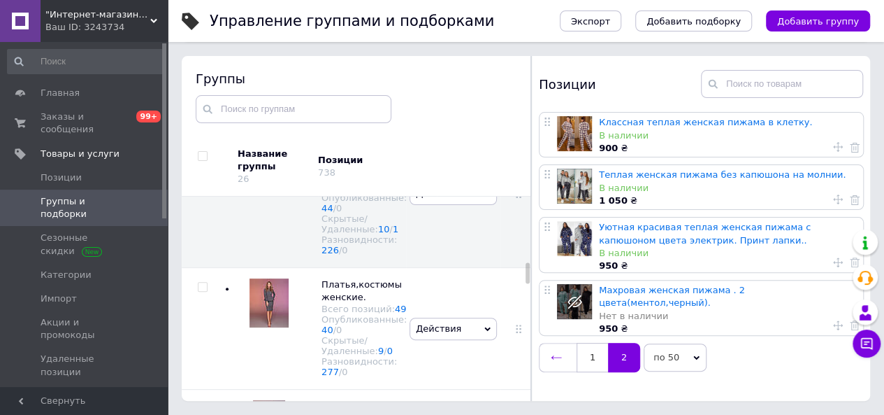
click at [547, 353] on link at bounding box center [558, 357] width 38 height 29
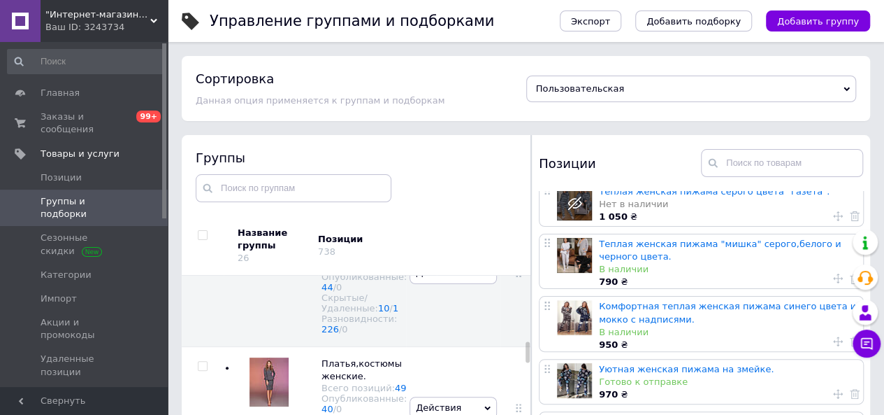
scroll to position [70, 0]
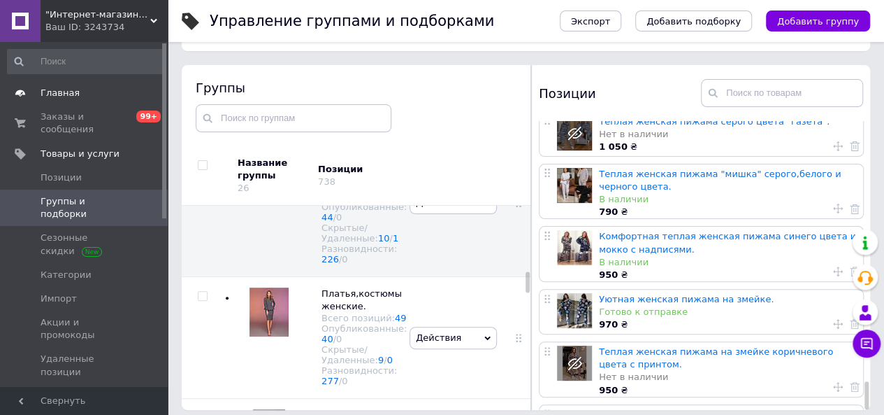
click at [54, 94] on span "Главная" at bounding box center [60, 93] width 39 height 13
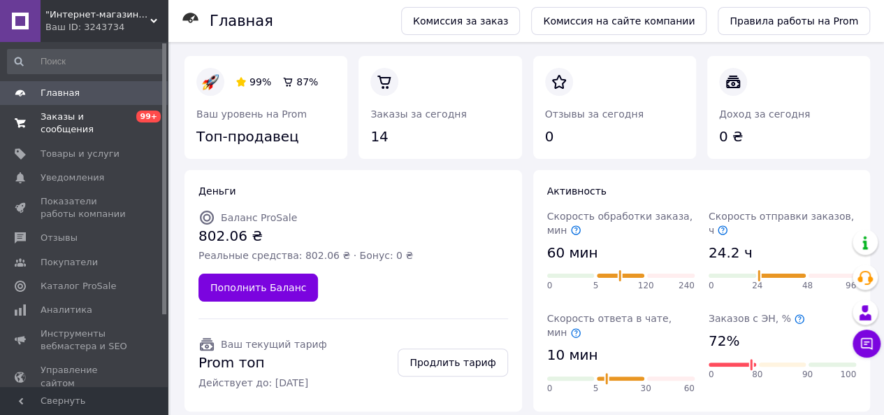
click at [101, 117] on span "Заказы и сообщения" at bounding box center [85, 122] width 89 height 25
